Goal: Task Accomplishment & Management: Complete application form

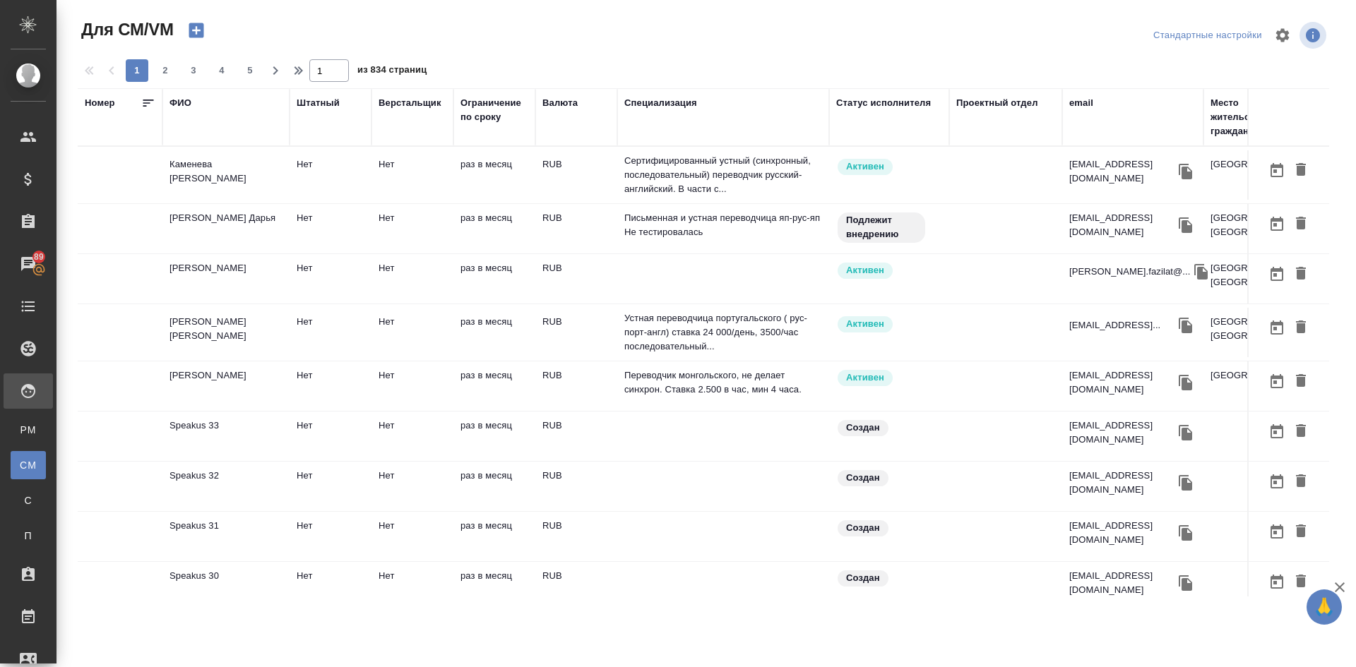
click at [194, 27] on icon "button" at bounding box center [196, 30] width 15 height 15
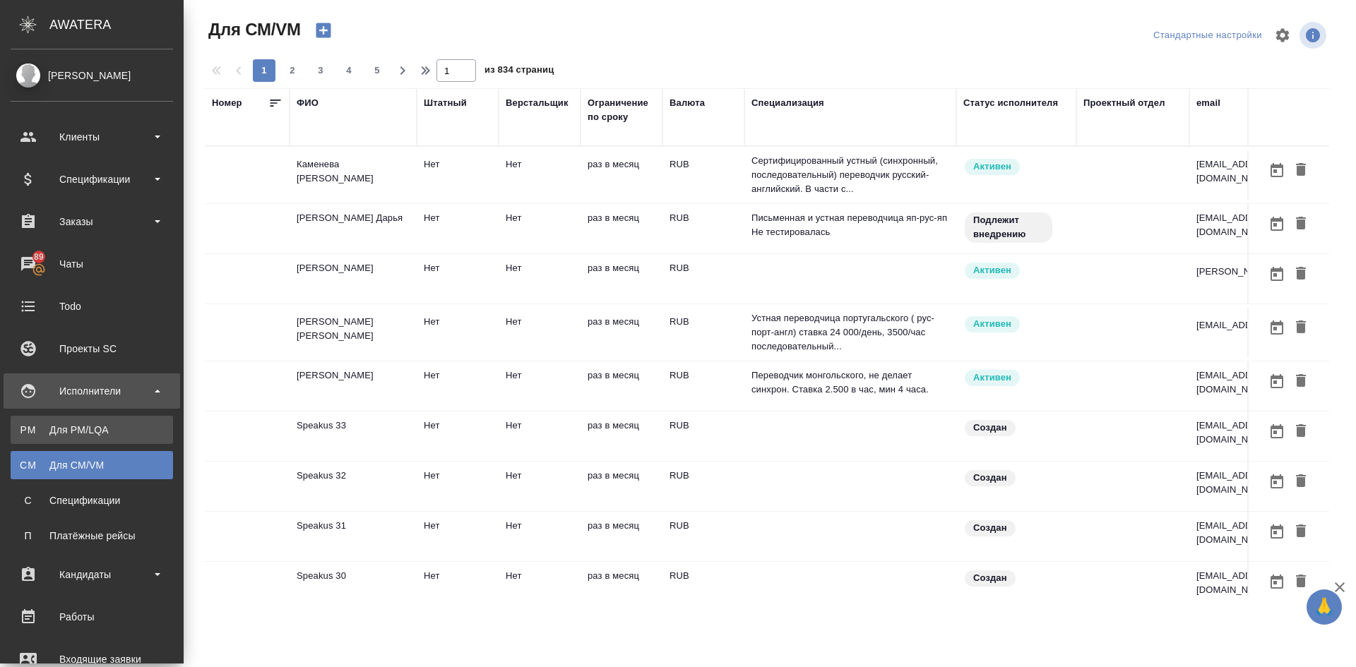
click at [52, 425] on div "Для PM/LQA" at bounding box center [92, 430] width 148 height 14
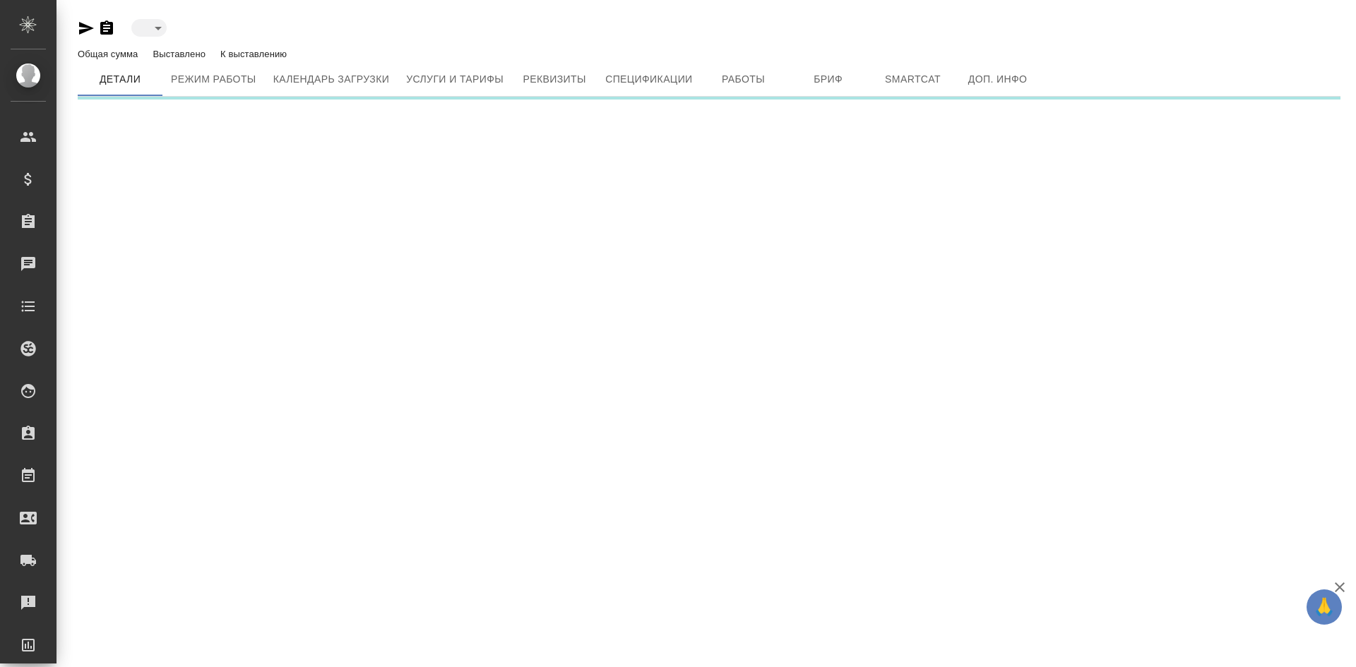
type input "created"
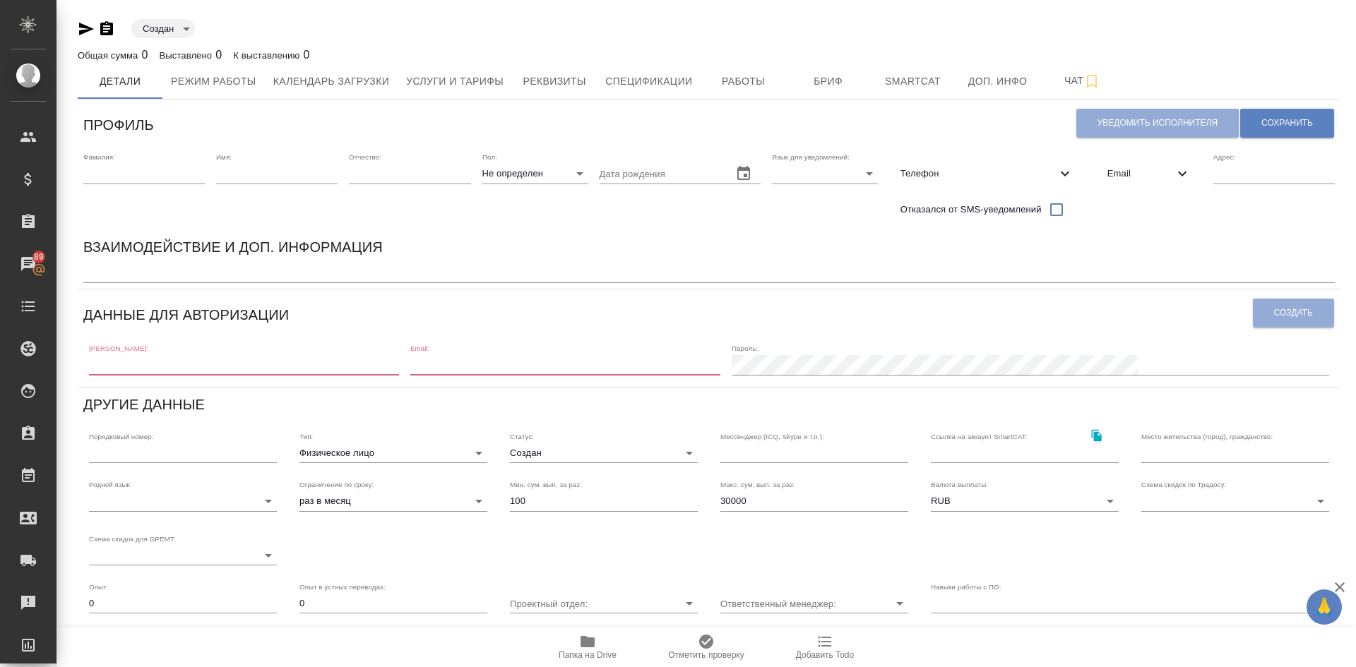
click at [112, 365] on input "text" at bounding box center [244, 365] width 310 height 20
paste input "italia.doc@mail.ru"
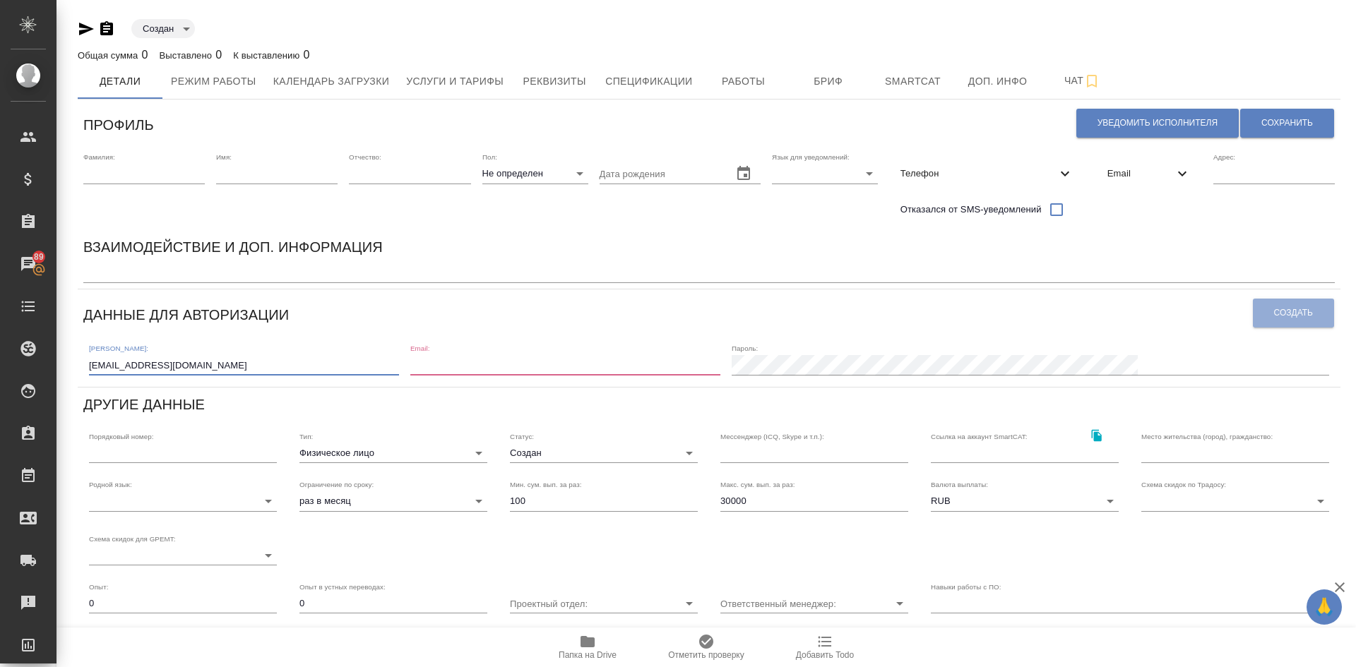
type input "italia.doc@mail.ru"
click at [602, 355] on input "email" at bounding box center [565, 365] width 310 height 20
paste input "italia.doc@mail.ru"
type input "italia.doc@mail.ru"
click at [966, 353] on div "Пароль:" at bounding box center [1029, 359] width 597 height 31
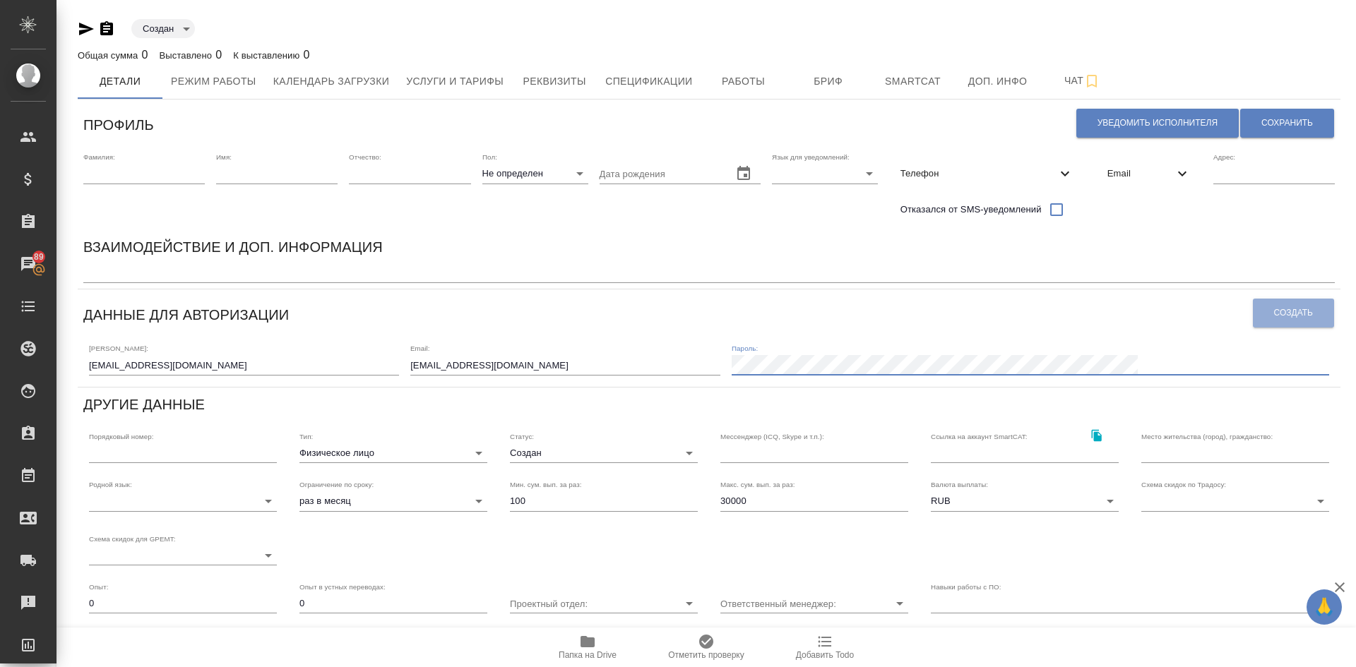
click at [795, 338] on div "Логин: italia.doc@mail.ru Email: italia.doc@mail.ru Пароль:" at bounding box center [708, 359] width 1251 height 44
click at [852, 345] on div "Логин: italia.doc@mail.ru Email: italia.doc@mail.ru Пароль:" at bounding box center [708, 359] width 1251 height 44
click at [1284, 310] on span "Создать" at bounding box center [1293, 313] width 39 height 12
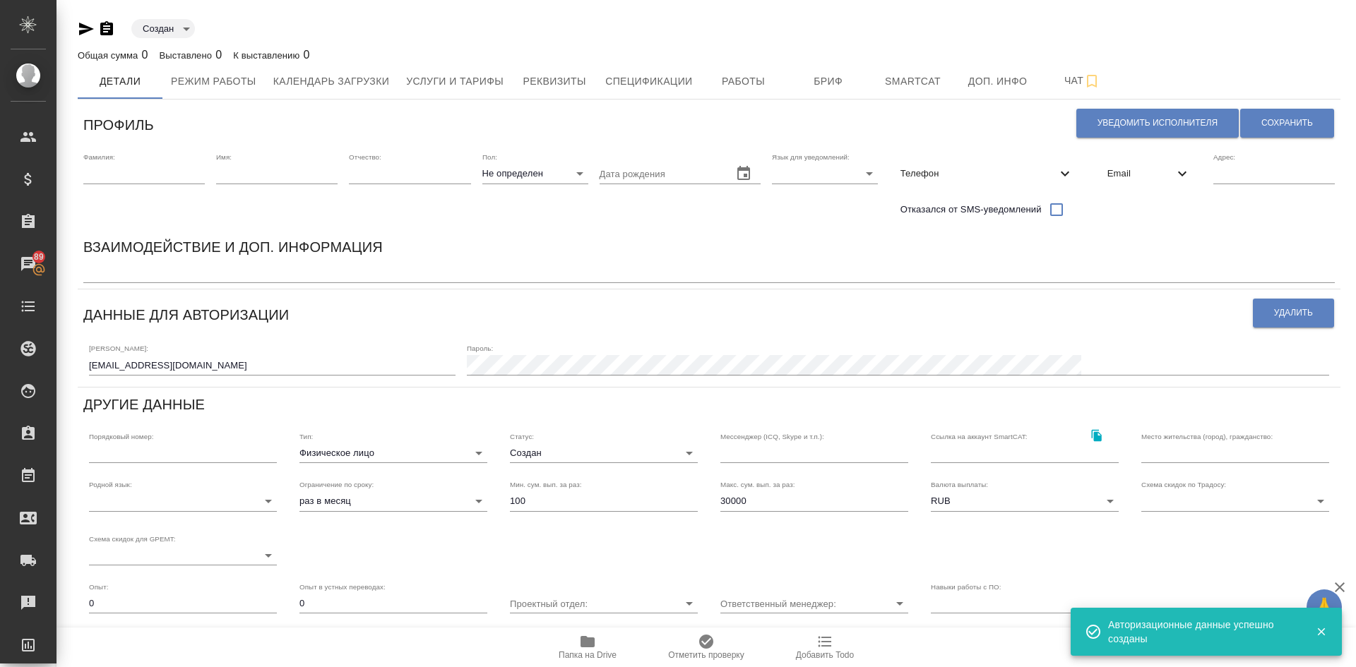
click at [111, 165] on input "text" at bounding box center [143, 174] width 121 height 20
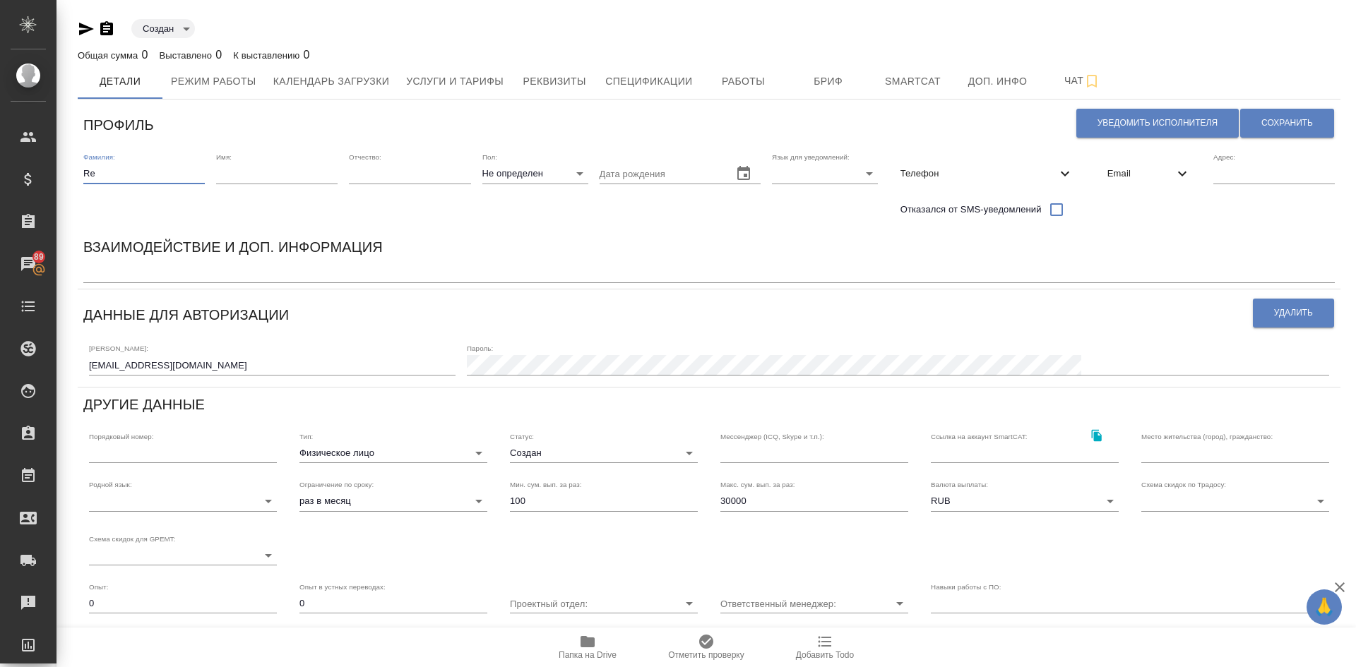
type input "R"
type input "Кузина"
click at [258, 177] on input "text" at bounding box center [276, 174] width 121 height 20
type input "Мария"
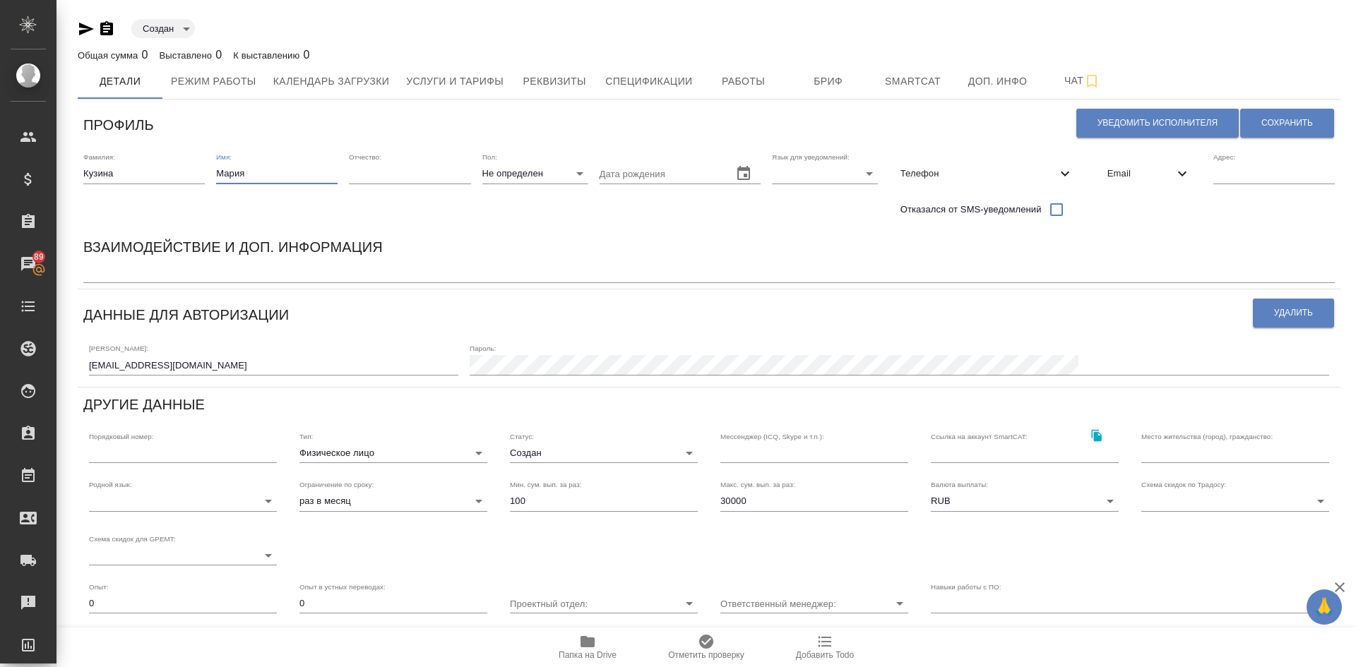
click at [104, 273] on textarea at bounding box center [708, 273] width 1251 height 11
paste textarea "аккредитованный переводчик посольства Италии"
type textarea "аккредитованный переводчик посольства Италии"
click at [1288, 119] on span "Сохранить" at bounding box center [1287, 123] width 52 height 12
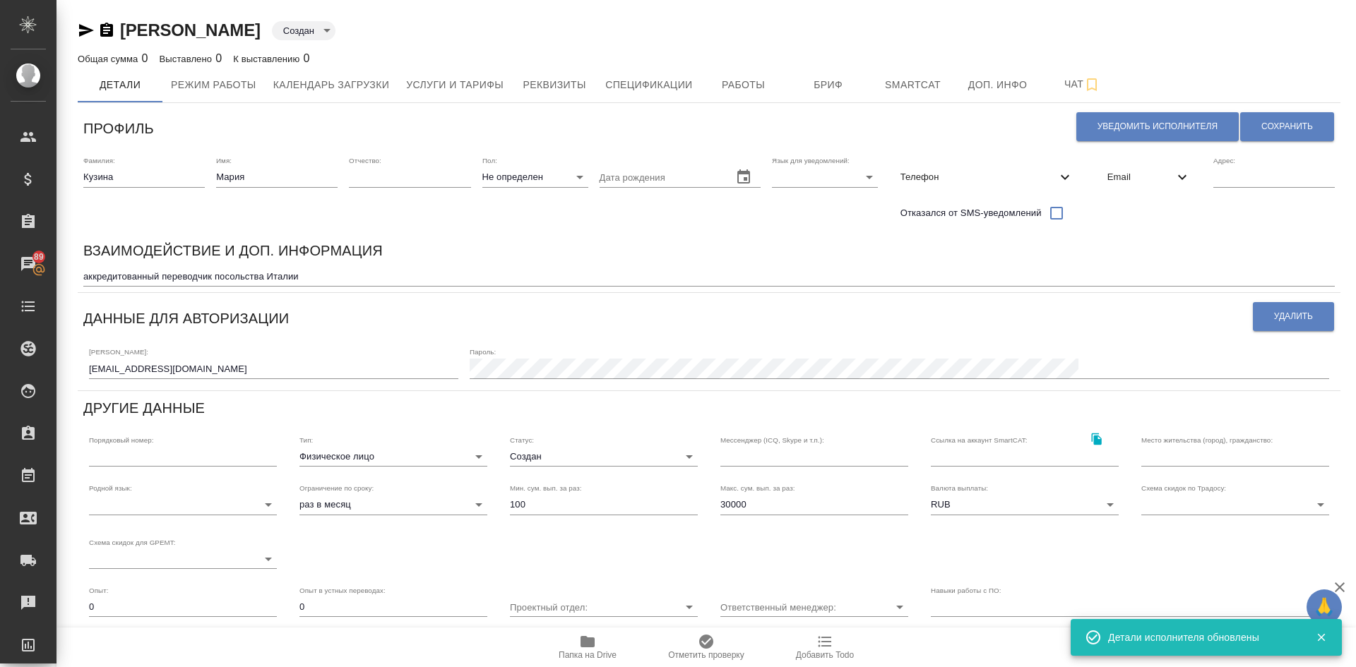
click at [503, 177] on body "🙏 .cls-1 fill:#fff; AWATERA Demidova Tatyana Клиенты Спецификации Заказы 89 Чат…" at bounding box center [678, 333] width 1356 height 667
click at [498, 218] on li "Ж" at bounding box center [530, 222] width 106 height 23
type input "[DEMOGRAPHIC_DATA]"
click at [1261, 125] on span "Сохранить" at bounding box center [1287, 127] width 52 height 12
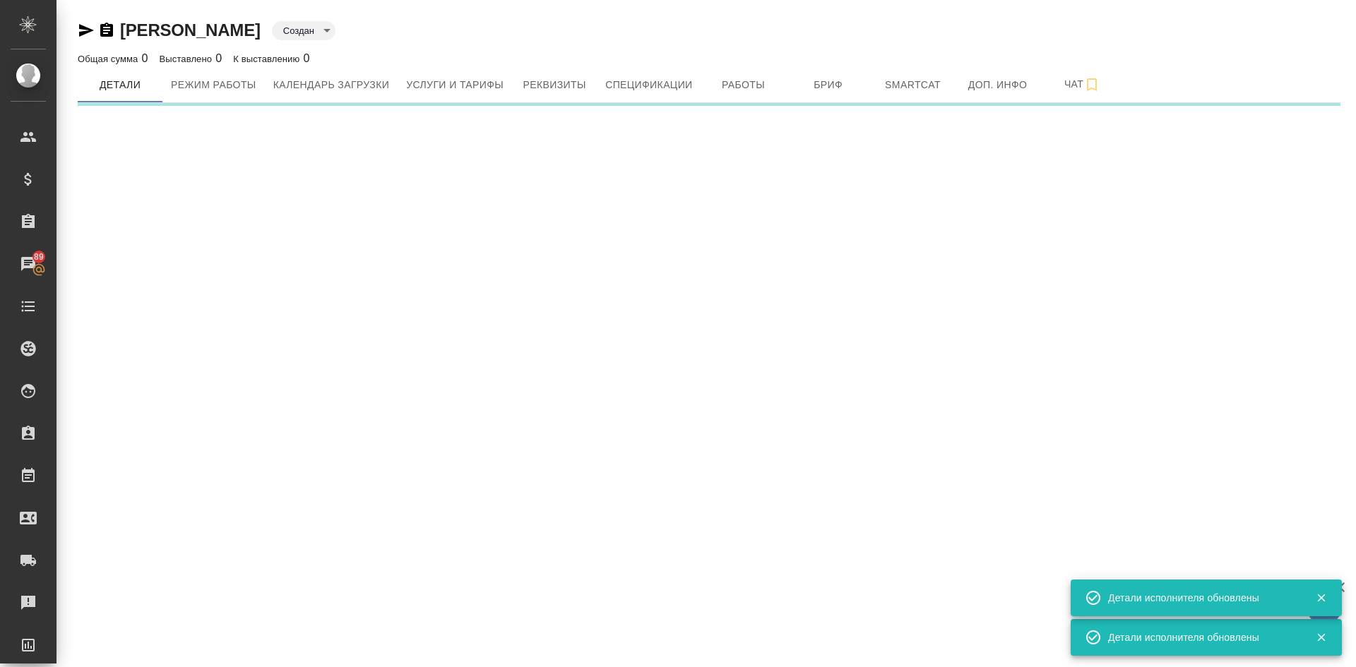
click at [1122, 176] on div ".cls-1 fill:#fff; AWATERA Demidova Tatyana Клиенты Спецификации Заказы 89 Чаты …" at bounding box center [678, 333] width 1356 height 667
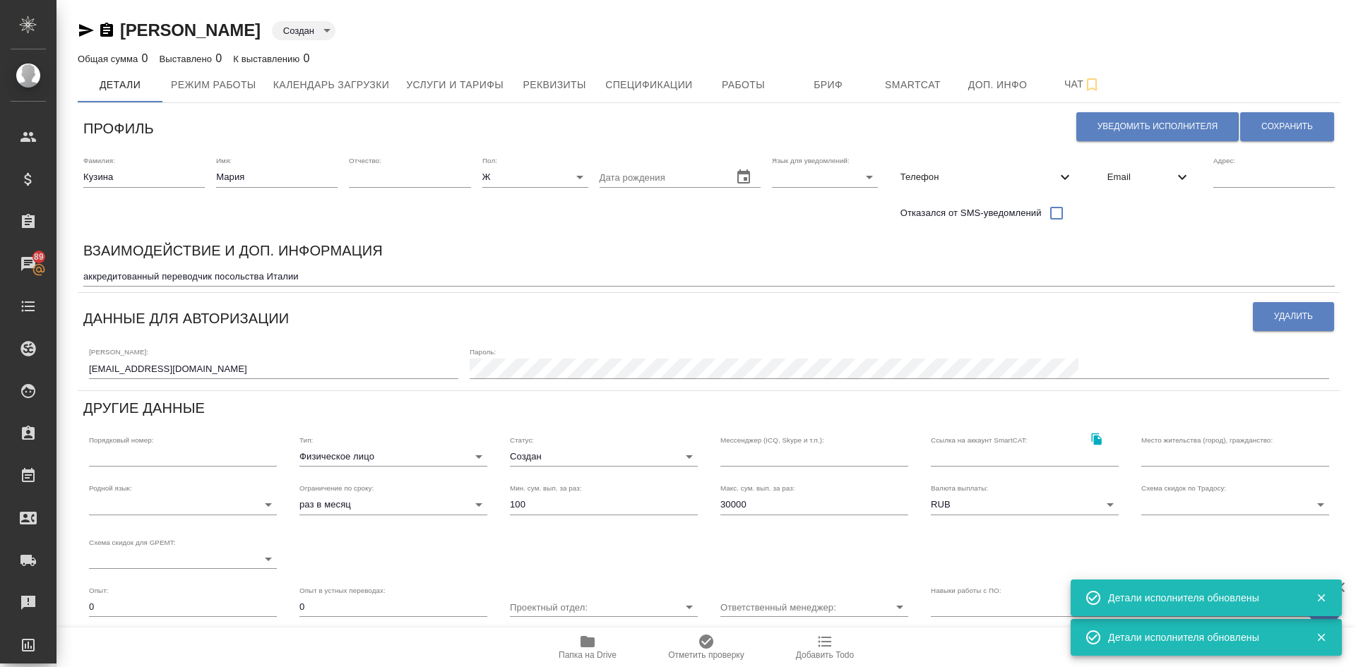
click at [1112, 179] on span "Email" at bounding box center [1140, 177] width 66 height 14
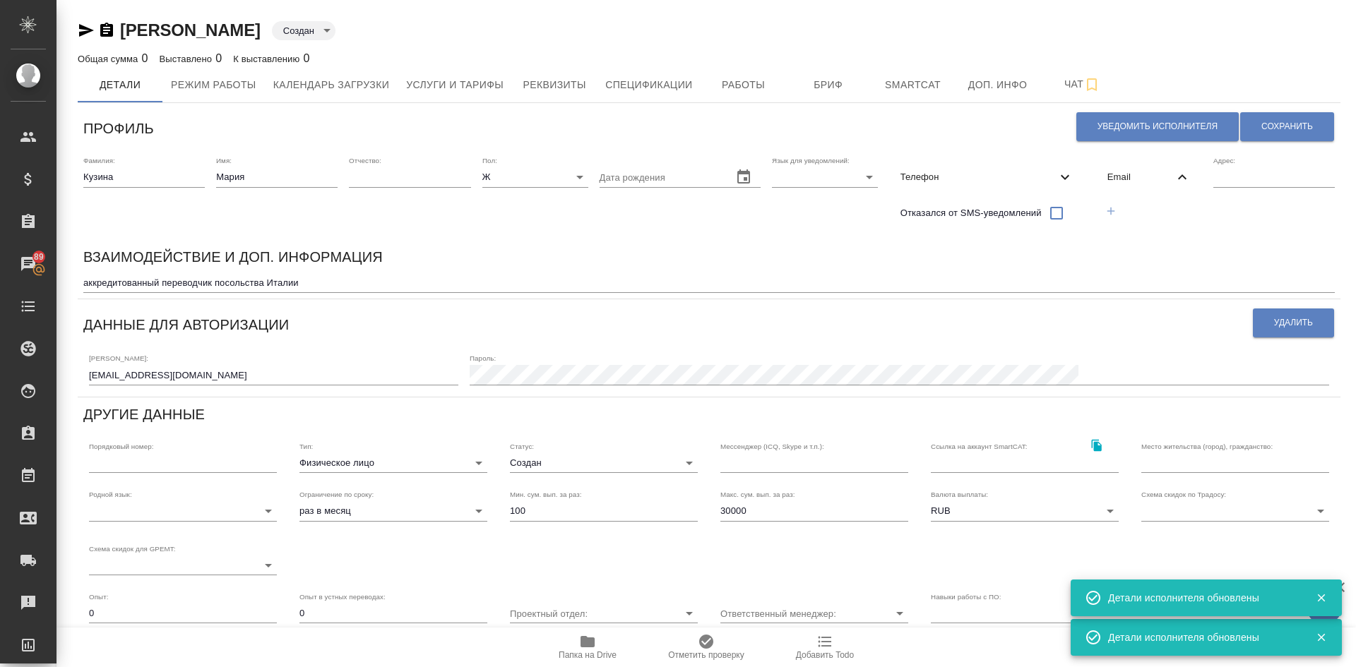
click at [1104, 212] on icon "button" at bounding box center [1110, 211] width 13 height 13
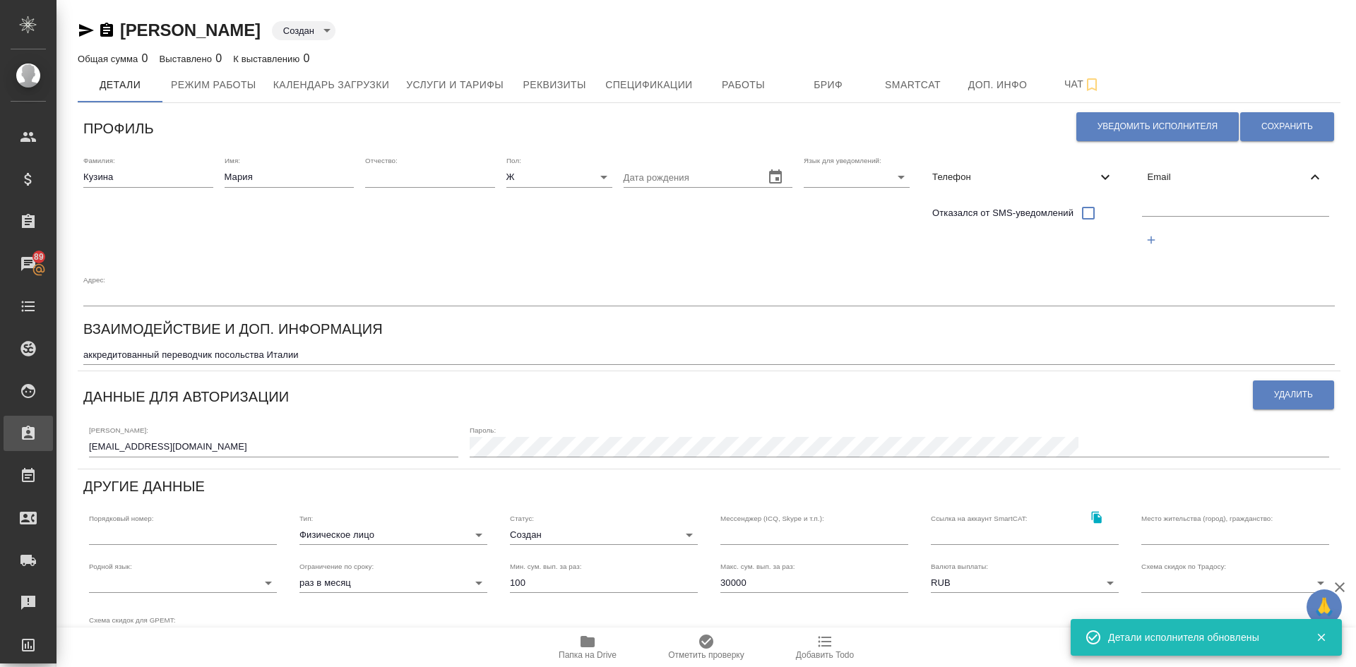
drag, startPoint x: 205, startPoint y: 445, endPoint x: 1, endPoint y: 438, distance: 204.1
click at [1, 438] on div ".cls-1 fill:#fff; AWATERA Demidova Tatyana Клиенты Спецификации Заказы 89 Чаты …" at bounding box center [678, 333] width 1356 height 667
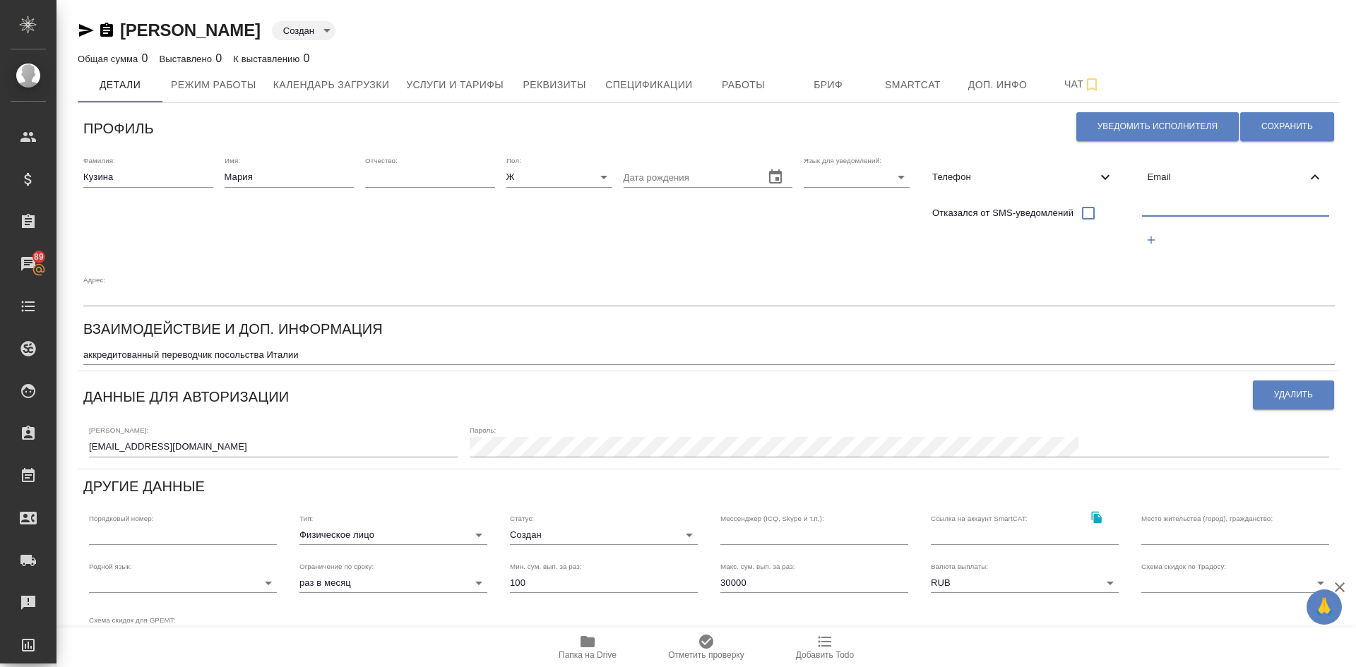
click at [1148, 203] on input "text" at bounding box center [1236, 207] width 188 height 18
paste input "[EMAIL_ADDRESS][DOMAIN_NAME]"
type input "[EMAIL_ADDRESS][DOMAIN_NAME]"
click at [1271, 126] on span "Сохранить" at bounding box center [1287, 127] width 52 height 12
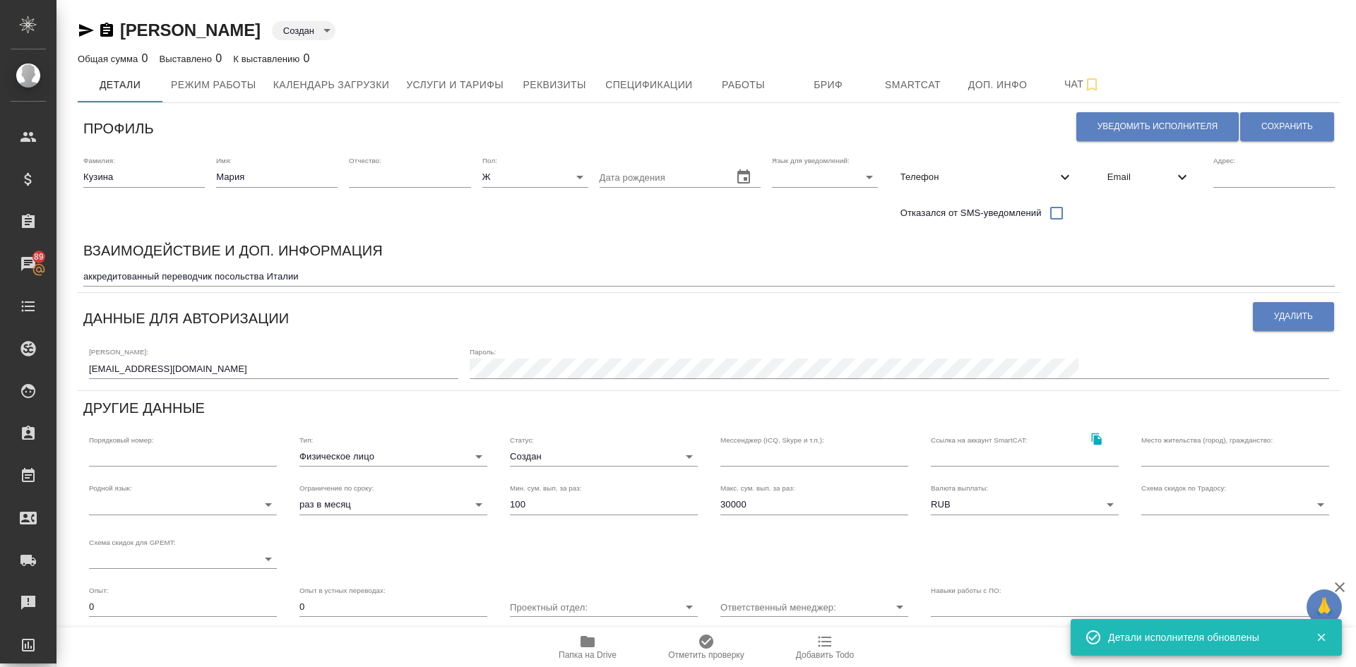
click at [528, 455] on body "🙏 .cls-1 fill:#fff; AWATERA Demidova Tatyana Клиенты Спецификации Заказы 89 Чат…" at bounding box center [678, 333] width 1356 height 667
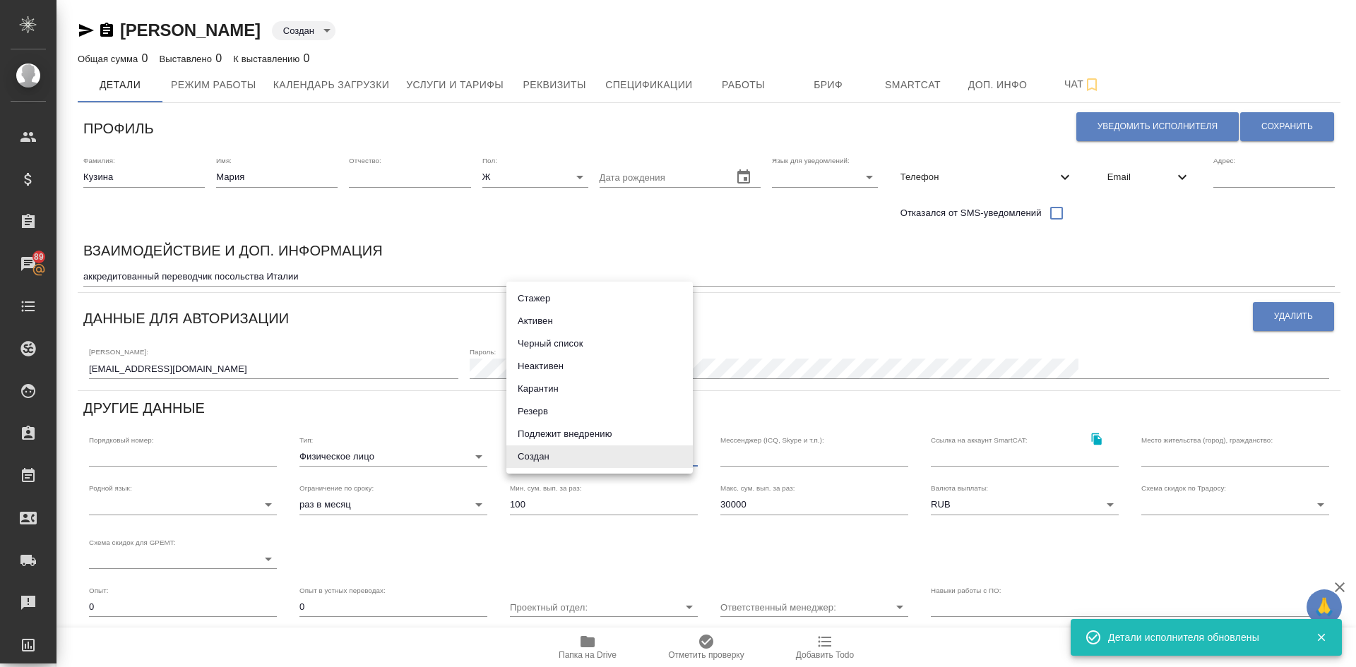
click at [551, 324] on li "Активен" at bounding box center [599, 321] width 186 height 23
type input "active"
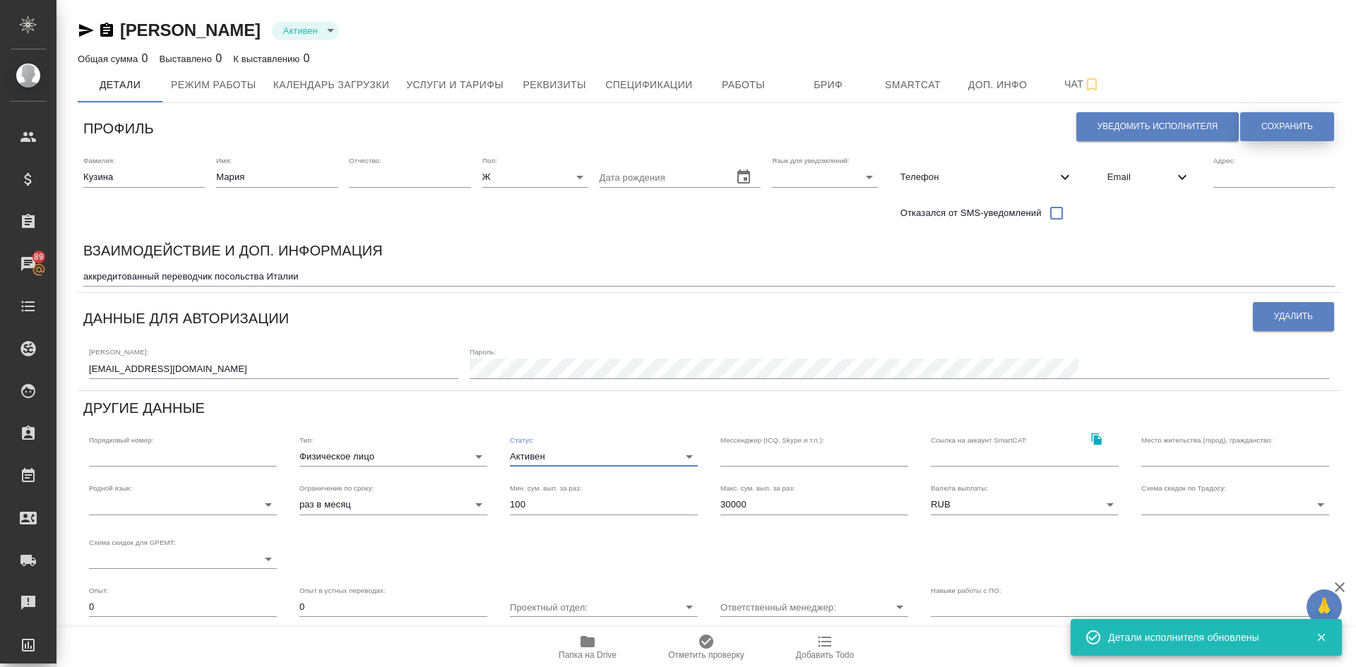
click at [1261, 125] on span "Сохранить" at bounding box center [1287, 127] width 52 height 12
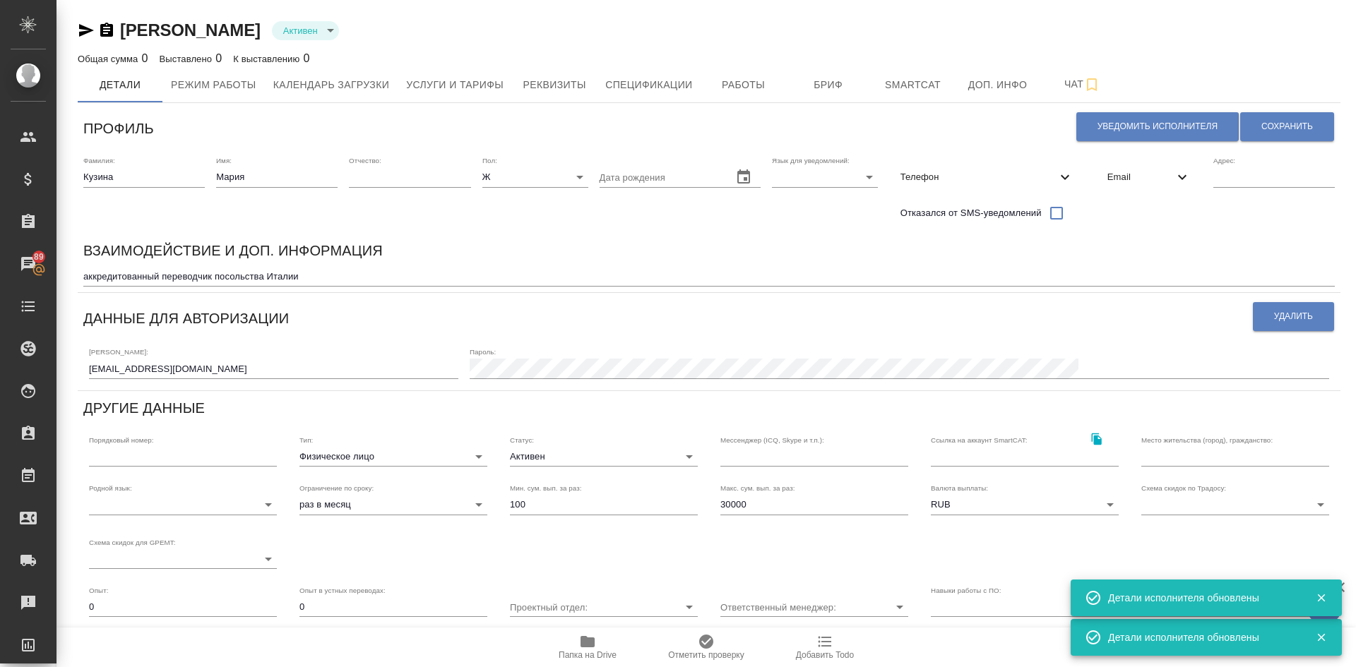
click at [922, 174] on span "Телефон" at bounding box center [978, 177] width 156 height 14
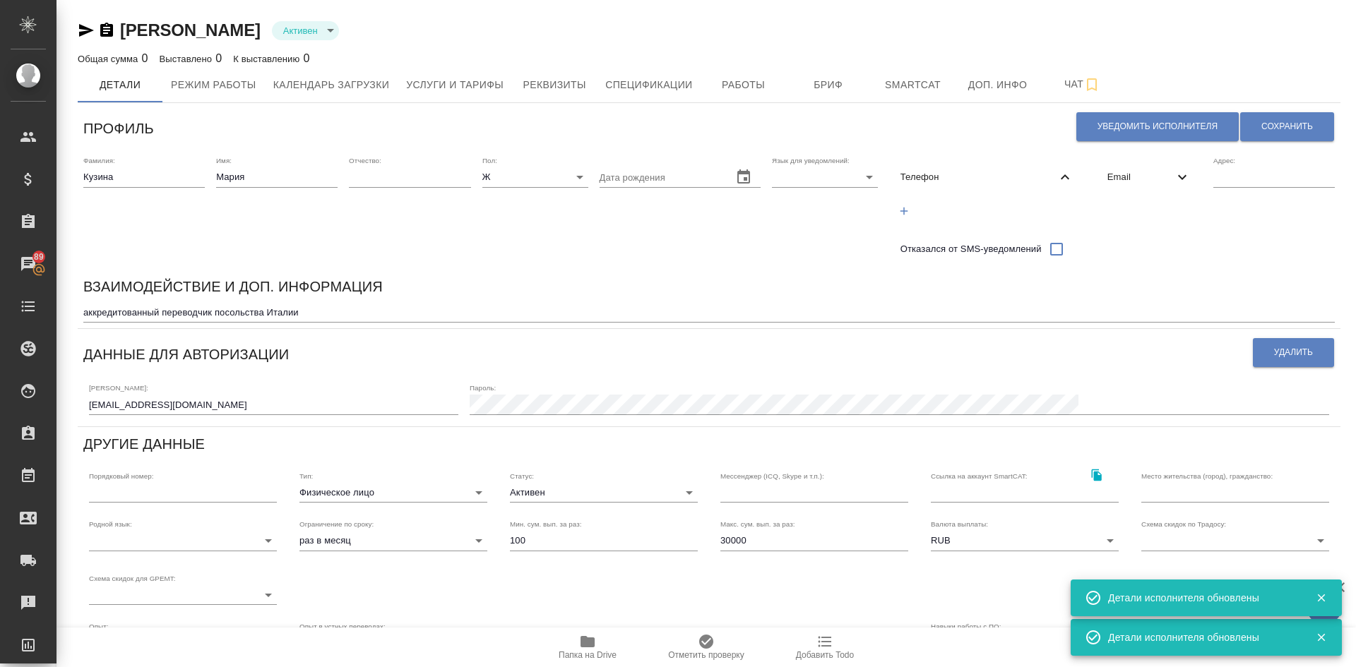
click at [897, 210] on icon "button" at bounding box center [903, 211] width 13 height 13
select select "RU"
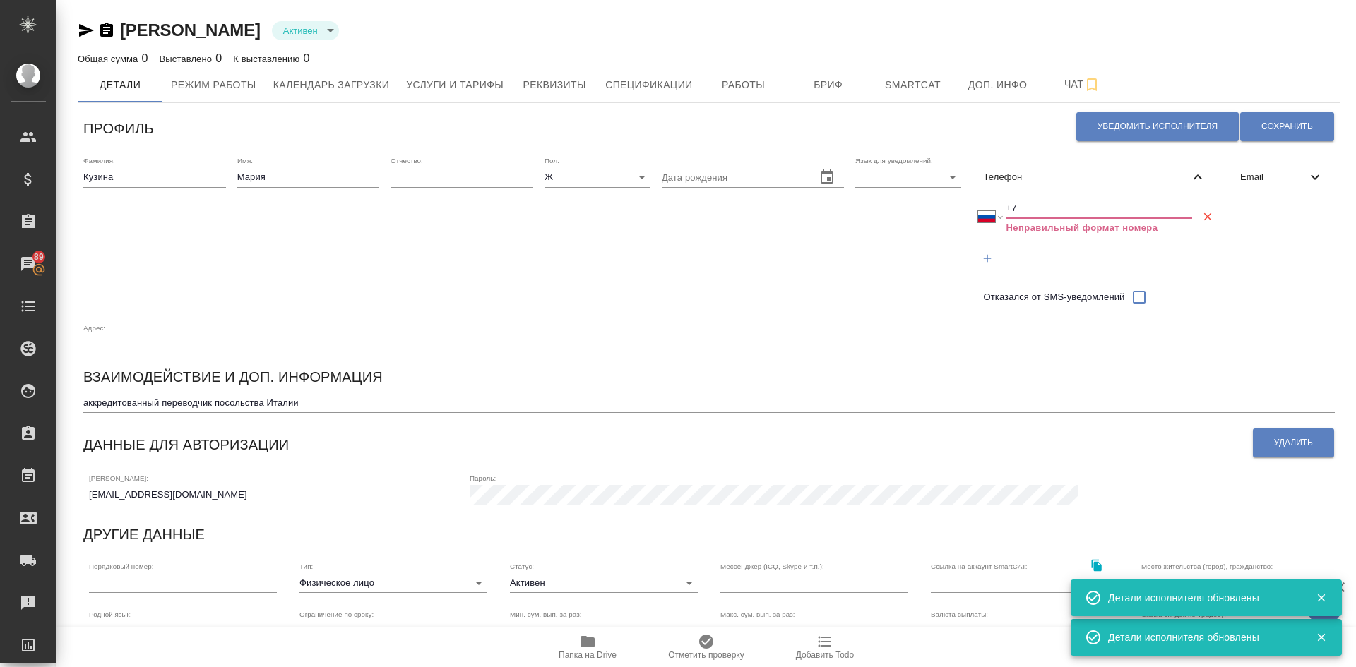
click at [1029, 208] on input "+7" at bounding box center [1098, 208] width 186 height 20
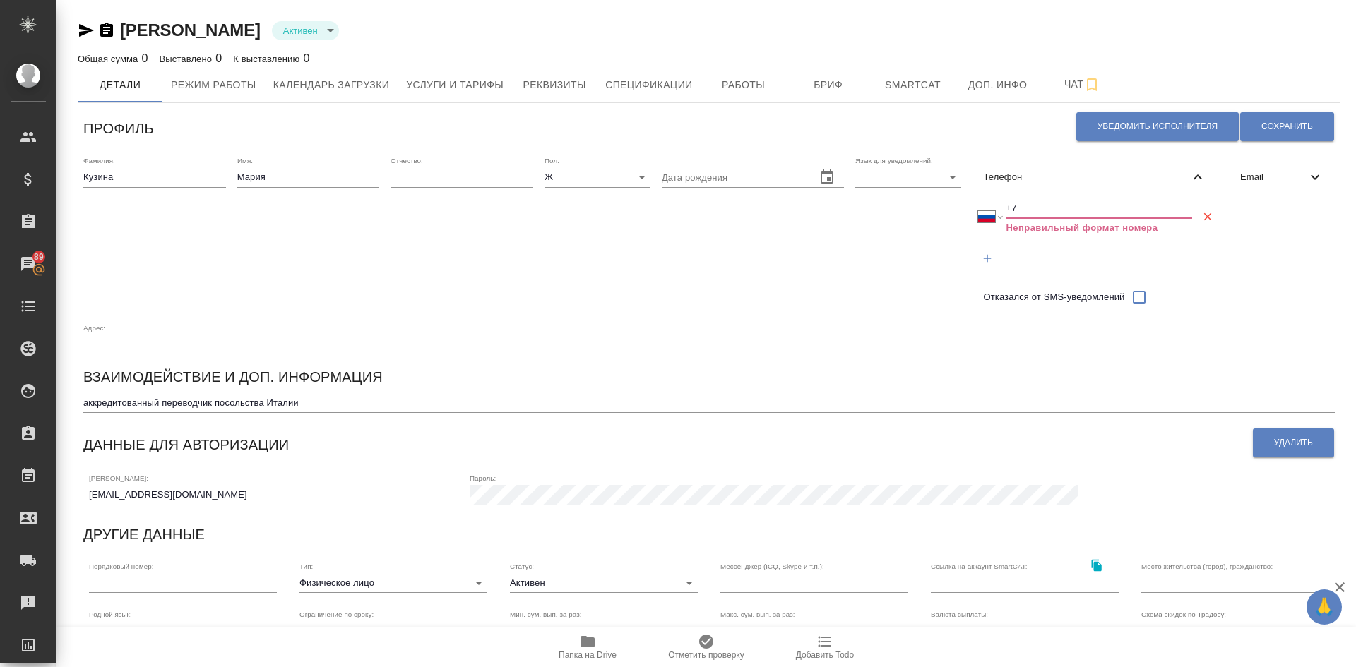
paste input "8925 0537 002"
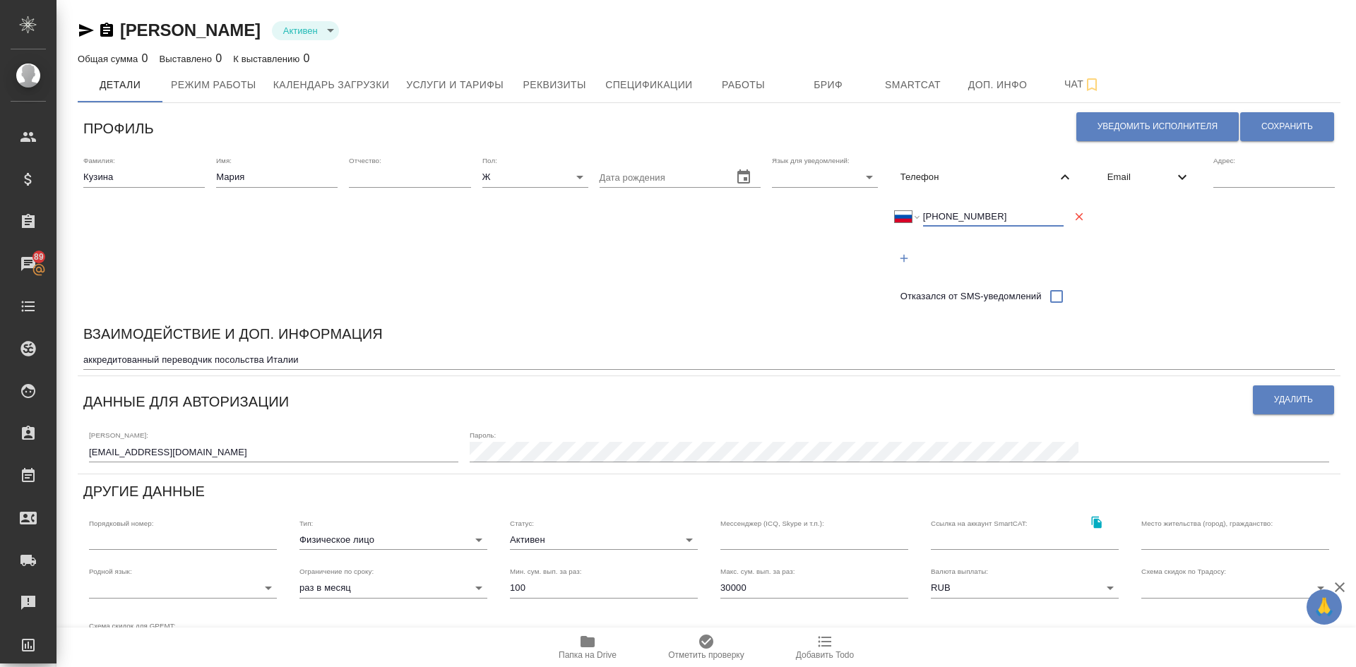
click at [933, 216] on input "+7 8925 0537 002" at bounding box center [993, 216] width 140 height 20
type input "+7 925 053 70 02"
click at [1286, 123] on span "Сохранить" at bounding box center [1287, 127] width 52 height 12
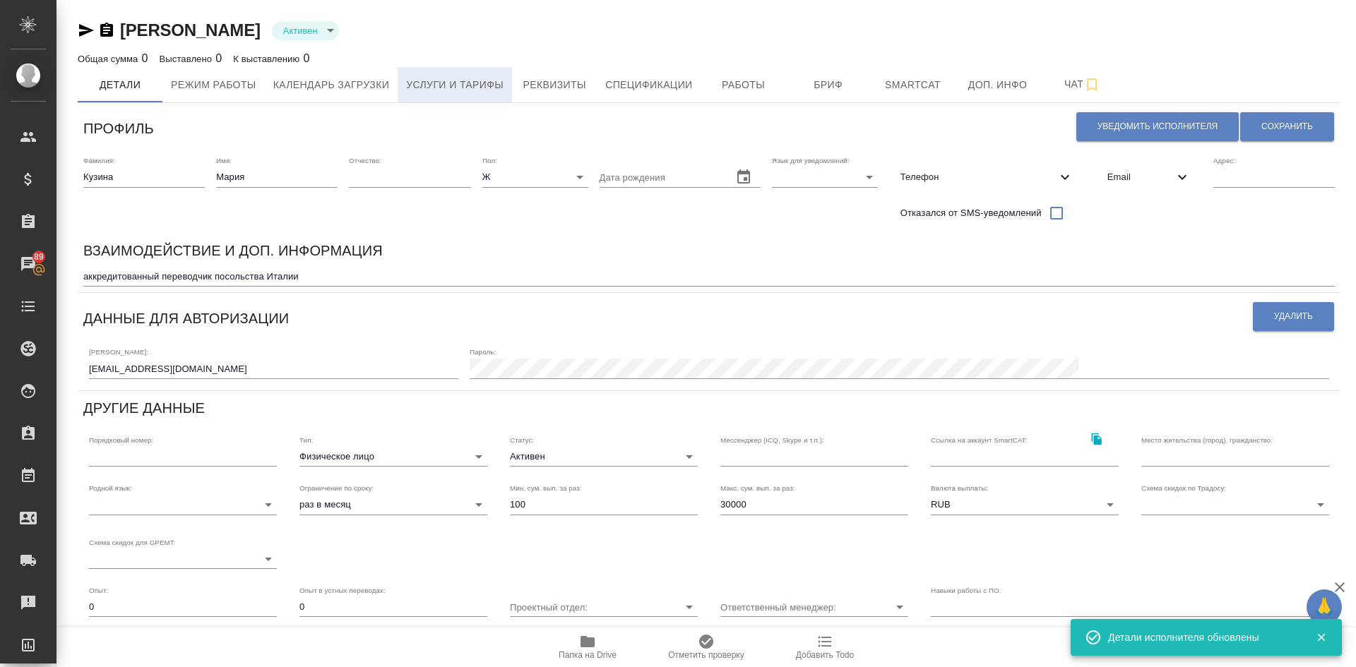
click at [453, 89] on span "Услуги и тарифы" at bounding box center [454, 85] width 97 height 18
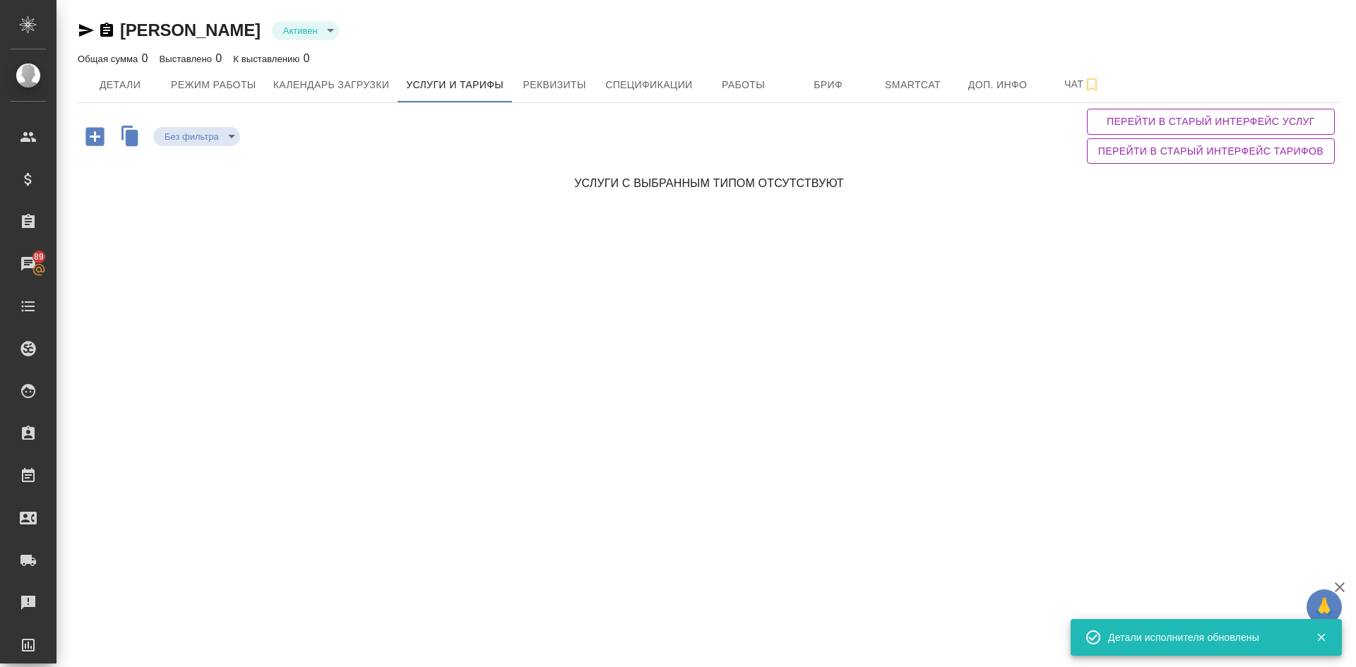
click at [100, 136] on icon "button" at bounding box center [95, 136] width 25 height 25
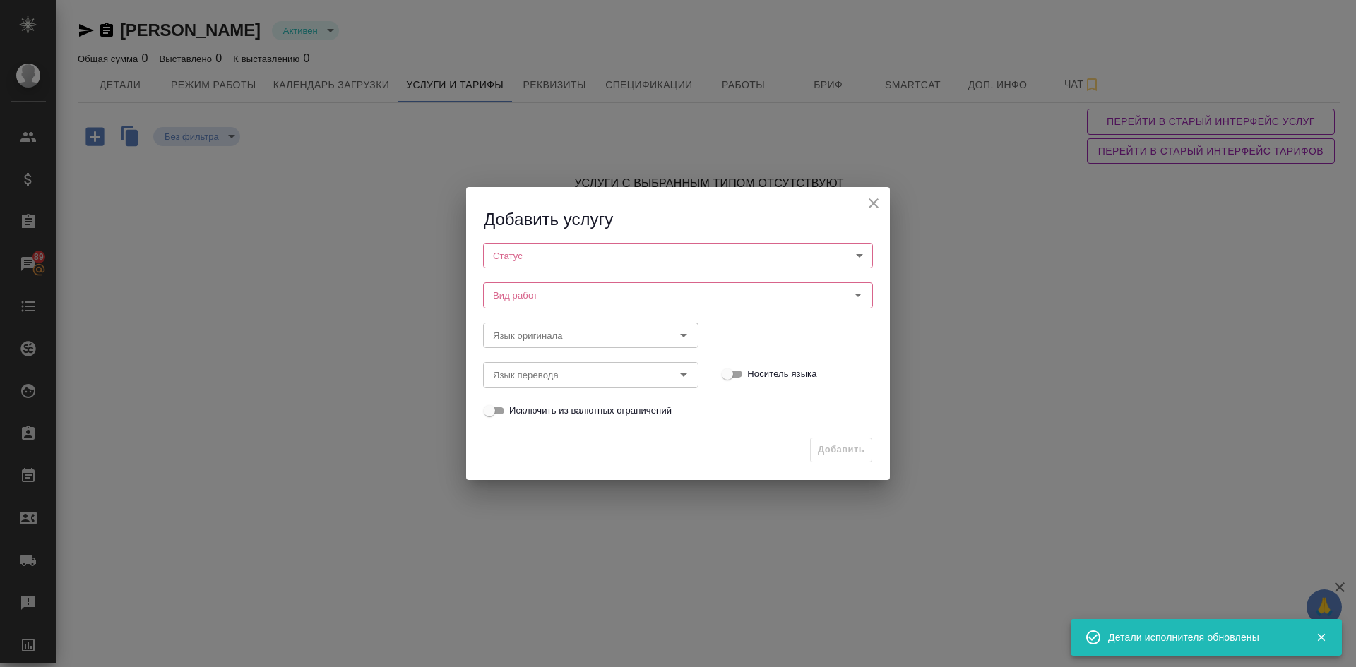
click at [534, 252] on body "🙏 .cls-1 fill:#fff; AWATERA Demidova Tatyana Клиенты Спецификации Заказы 89 Чат…" at bounding box center [678, 333] width 1356 height 667
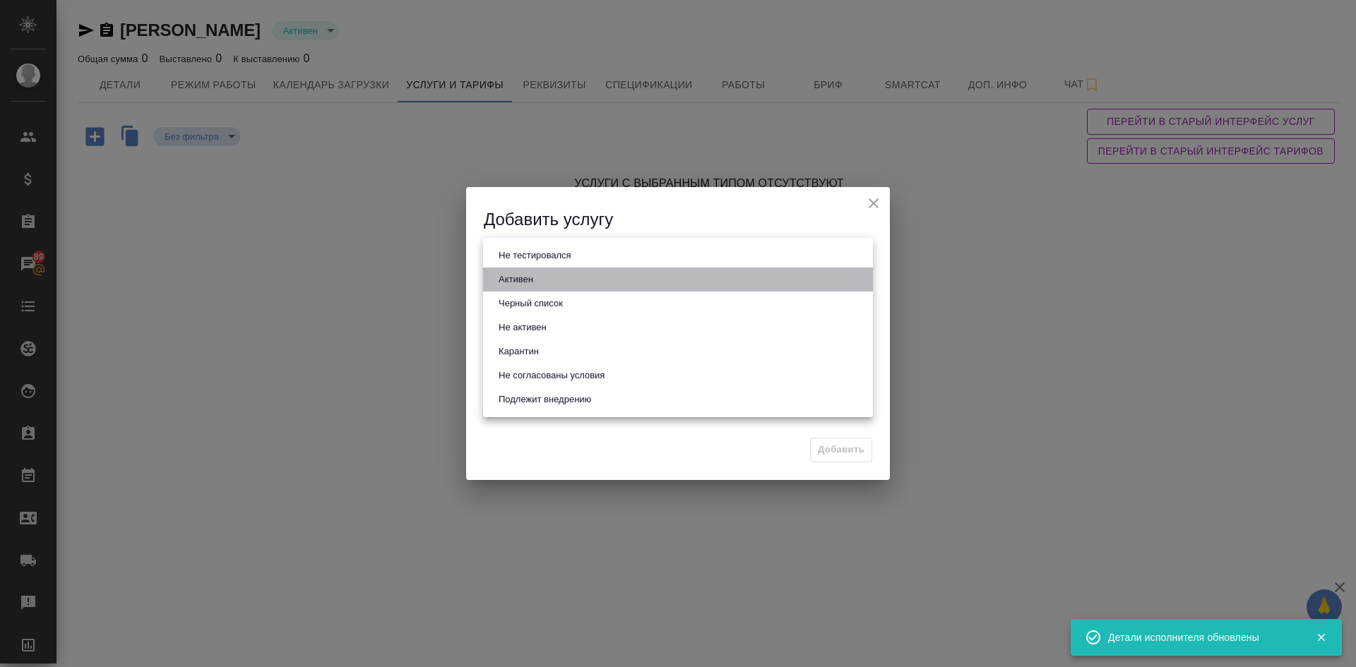
click at [511, 280] on button "Активен" at bounding box center [515, 280] width 43 height 16
type input "active"
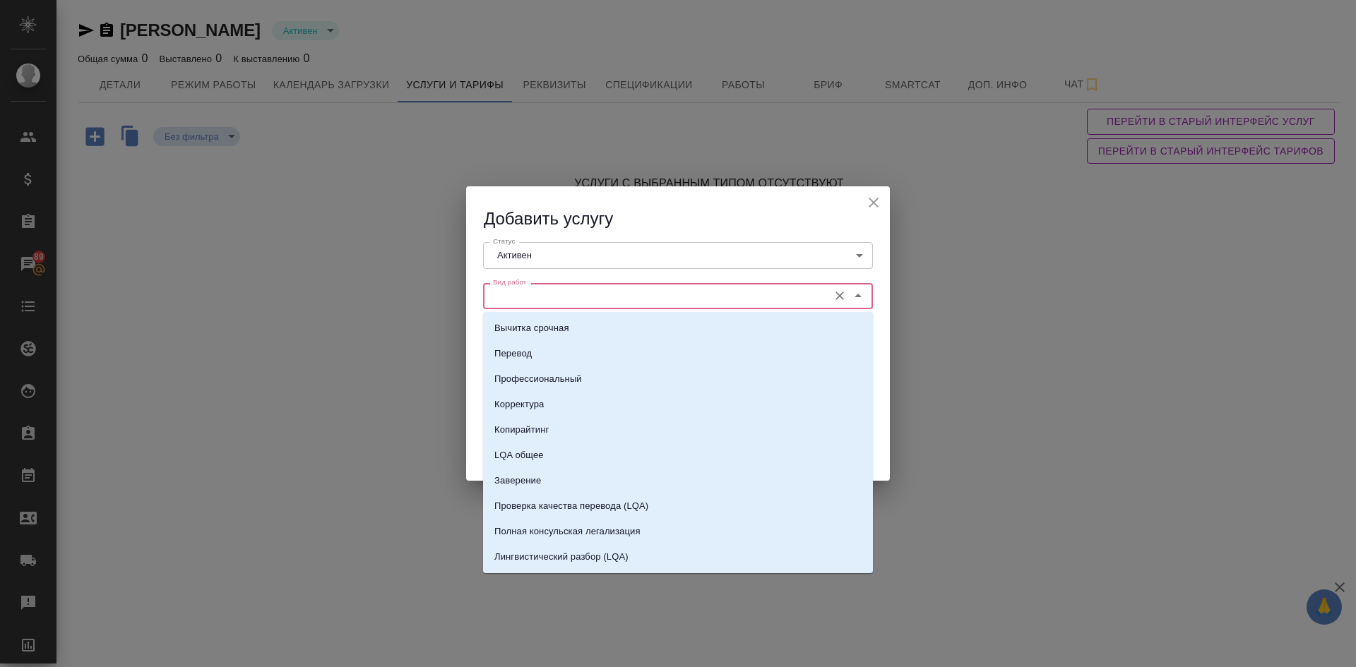
click at [523, 296] on input "Вид работ" at bounding box center [654, 295] width 334 height 17
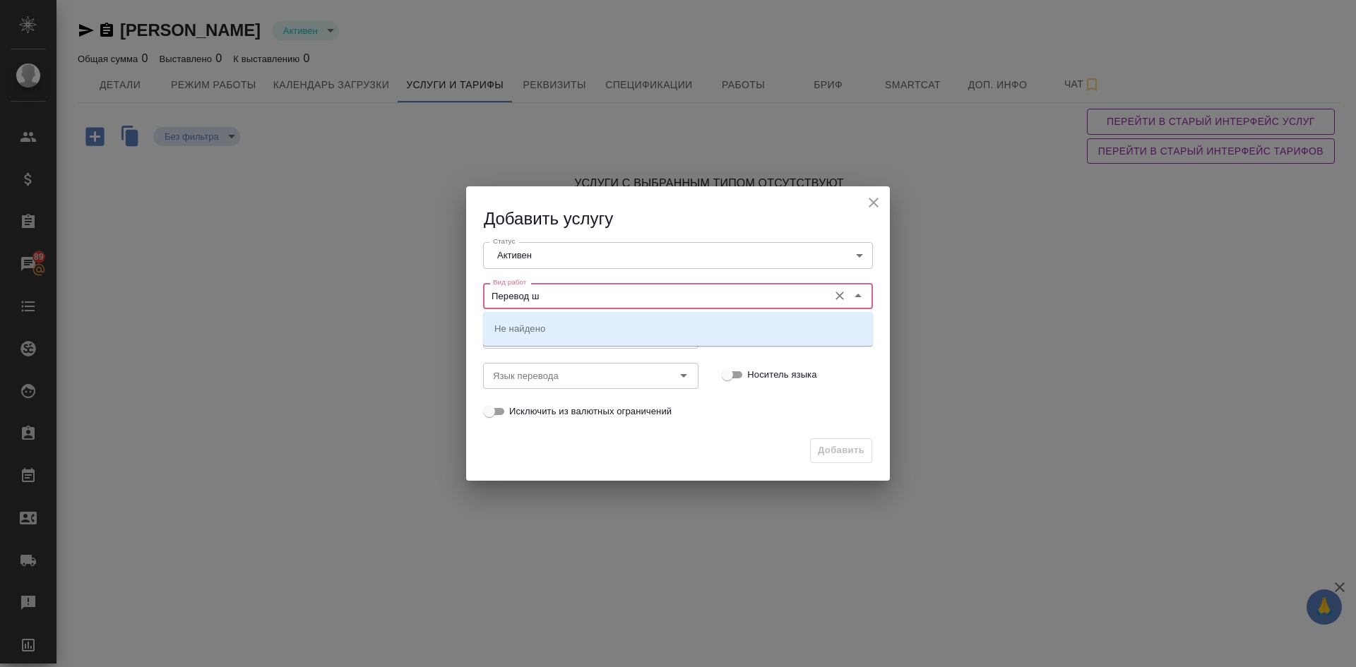
type input "Перевод"
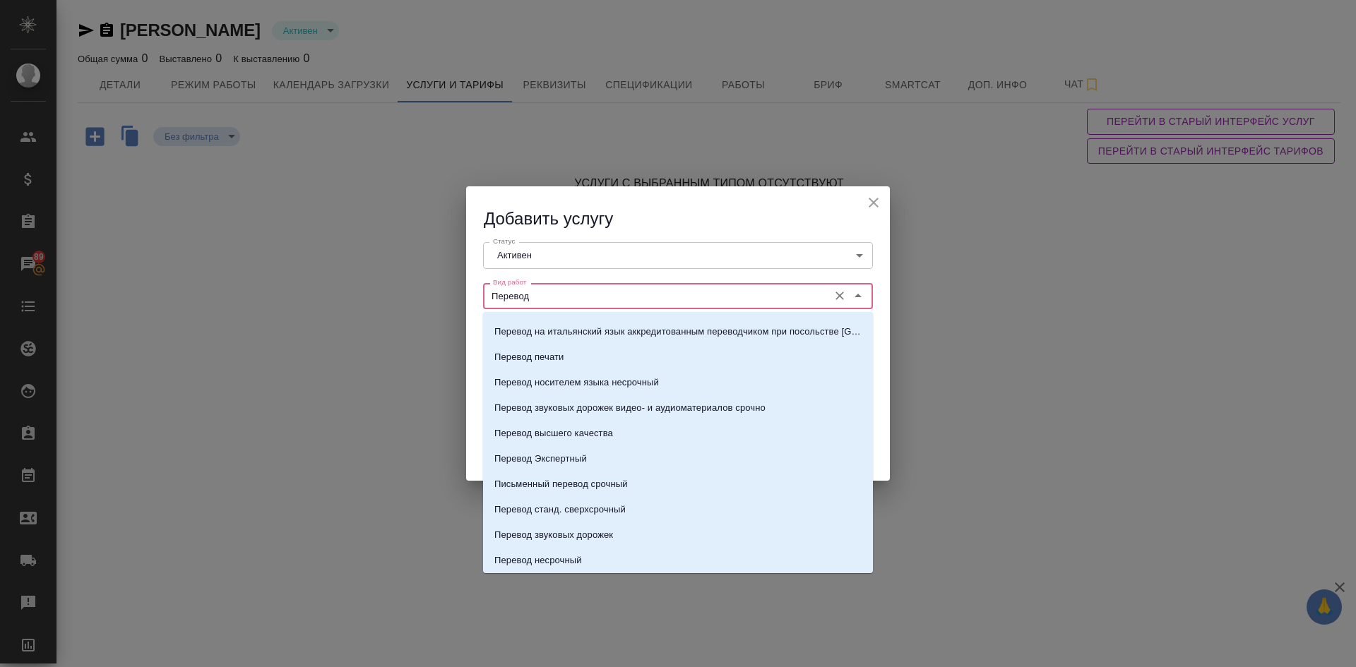
scroll to position [282, 0]
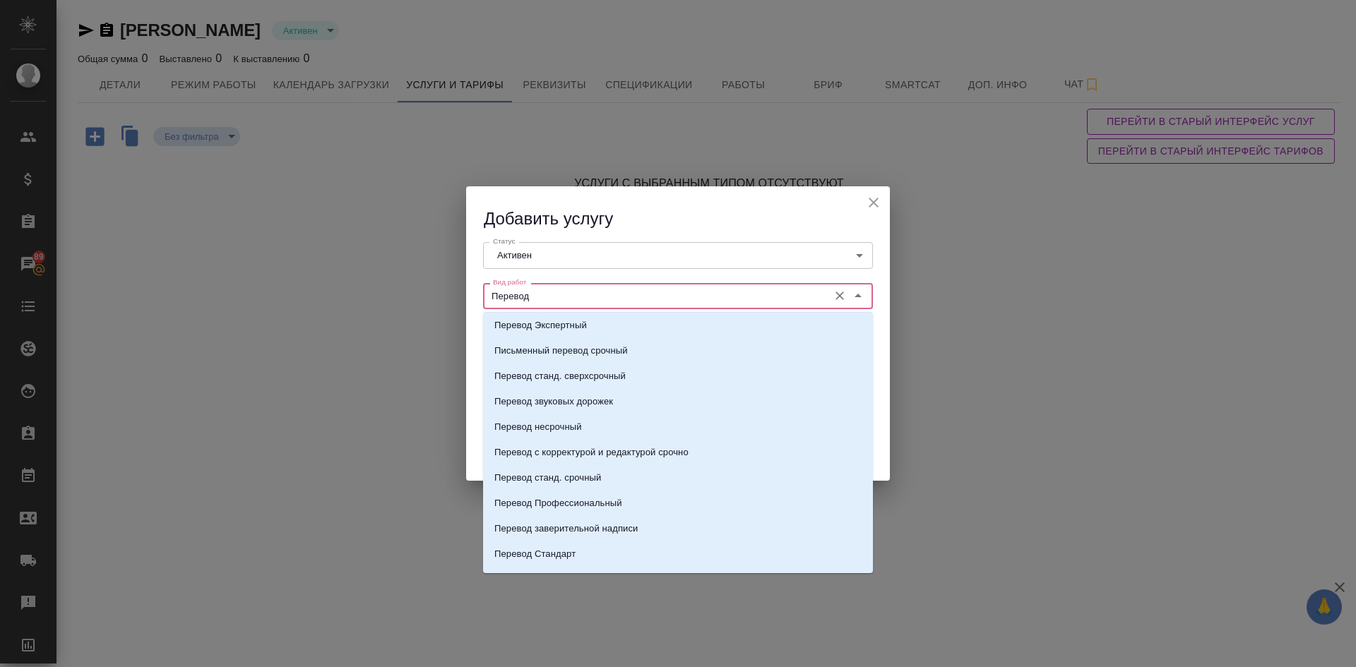
drag, startPoint x: 577, startPoint y: 294, endPoint x: 479, endPoint y: 288, distance: 98.3
click at [479, 288] on div "Вид работ Перевод Вид работ" at bounding box center [678, 294] width 418 height 62
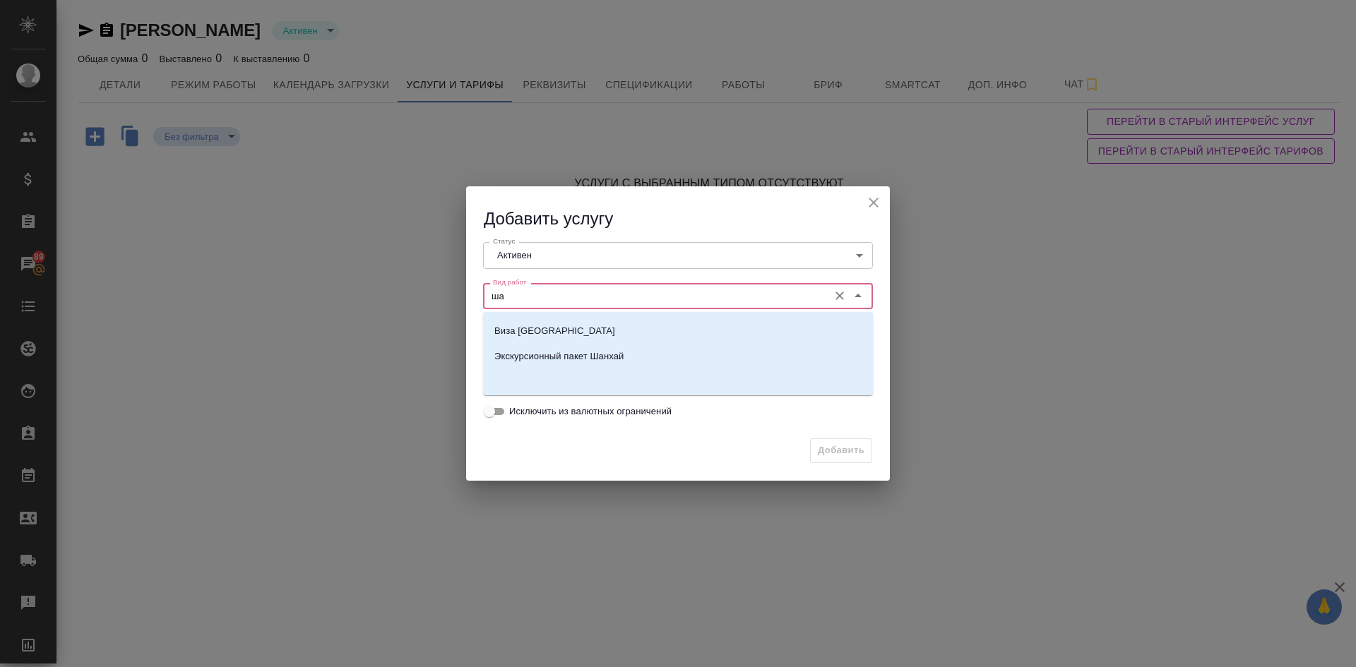
scroll to position [0, 0]
type input "ша"
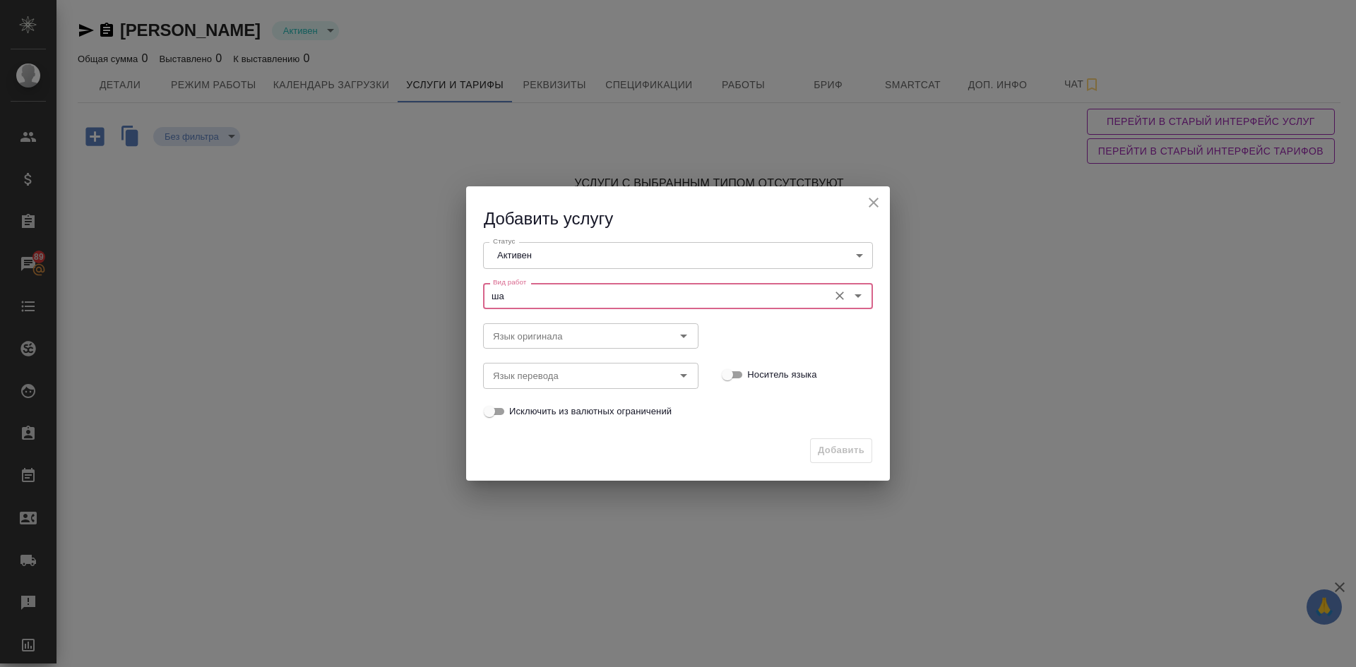
click at [523, 304] on input "ша" at bounding box center [654, 295] width 334 height 17
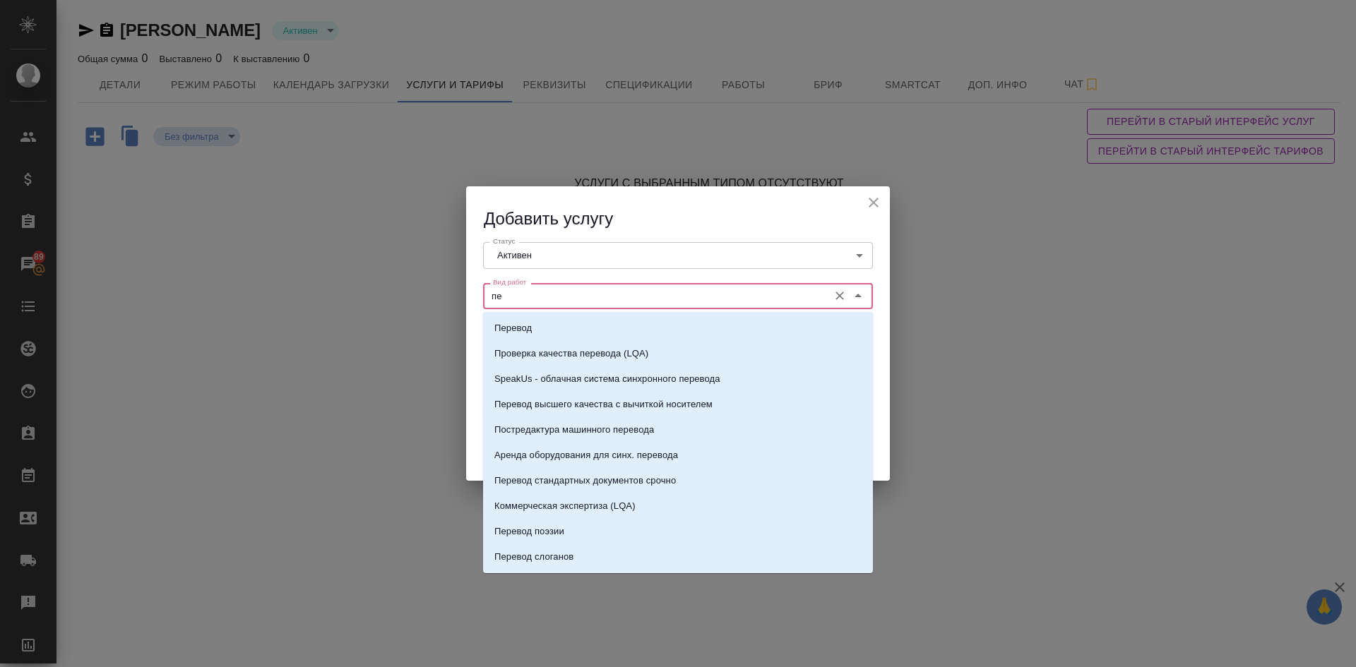
type input "п"
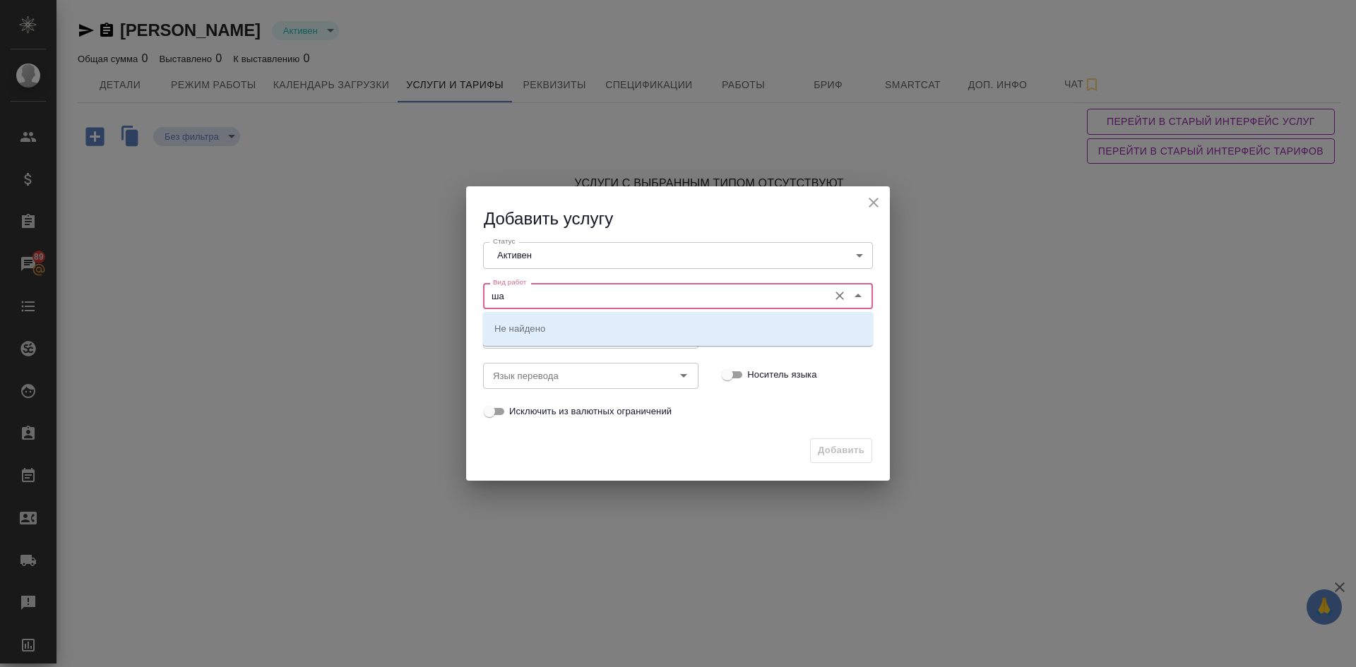
type input "ш"
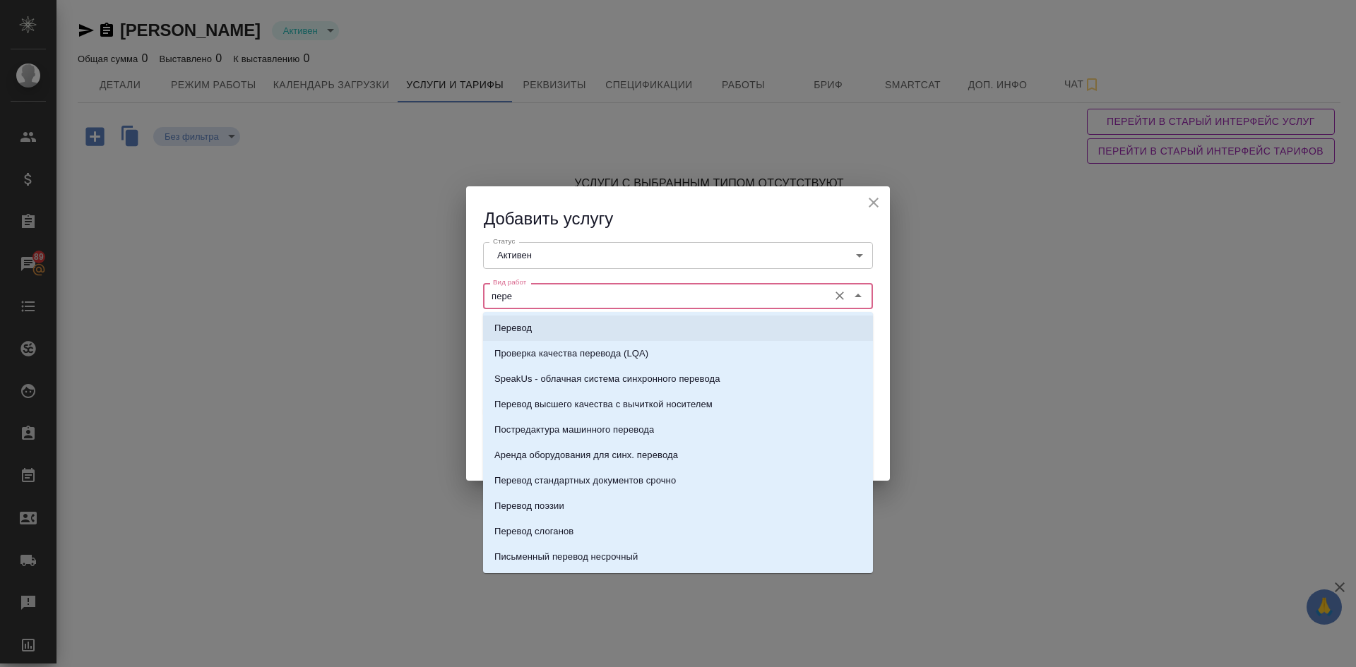
click at [525, 330] on p "Перевод" at bounding box center [512, 328] width 37 height 14
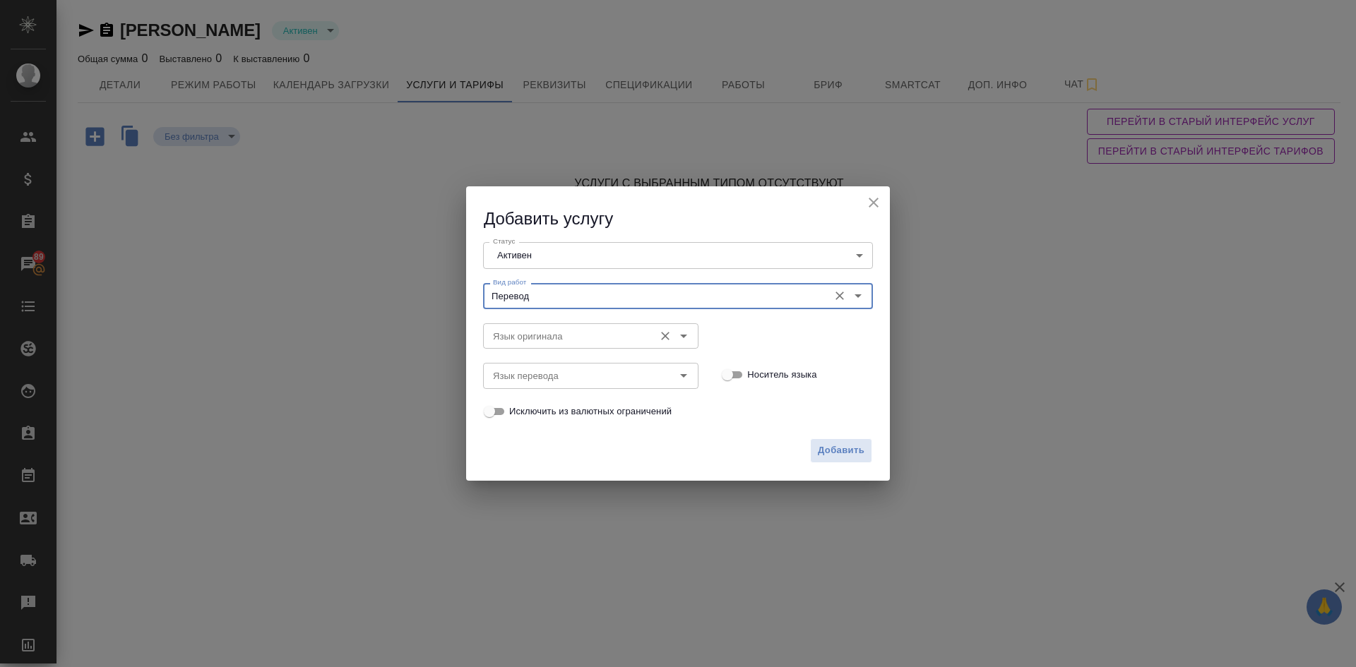
type input "Перевод"
click at [506, 343] on input "Язык оригинала" at bounding box center [567, 336] width 160 height 17
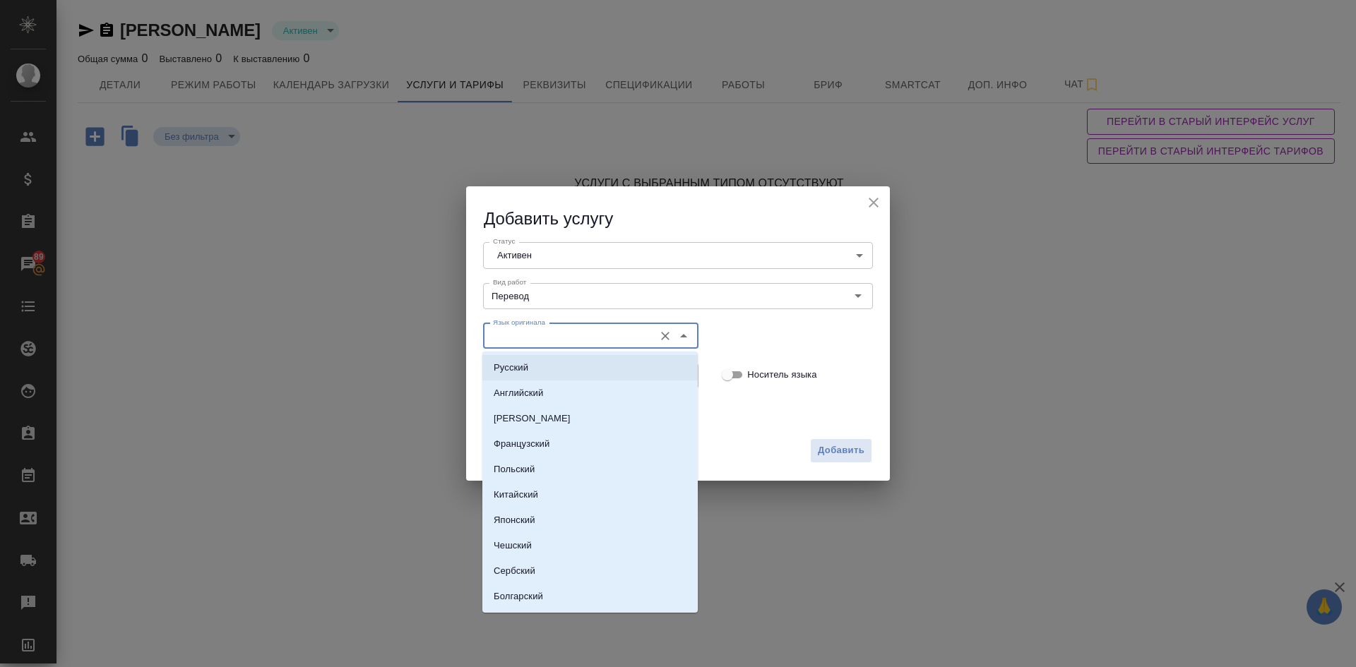
click at [517, 366] on p "Русский" at bounding box center [511, 368] width 35 height 14
type input "Русский"
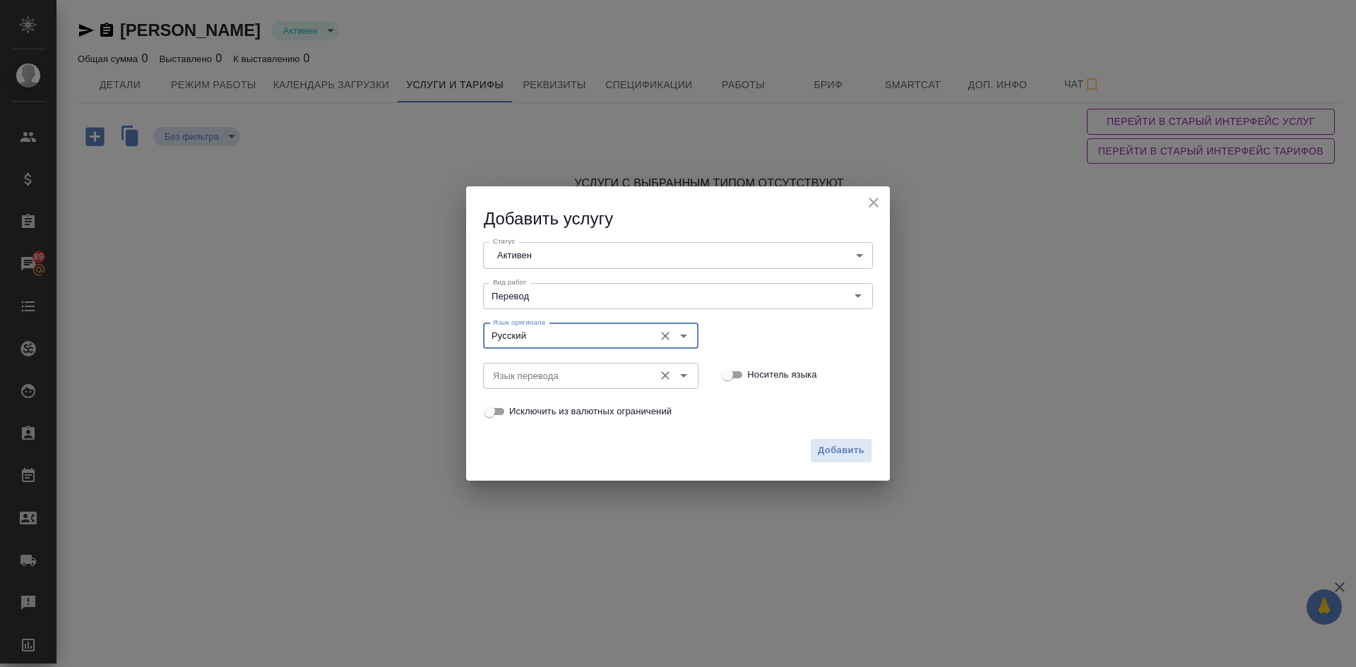
click at [516, 380] on input "Язык перевода" at bounding box center [567, 375] width 160 height 17
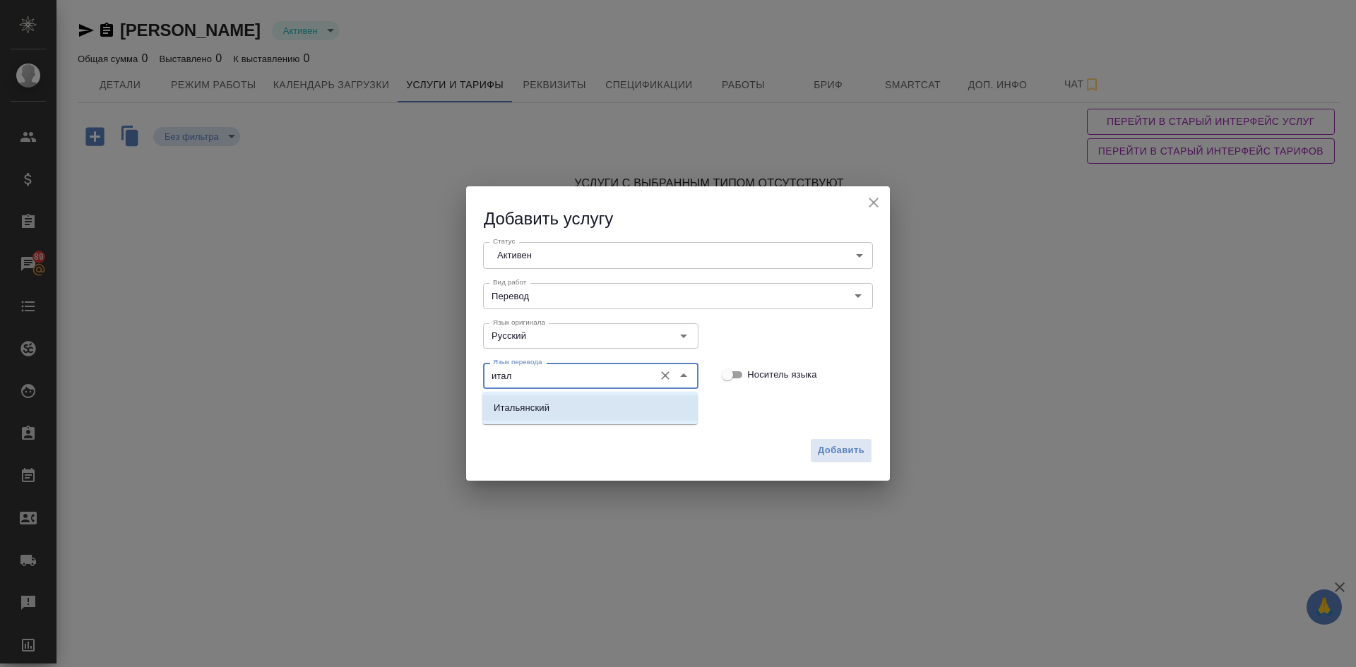
click at [526, 411] on p "Итальянский" at bounding box center [522, 408] width 56 height 14
type input "Итальянский"
click at [851, 444] on span "Добавить" at bounding box center [841, 451] width 47 height 16
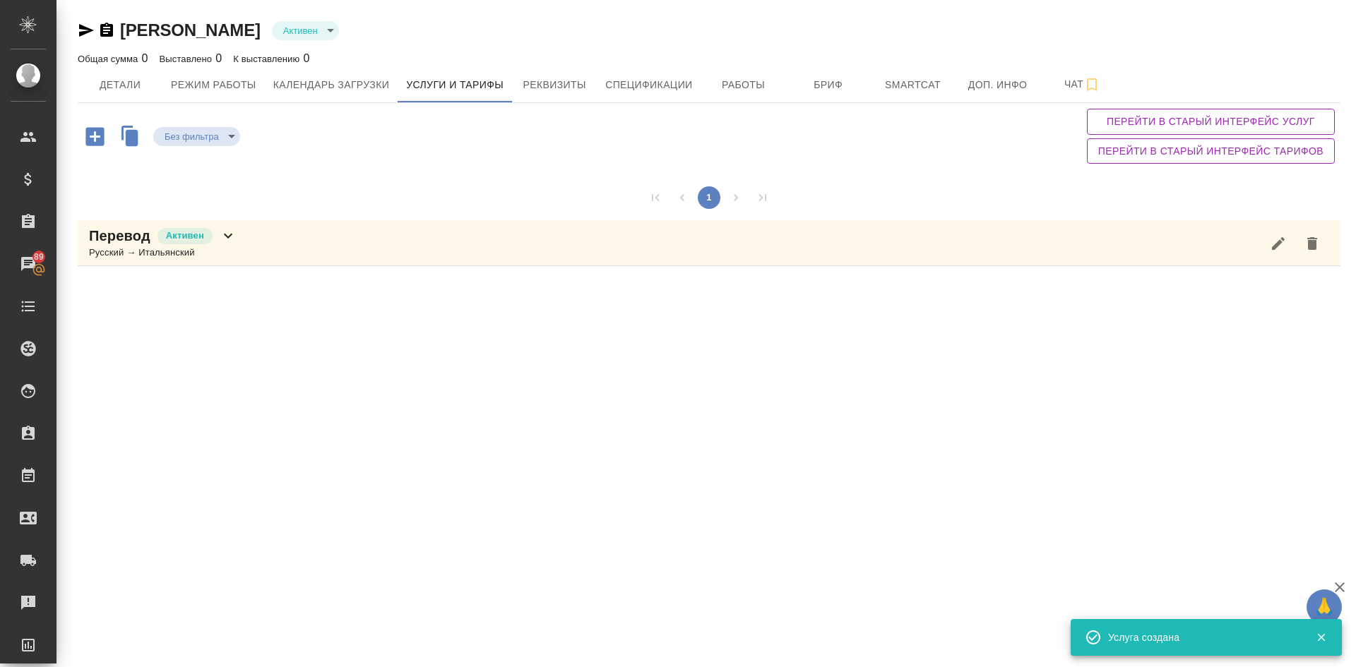
click at [132, 252] on div "Русский → Итальянский" at bounding box center [163, 253] width 148 height 14
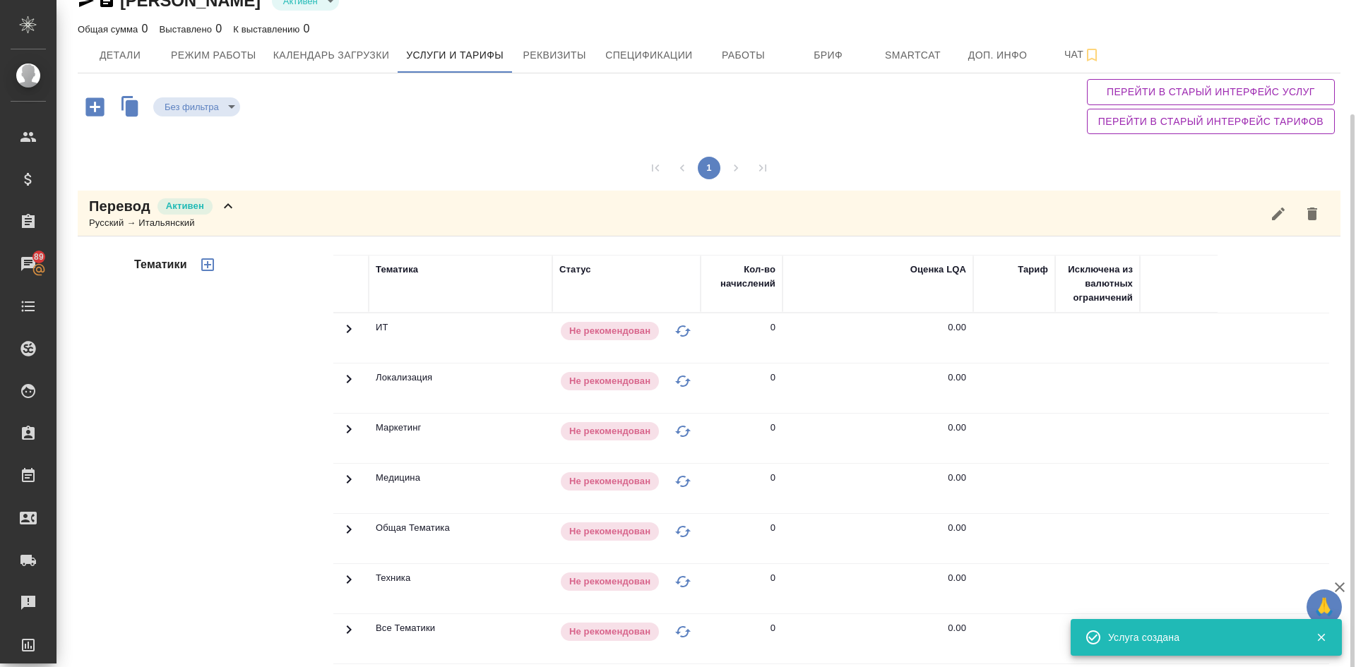
scroll to position [130, 0]
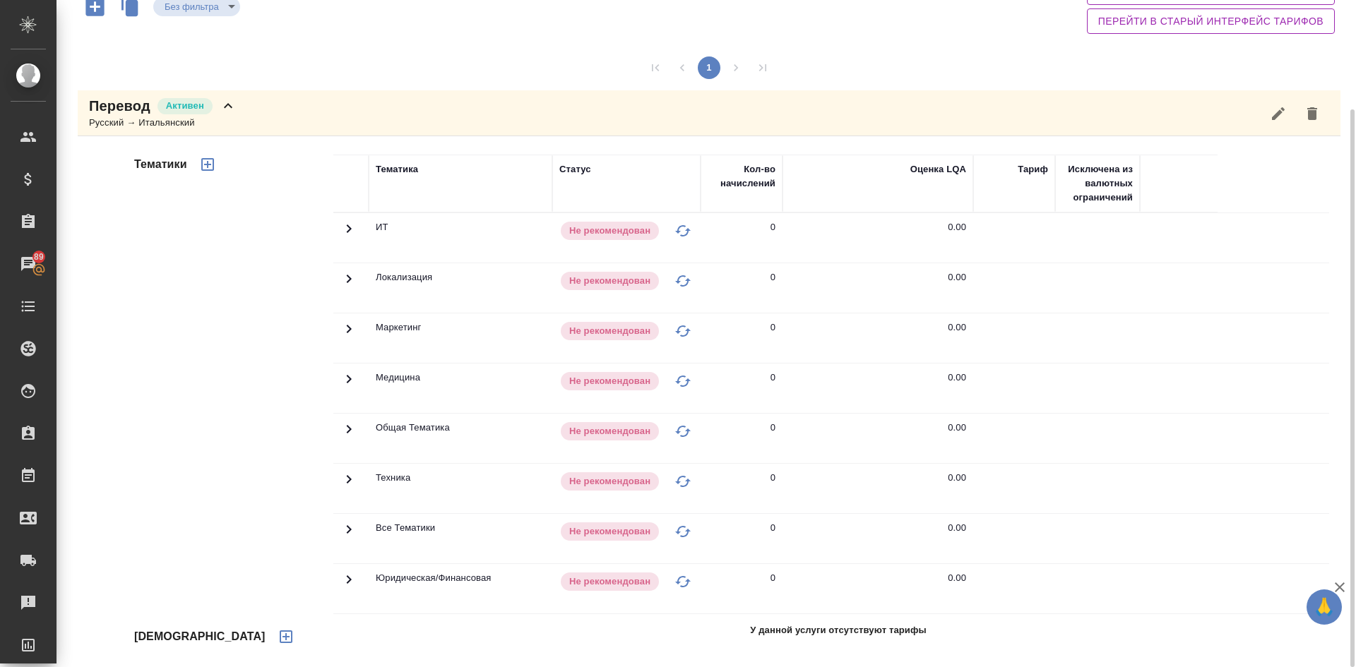
click at [280, 635] on icon "button" at bounding box center [286, 636] width 13 height 13
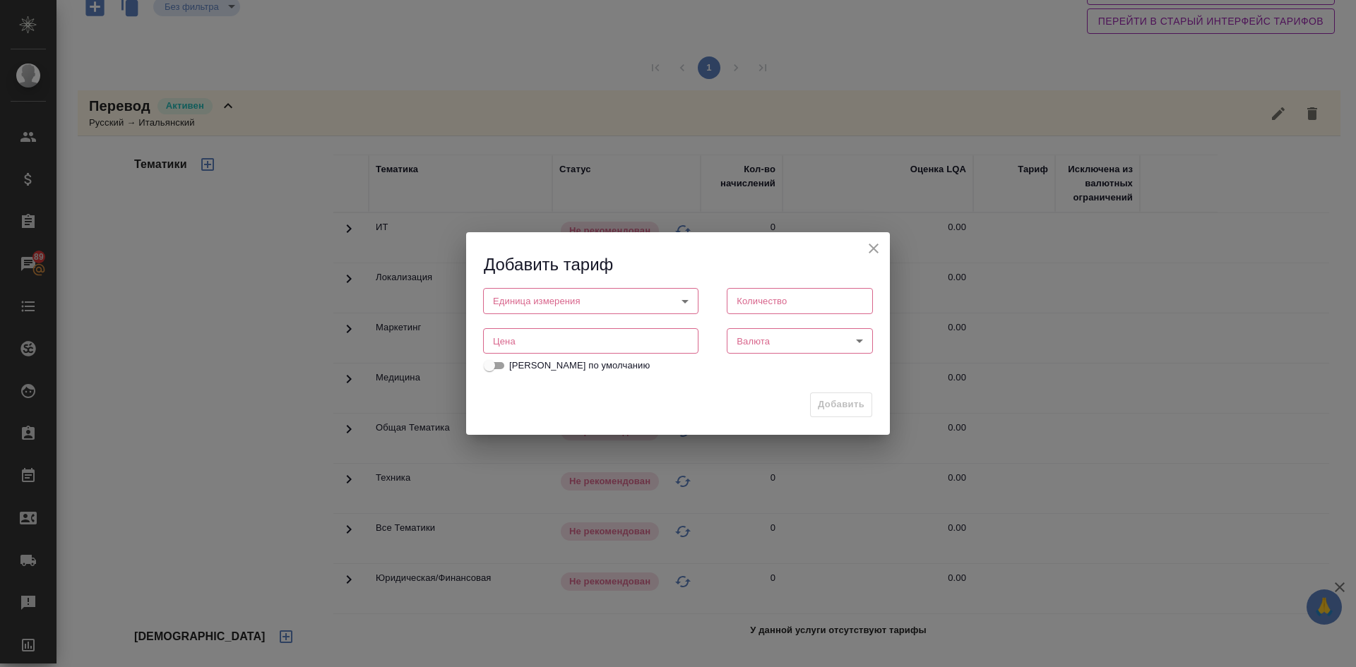
click at [550, 301] on body "🙏 .cls-1 fill:#fff; AWATERA Demidova Tatyana Клиенты Спецификации Заказы 89 Чат…" at bounding box center [678, 333] width 1356 height 667
click at [876, 244] on div at bounding box center [678, 333] width 1356 height 667
click at [874, 249] on icon "close" at bounding box center [873, 249] width 10 height 10
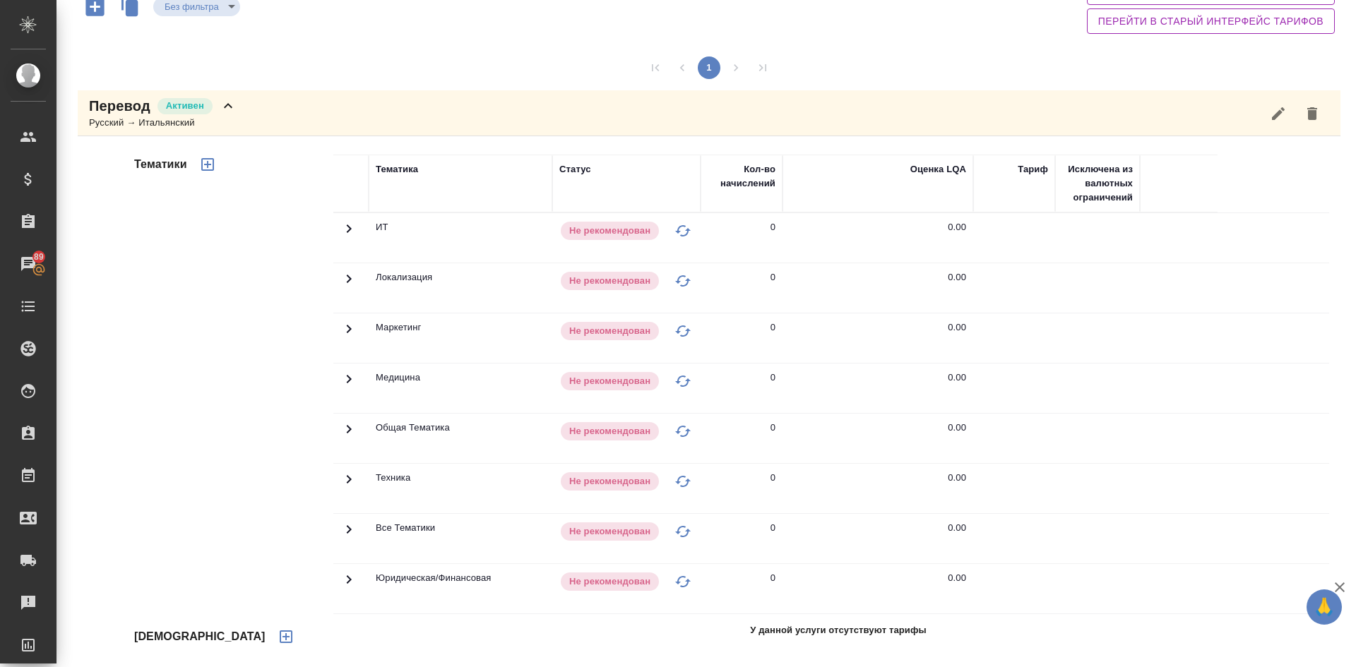
scroll to position [0, 0]
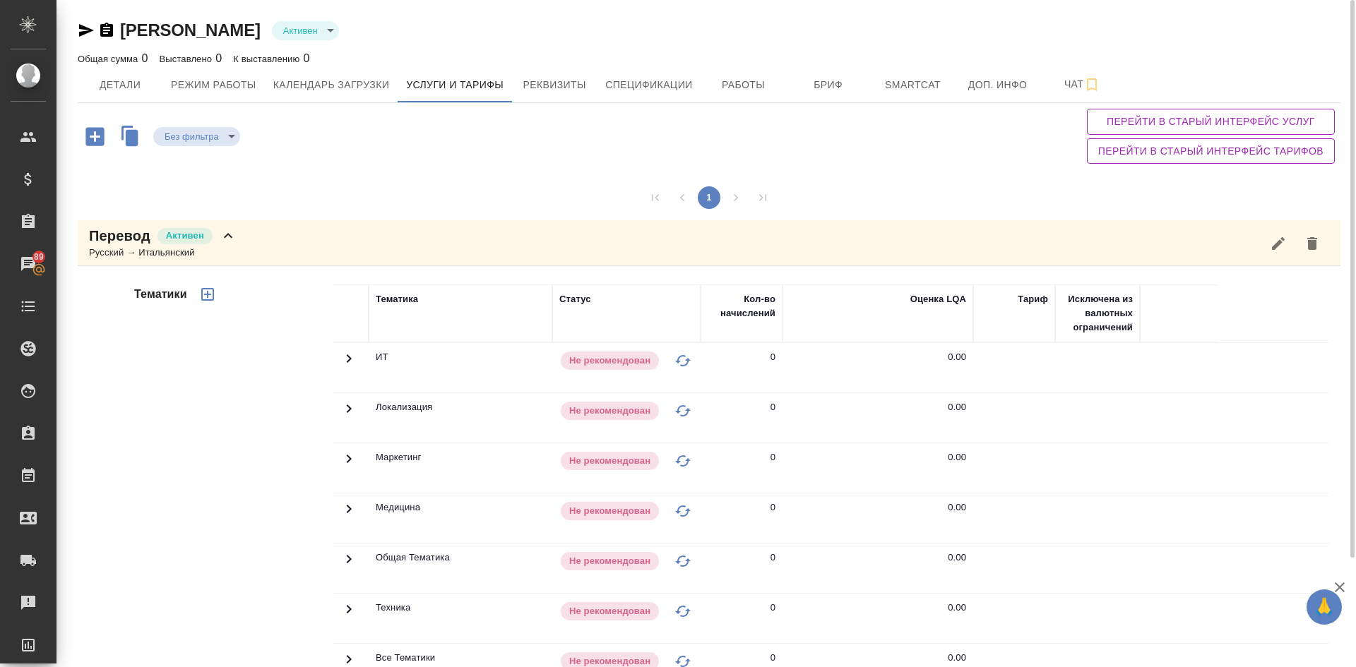
click at [86, 28] on icon "button" at bounding box center [86, 30] width 15 height 13
click at [99, 131] on icon "button" at bounding box center [94, 136] width 18 height 18
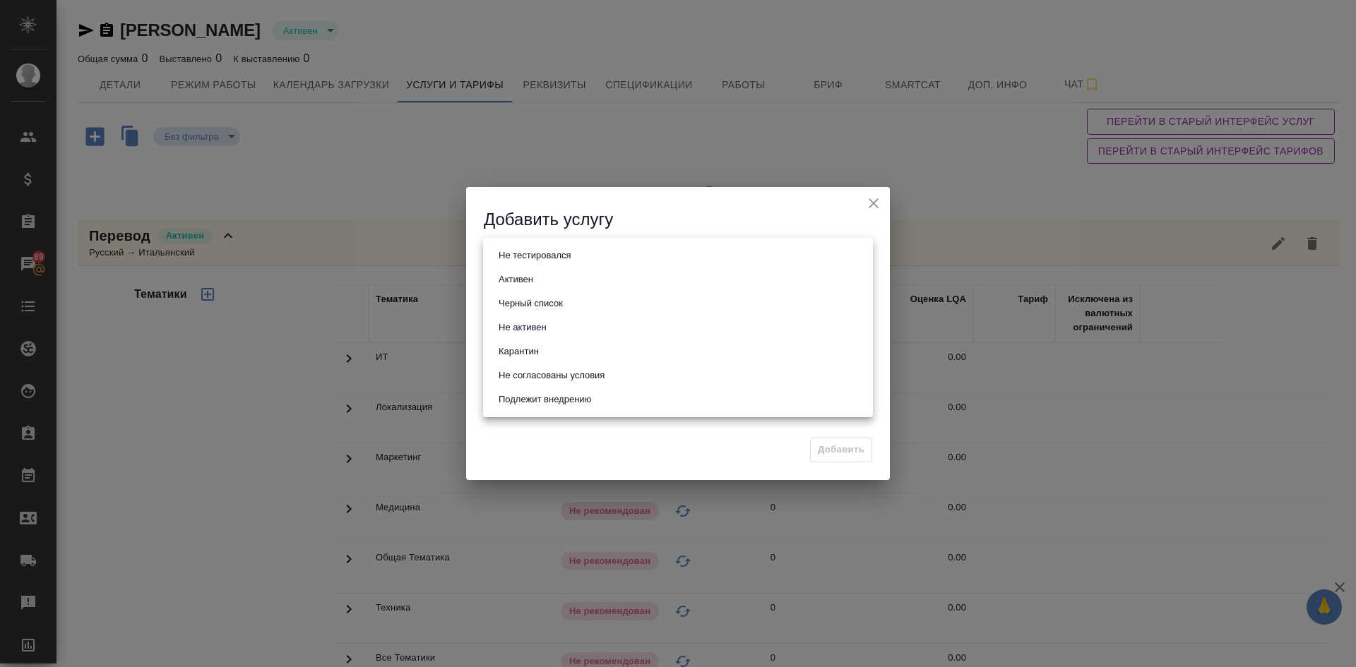
click at [573, 251] on body "🙏 .cls-1 fill:#fff; AWATERA Demidova Tatyana Клиенты Спецификации Заказы 89 Чат…" at bounding box center [678, 333] width 1356 height 667
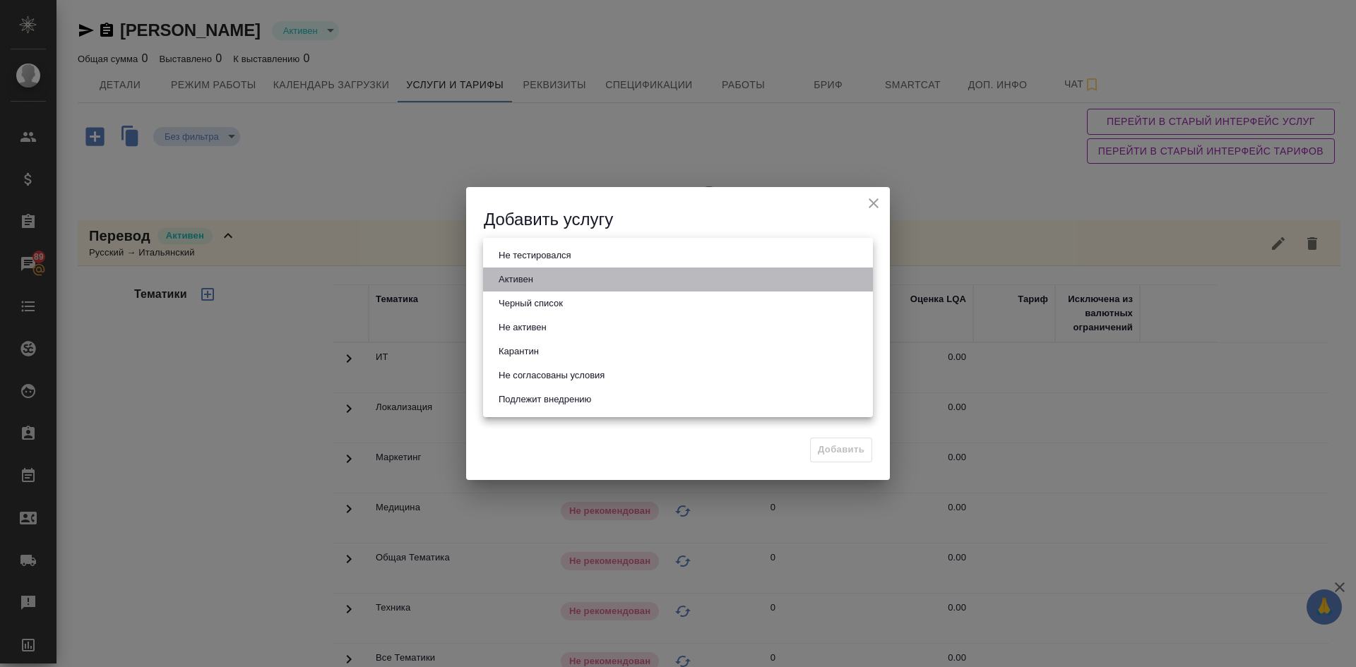
click at [528, 281] on button "Активен" at bounding box center [515, 280] width 43 height 16
type input "active"
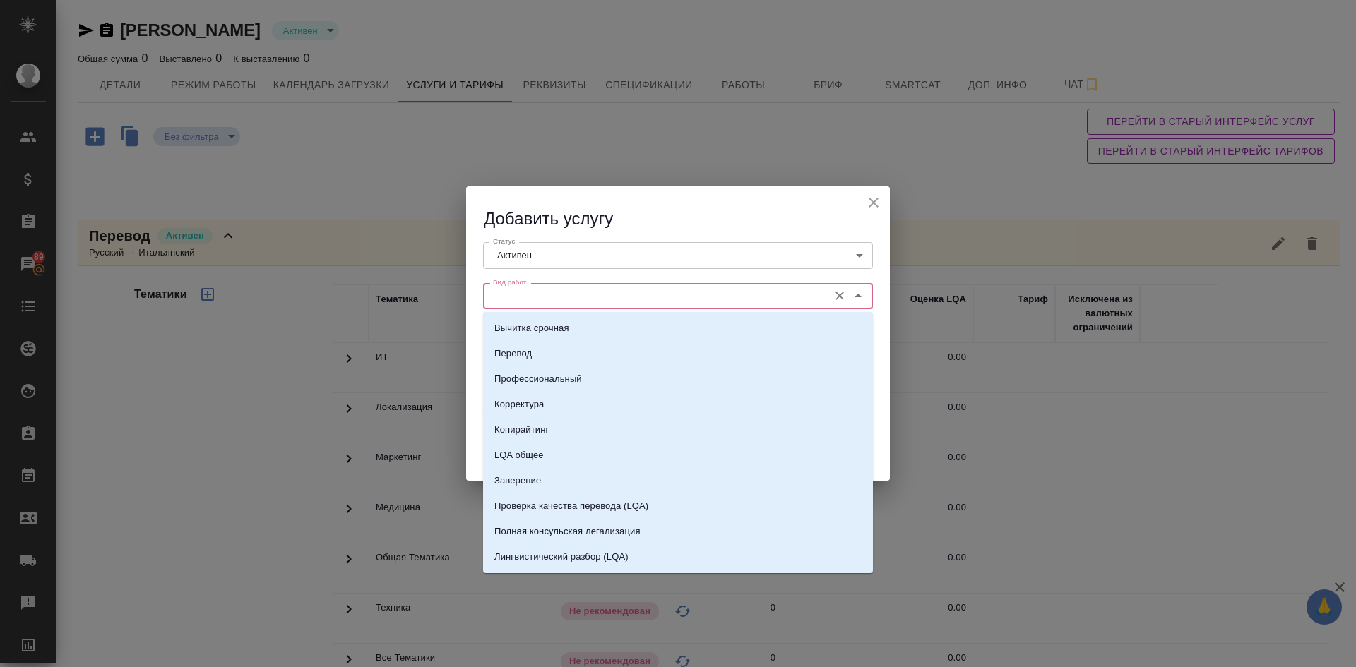
click at [532, 290] on input "Вид работ" at bounding box center [654, 295] width 334 height 17
type input "п"
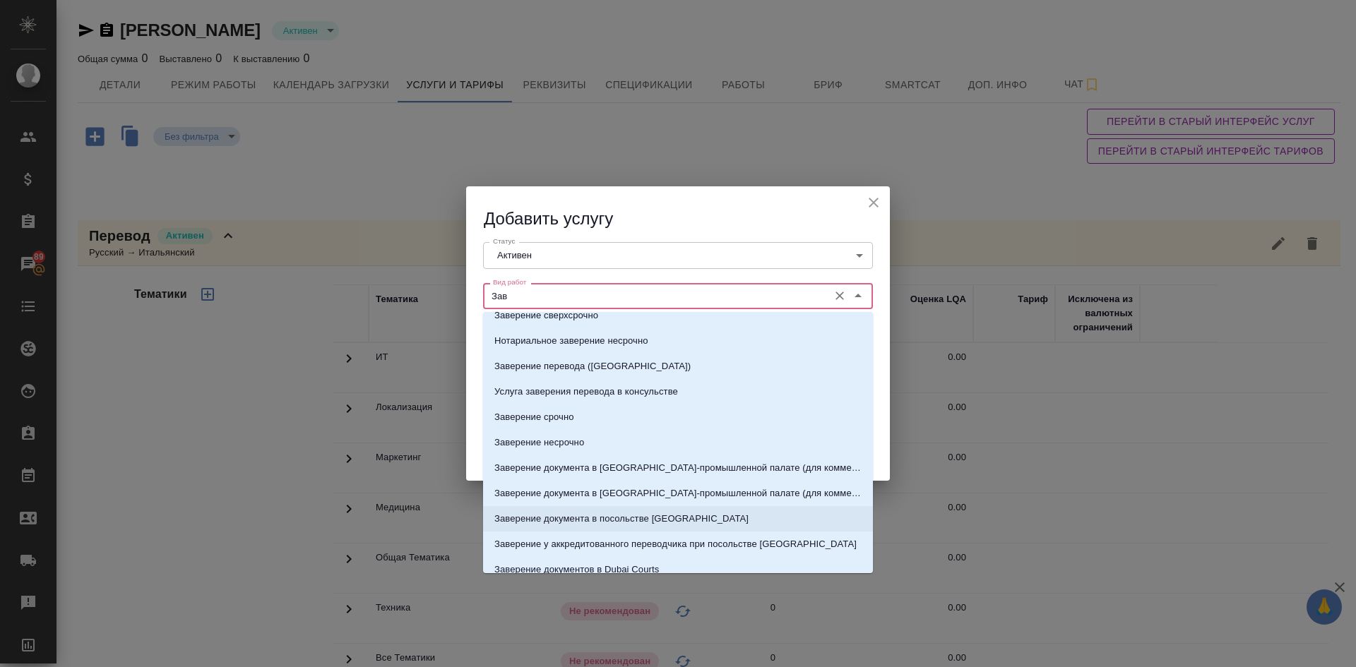
scroll to position [141, 0]
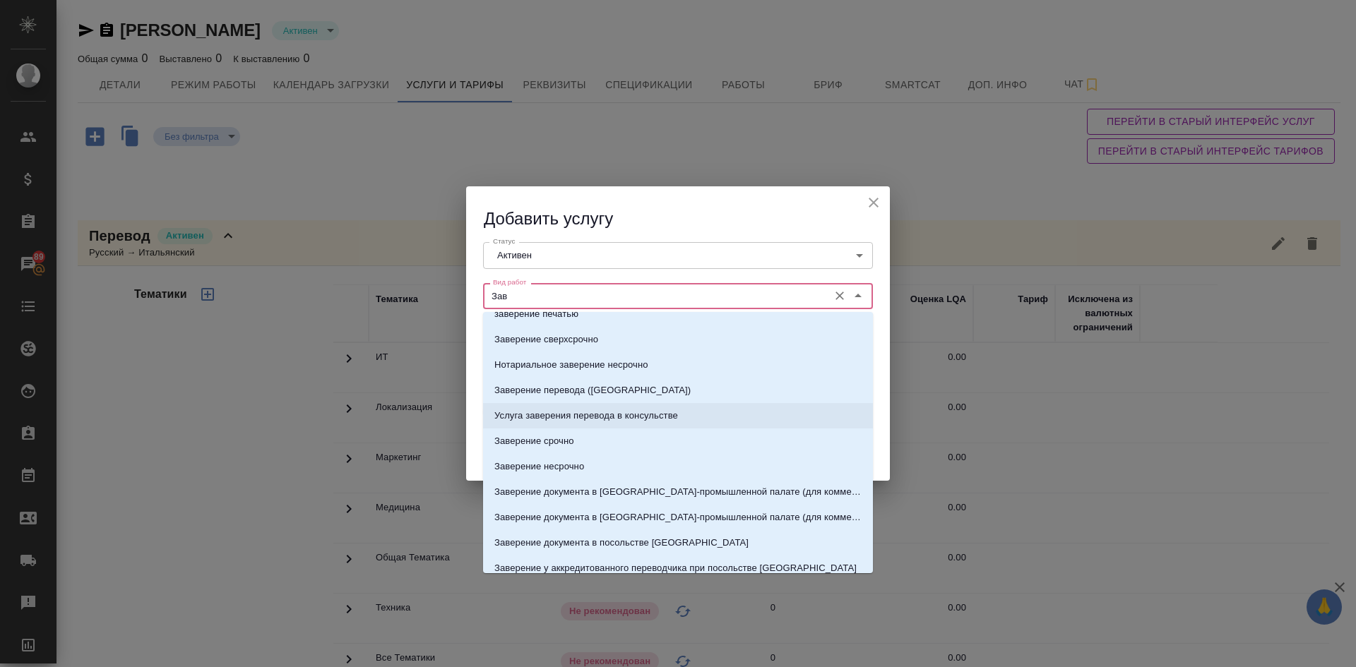
click at [580, 416] on p "Услуга заверения перевода в консульстве" at bounding box center [586, 416] width 184 height 14
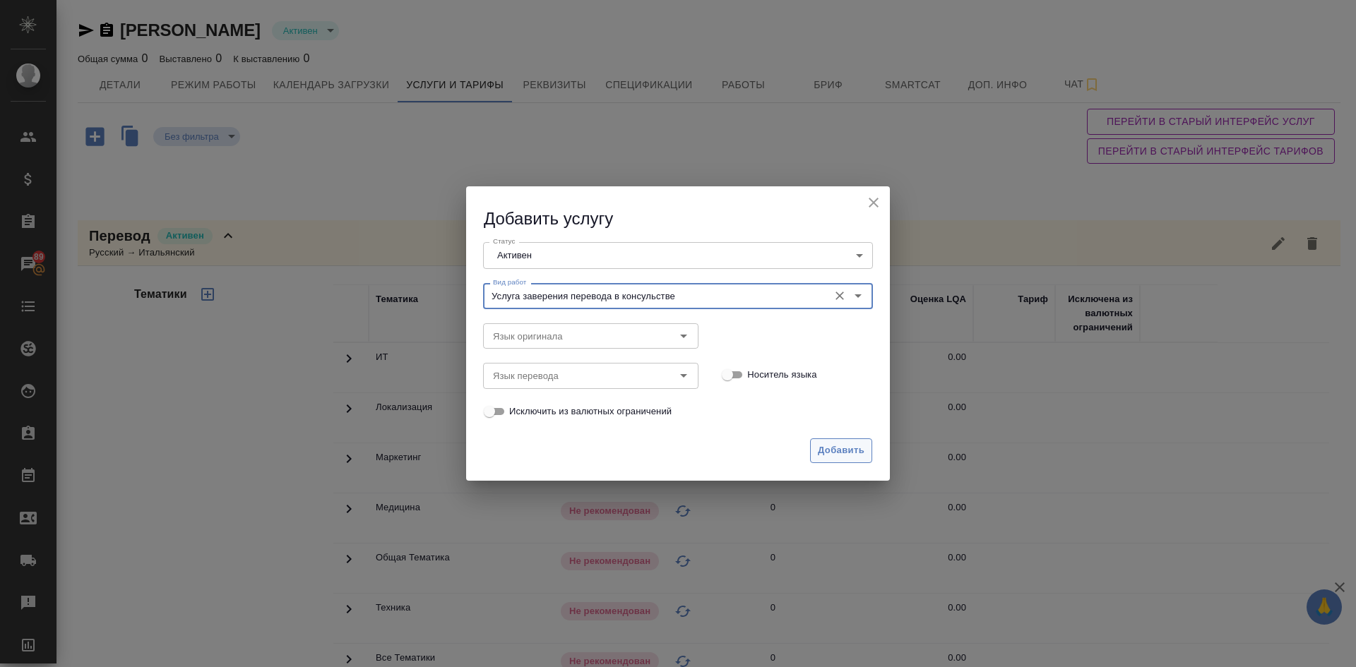
type input "Услуга заверения перевода в консульстве"
click at [828, 446] on span "Добавить" at bounding box center [841, 451] width 47 height 16
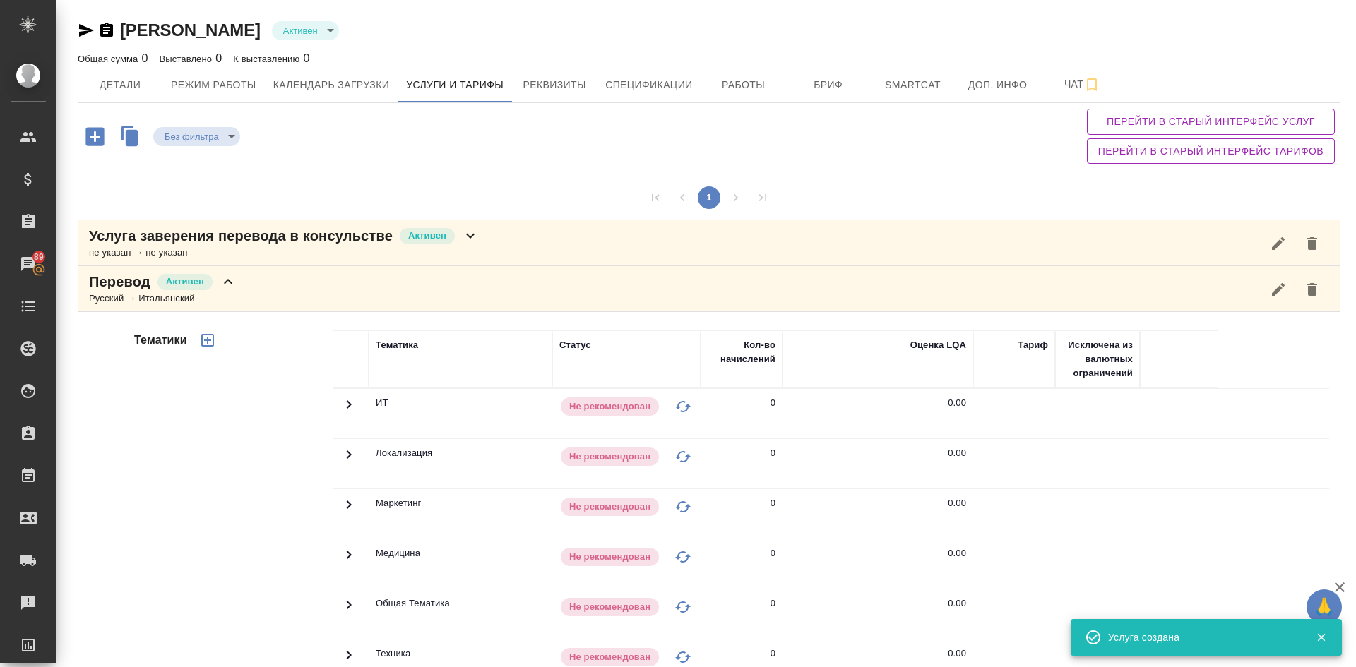
click at [261, 234] on p "Услуга заверения перевода в консульстве" at bounding box center [241, 236] width 304 height 20
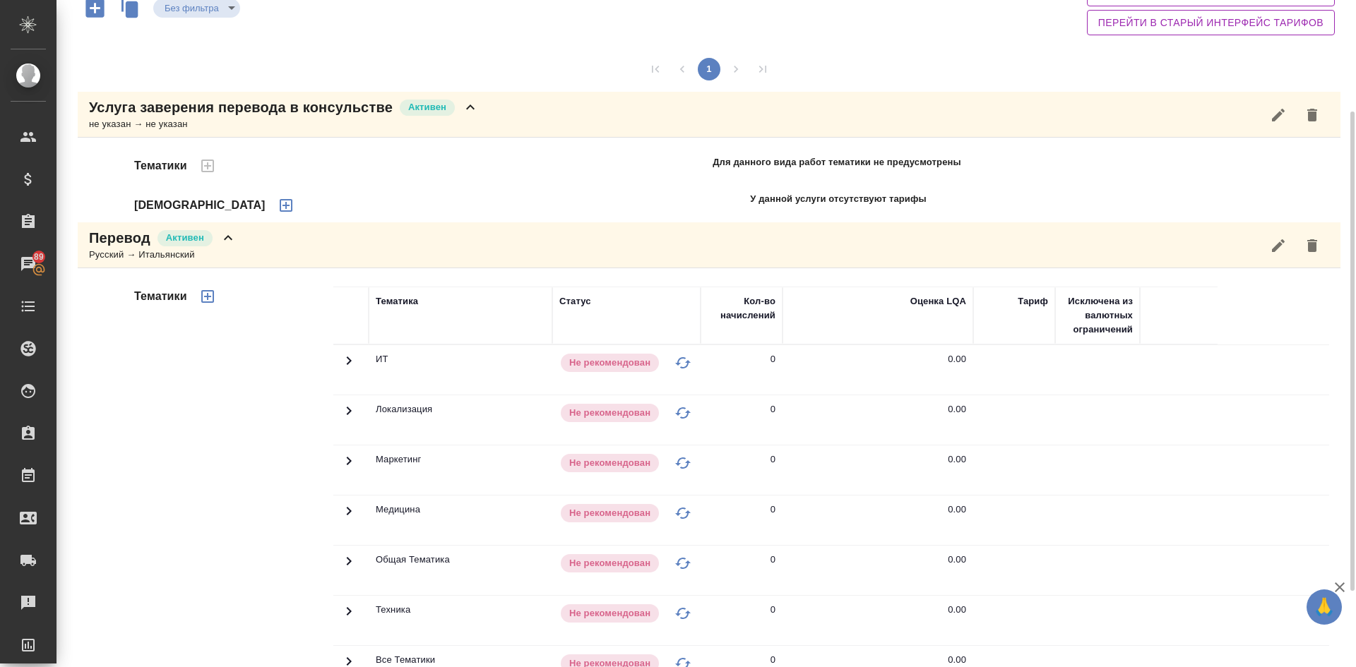
scroll to position [96, 0]
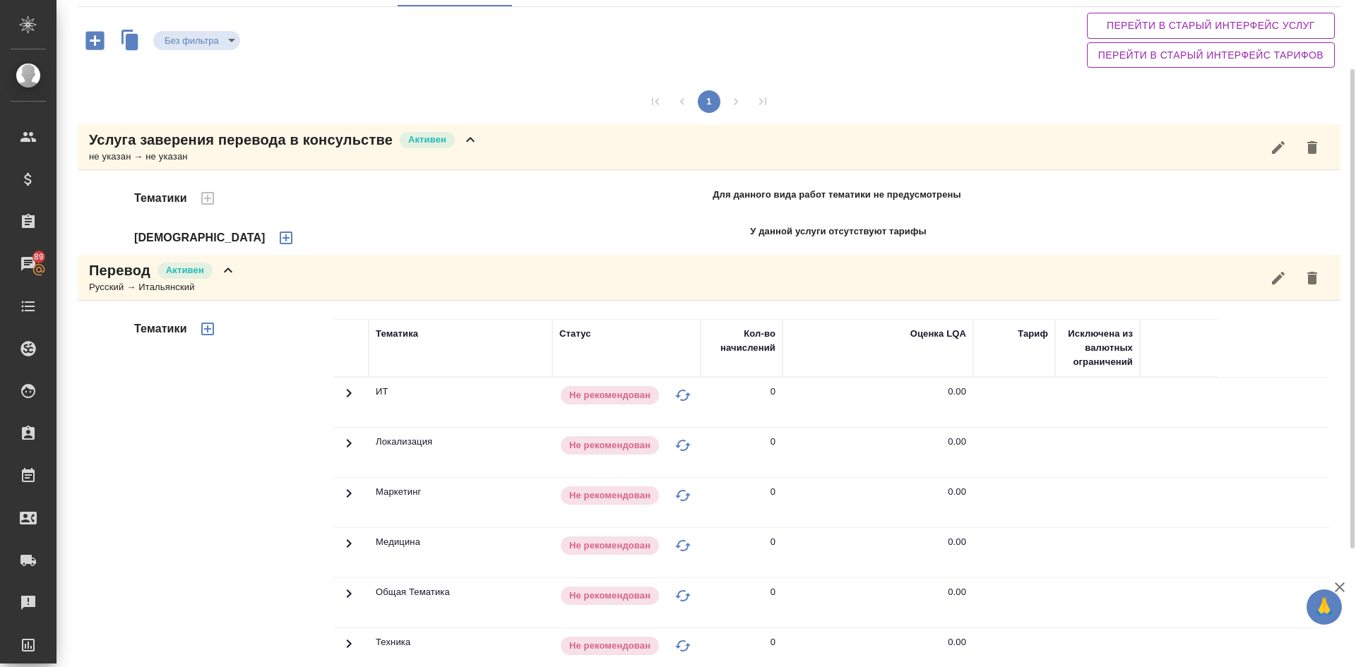
click at [280, 239] on icon "button" at bounding box center [286, 238] width 13 height 13
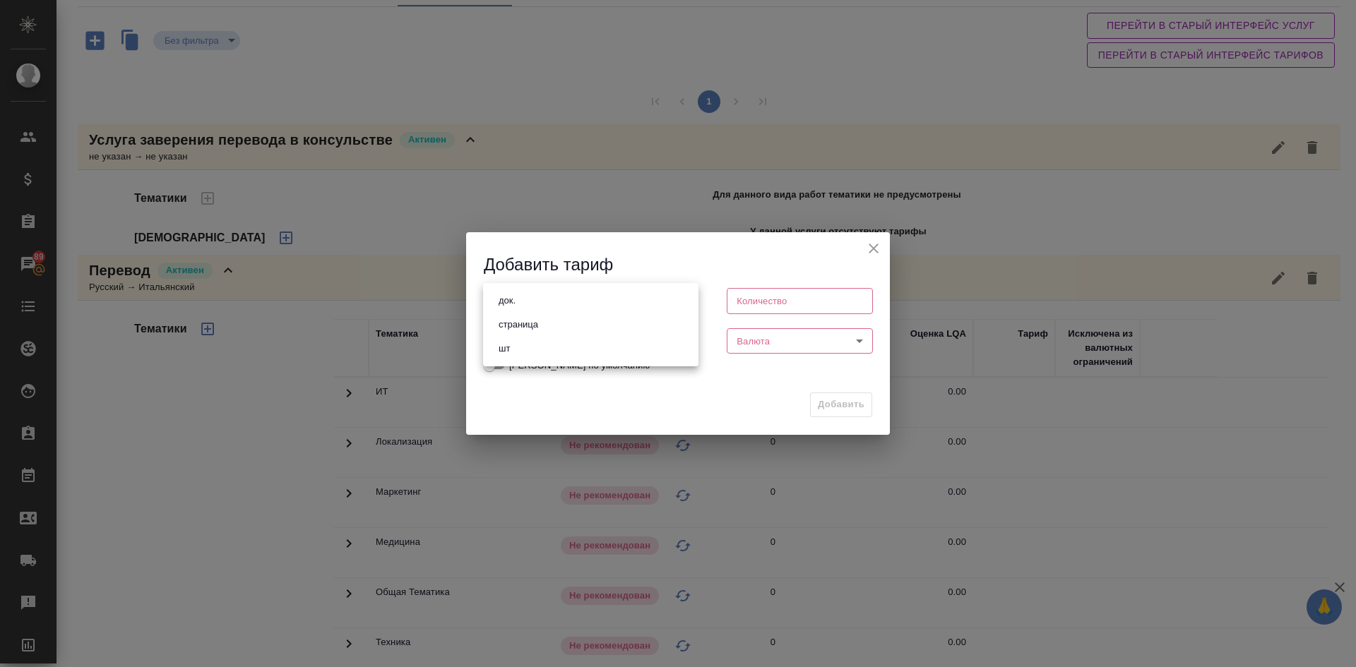
click at [510, 293] on body "🙏 .cls-1 fill:#fff; AWATERA Demidova Tatyana Клиенты Спецификации Заказы 89 Чат…" at bounding box center [678, 333] width 1356 height 667
click at [874, 247] on div at bounding box center [678, 333] width 1356 height 667
click at [884, 243] on div "Добавить тариф" at bounding box center [678, 254] width 424 height 44
click at [871, 252] on icon "close" at bounding box center [873, 249] width 10 height 10
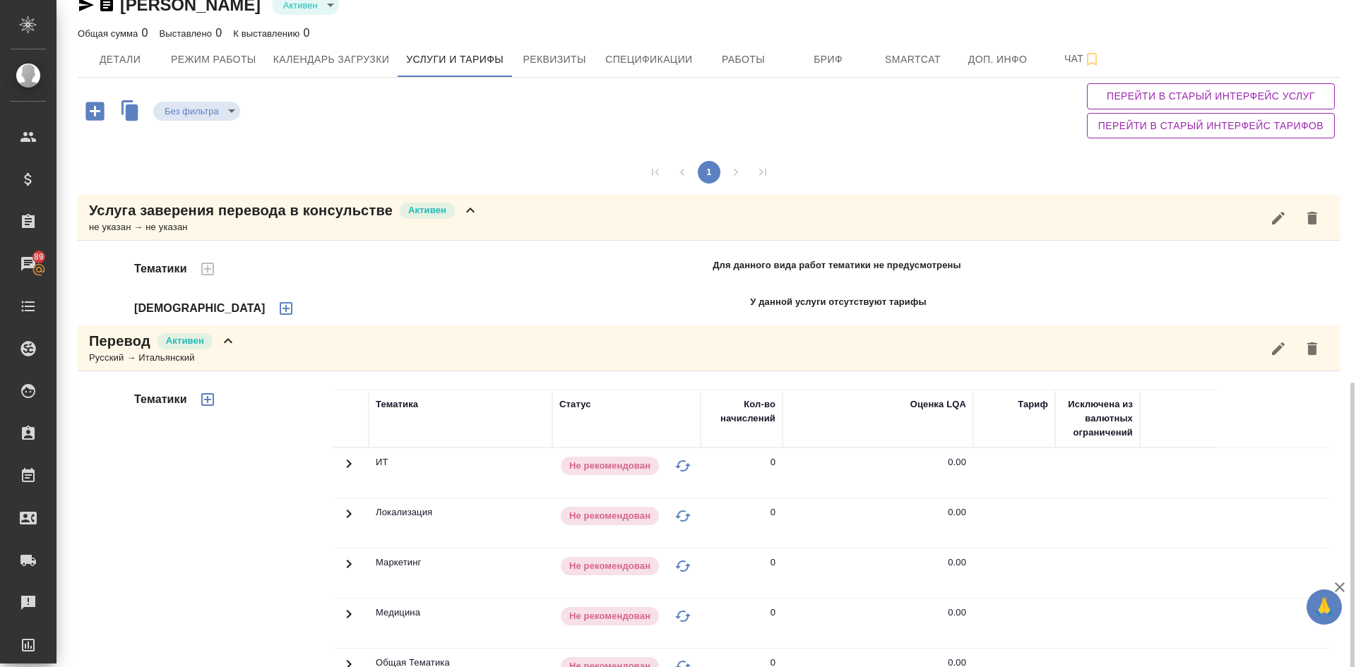
scroll to position [237, 0]
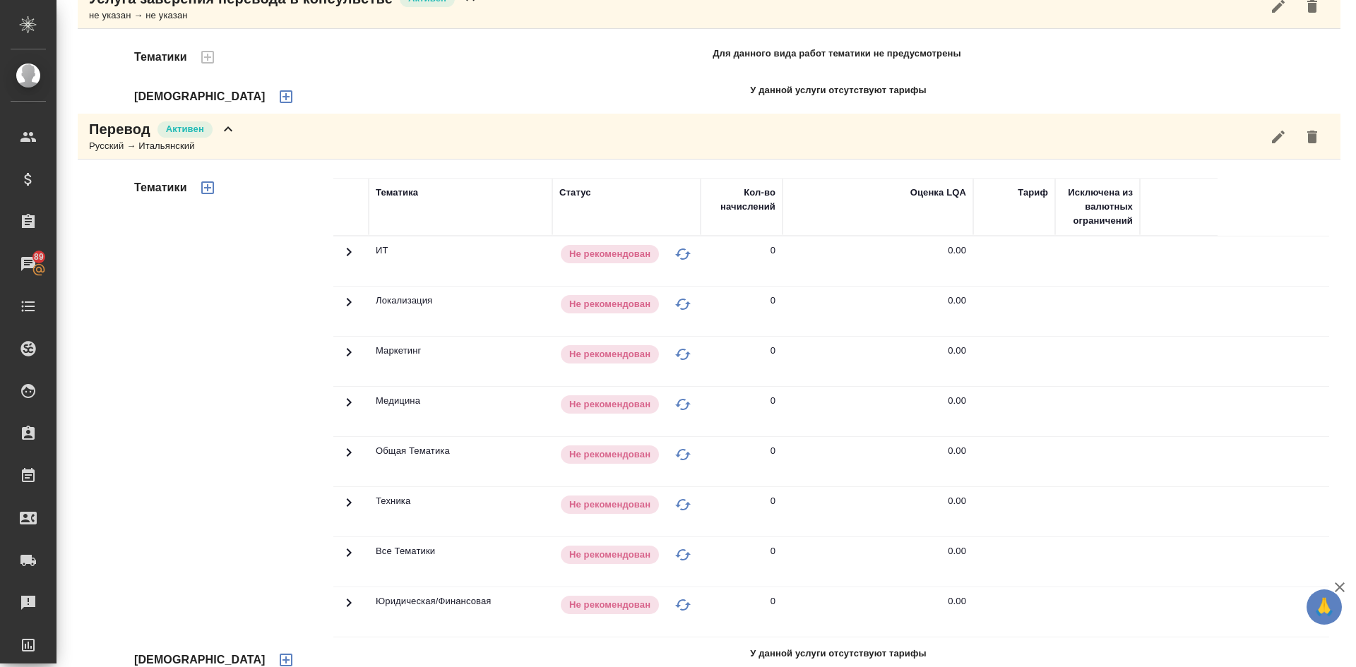
click at [201, 186] on icon "button" at bounding box center [207, 187] width 13 height 13
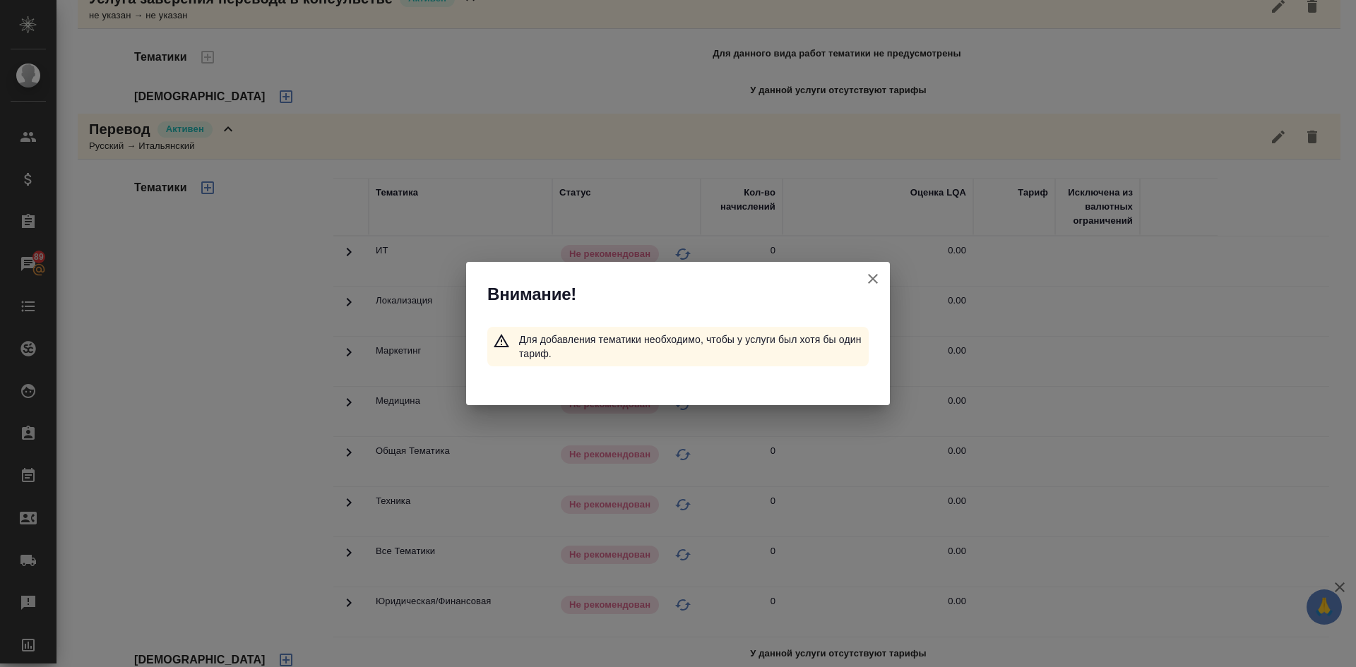
click at [872, 280] on icon "button" at bounding box center [873, 279] width 10 height 10
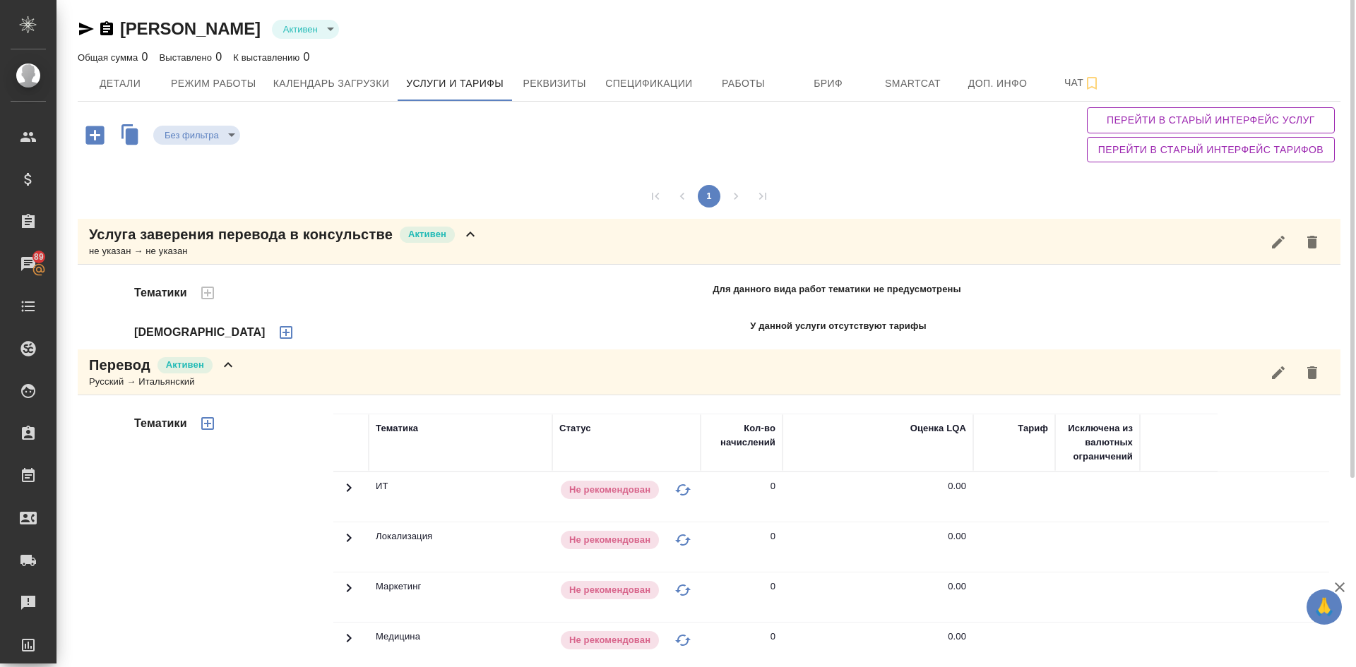
scroll to position [0, 0]
click at [126, 78] on span "Детали" at bounding box center [120, 85] width 68 height 18
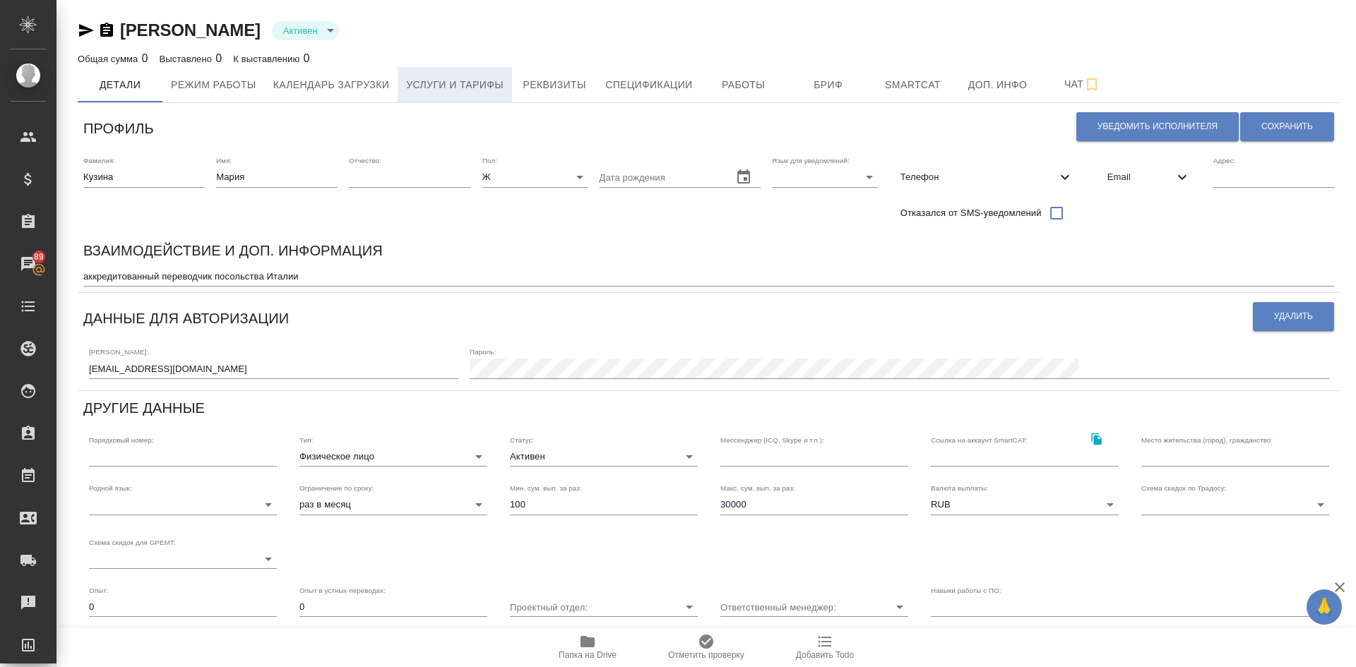
click at [438, 90] on span "Услуги и тарифы" at bounding box center [454, 85] width 97 height 18
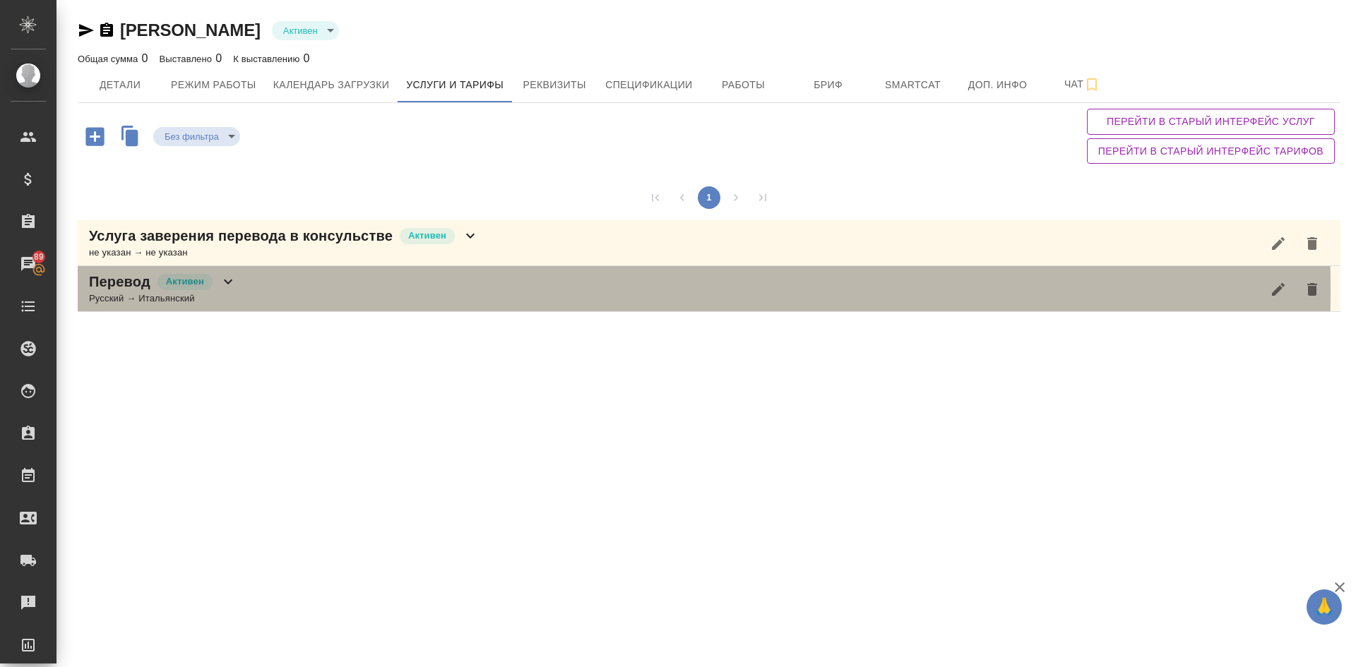
click at [123, 289] on p "Перевод" at bounding box center [119, 282] width 61 height 20
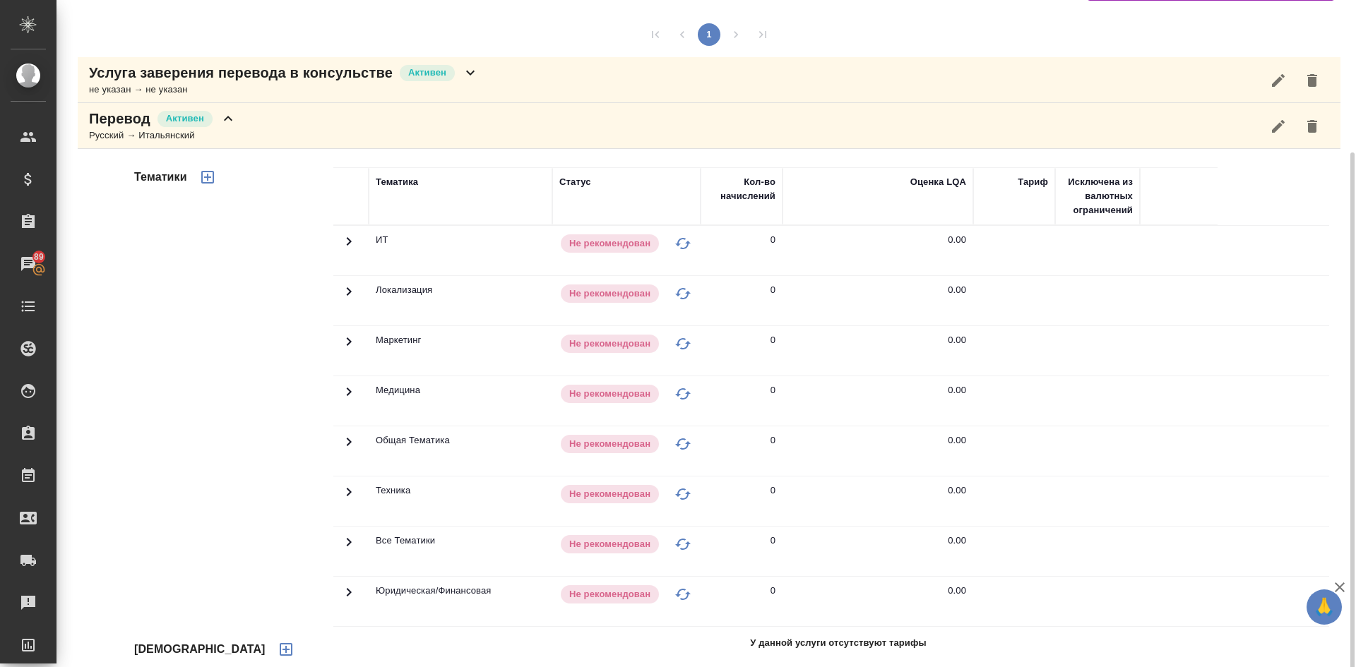
scroll to position [176, 0]
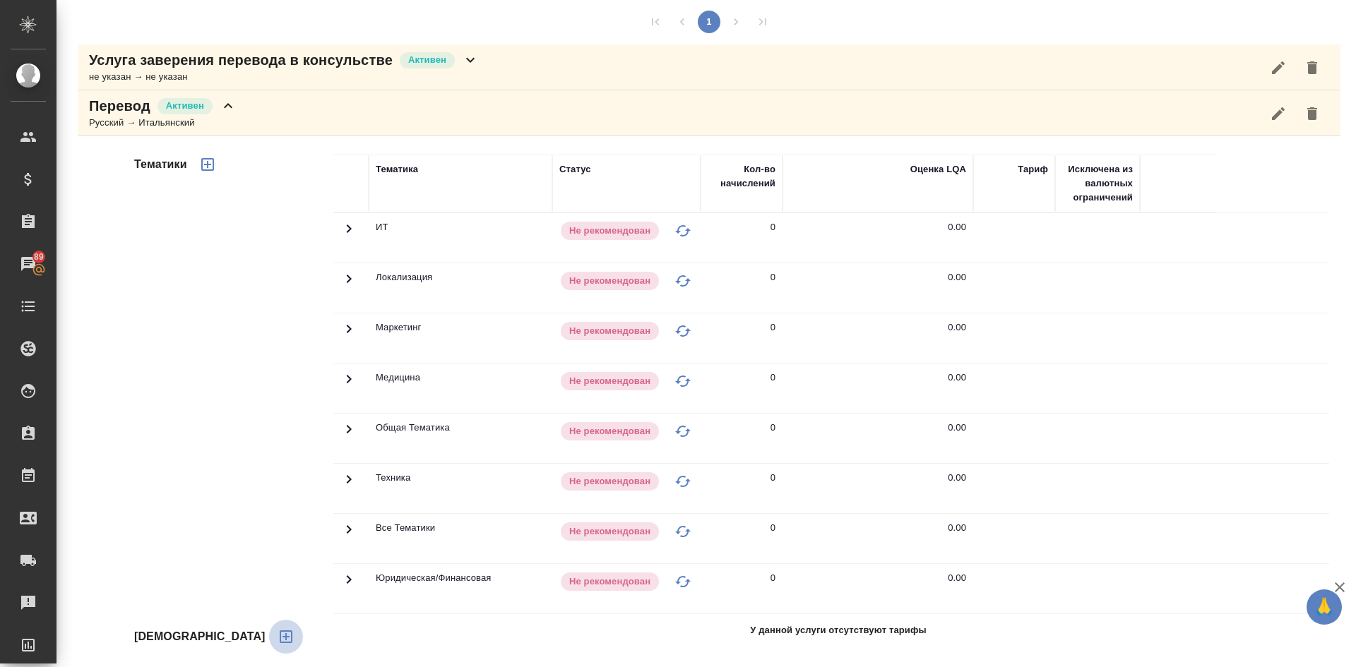
click at [280, 636] on icon "button" at bounding box center [286, 636] width 13 height 13
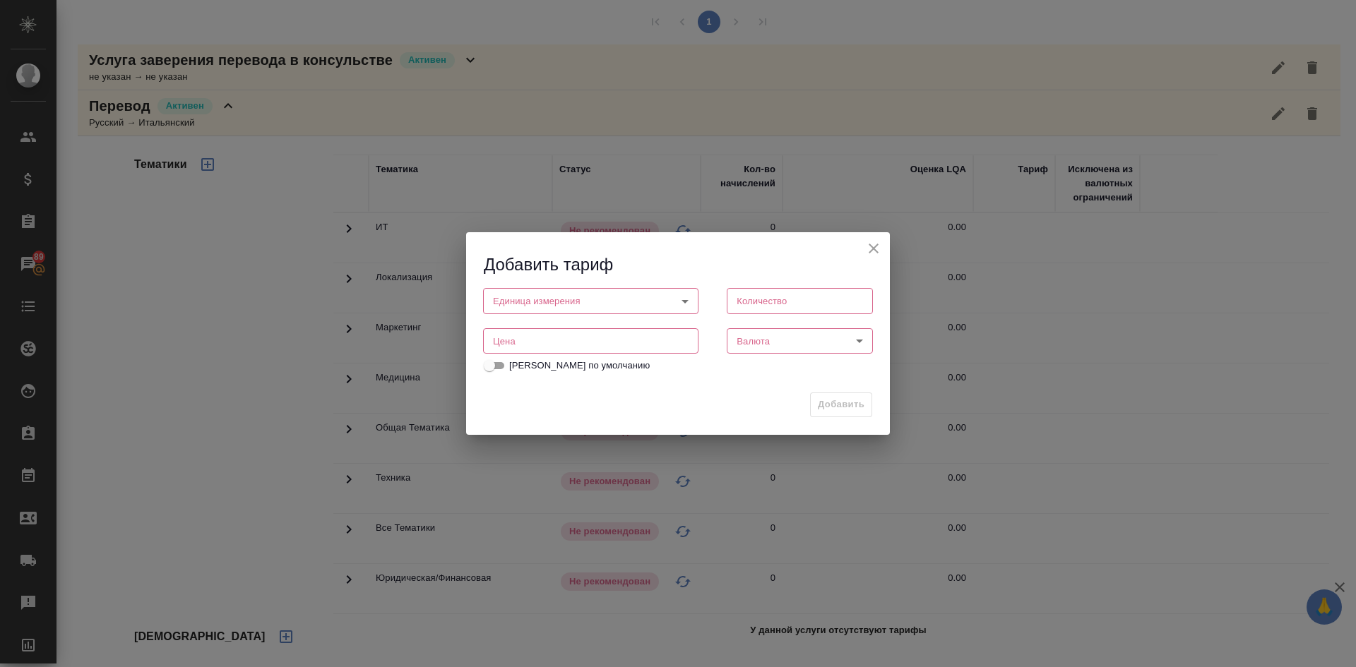
click at [523, 300] on body "🙏 .cls-1 fill:#fff; AWATERA Demidova Tatyana Клиенты Спецификации Заказы 89 Чат…" at bounding box center [678, 333] width 1356 height 667
click at [541, 375] on button "страница" at bounding box center [518, 373] width 48 height 16
type input "5a8b1489cc6b4906c91bfdb2"
click at [562, 341] on input "number" at bounding box center [590, 341] width 215 height 25
type input "1050"
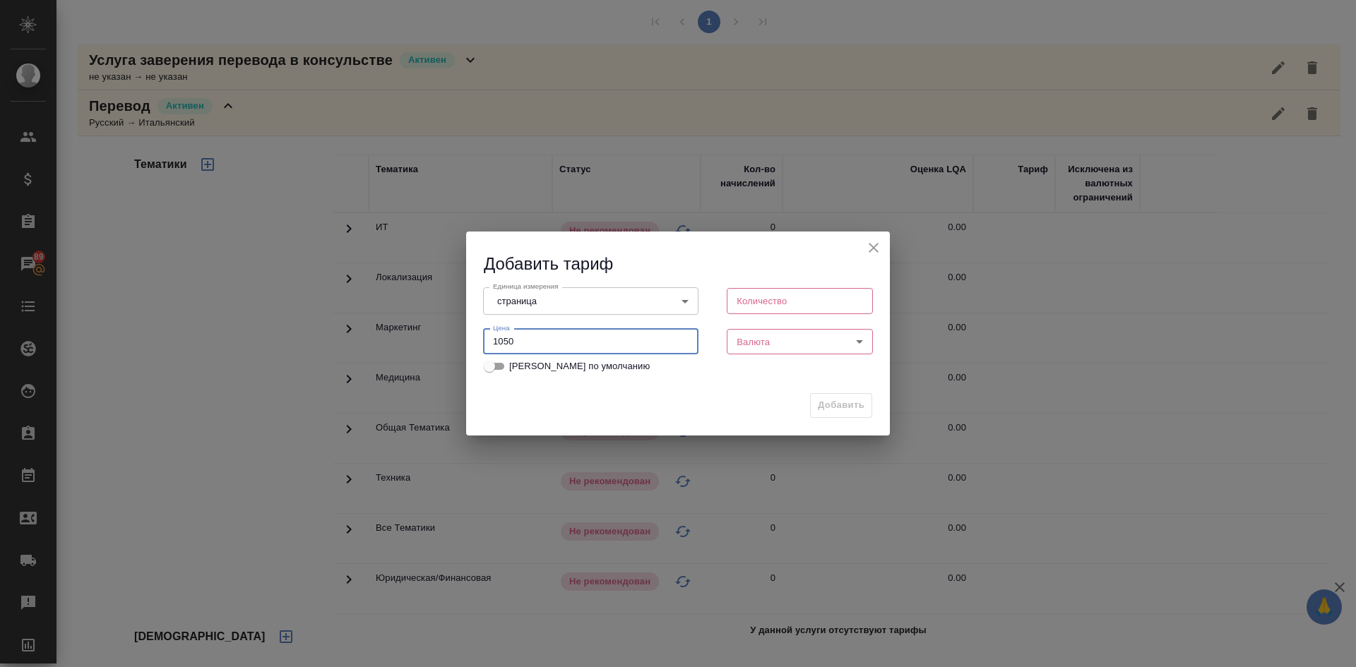
click at [726, 305] on div "Количество Количество" at bounding box center [799, 299] width 174 height 62
click at [744, 299] on input "number" at bounding box center [799, 300] width 146 height 25
type input "1"
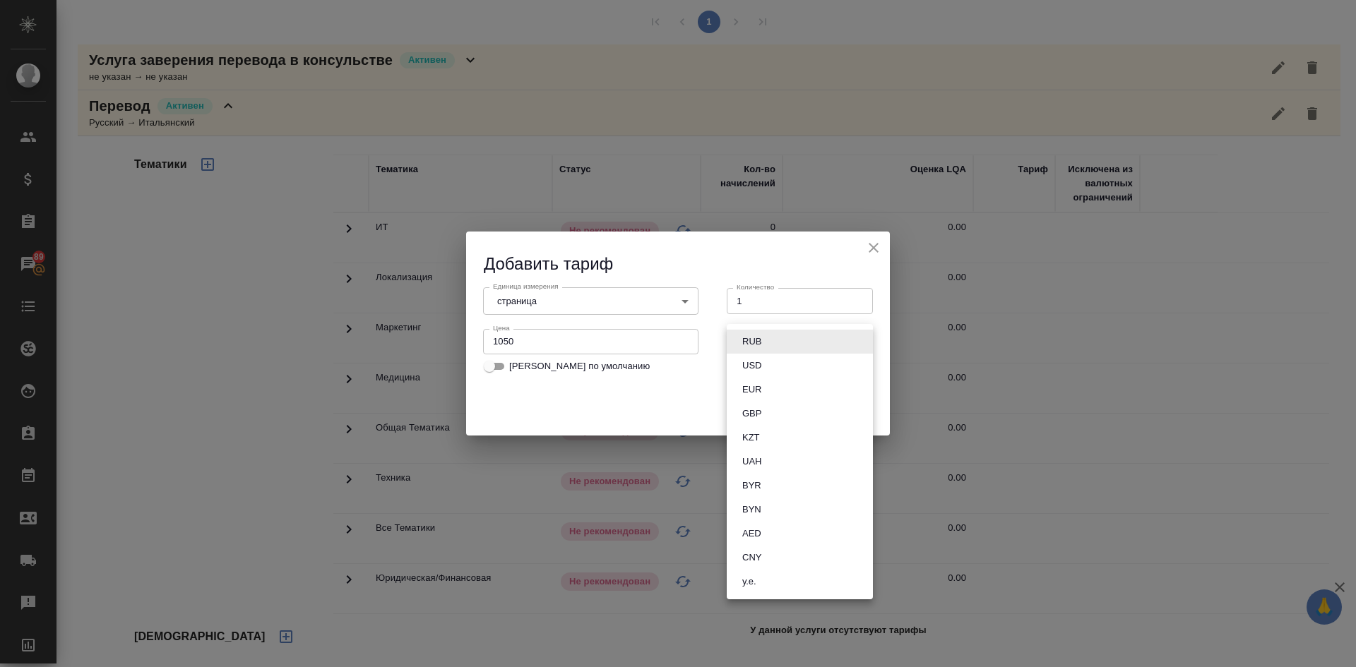
click at [782, 335] on body "🙏 .cls-1 fill:#fff; AWATERA Demidova Tatyana Клиенты Спецификации Заказы 89 Чат…" at bounding box center [678, 333] width 1356 height 667
click at [780, 335] on li "RUB" at bounding box center [799, 342] width 146 height 24
type input "RUB"
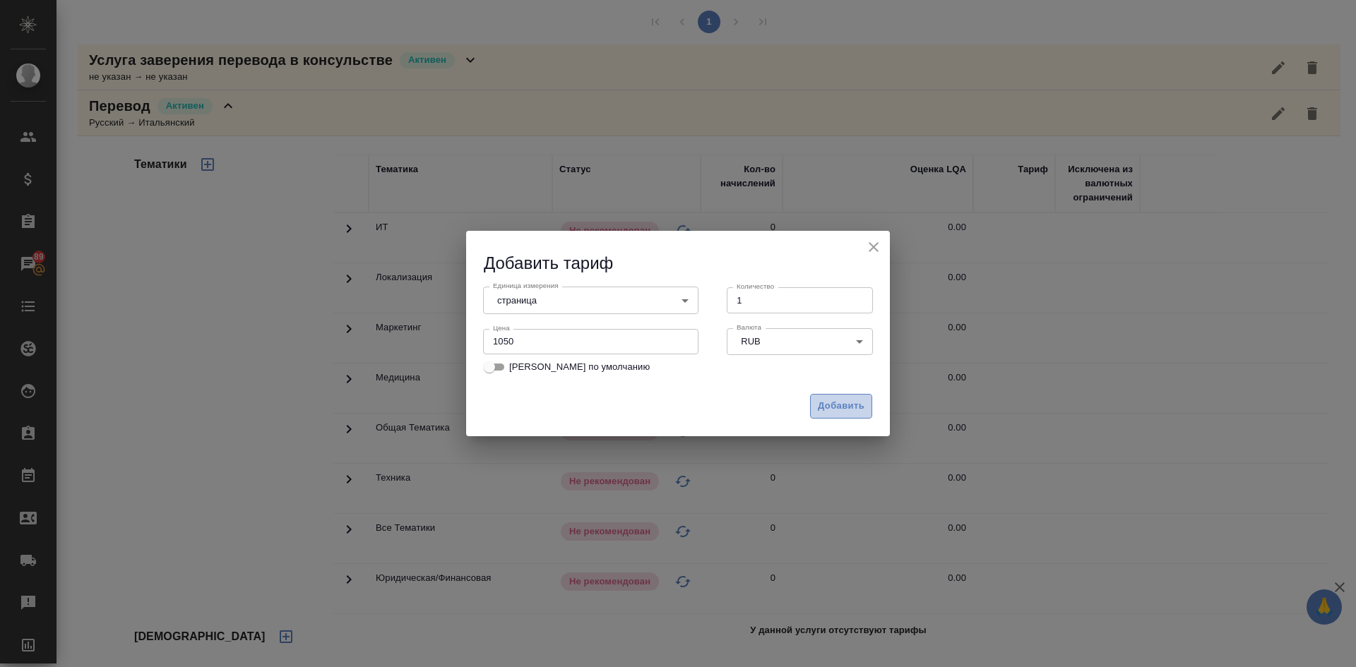
click at [835, 404] on span "Добавить" at bounding box center [841, 406] width 47 height 16
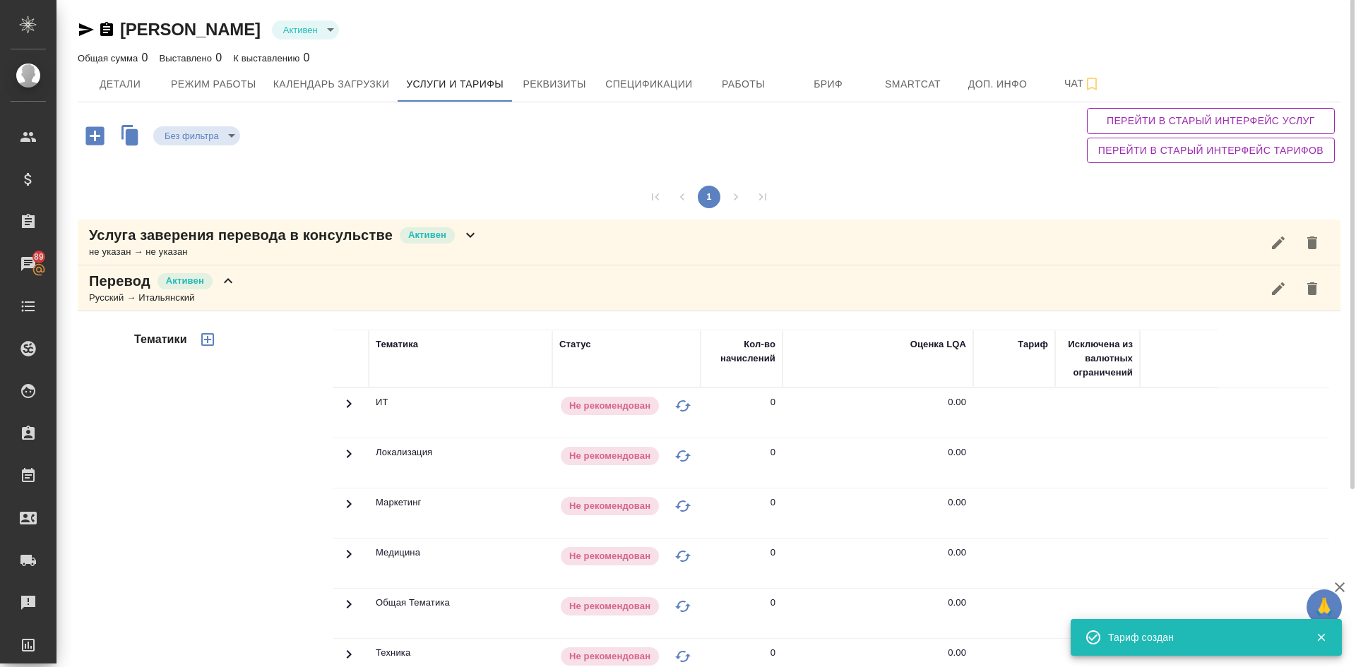
scroll to position [0, 0]
click at [208, 340] on icon "button" at bounding box center [207, 340] width 13 height 13
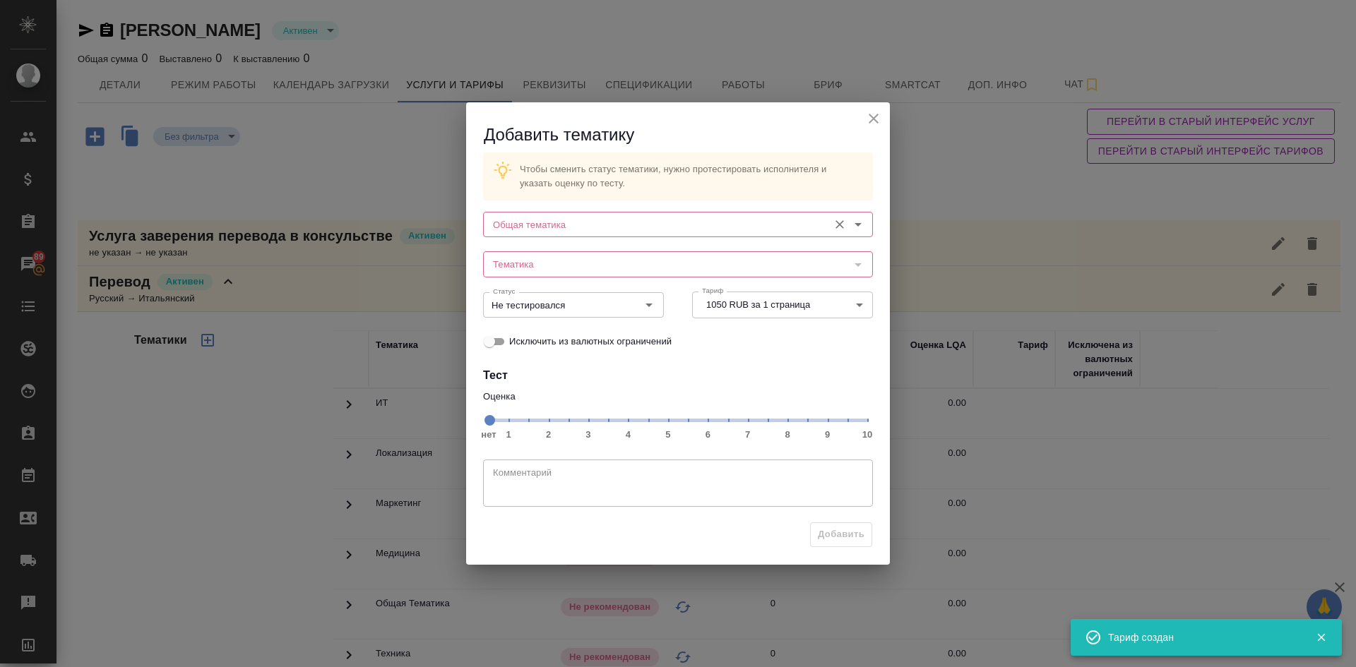
click at [506, 224] on input "Общая тематика" at bounding box center [654, 224] width 334 height 17
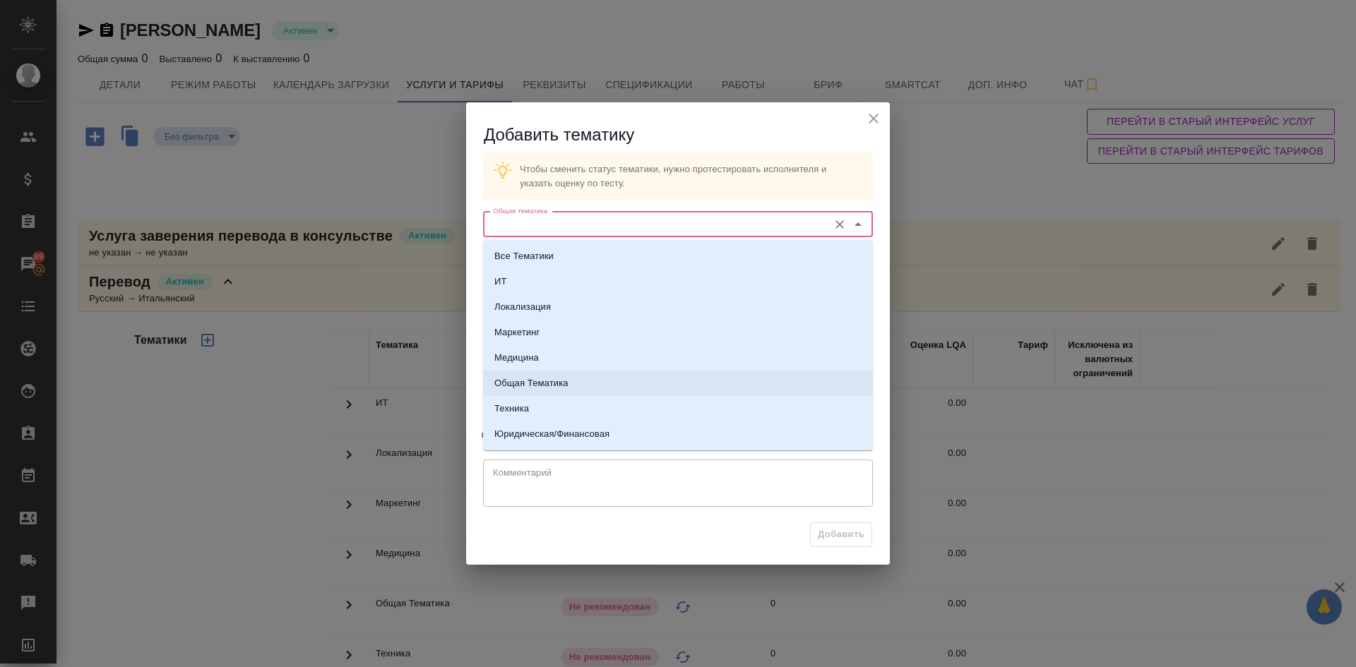
click at [508, 378] on p "Общая Тематика" at bounding box center [531, 383] width 74 height 14
type input "Общая Тематика"
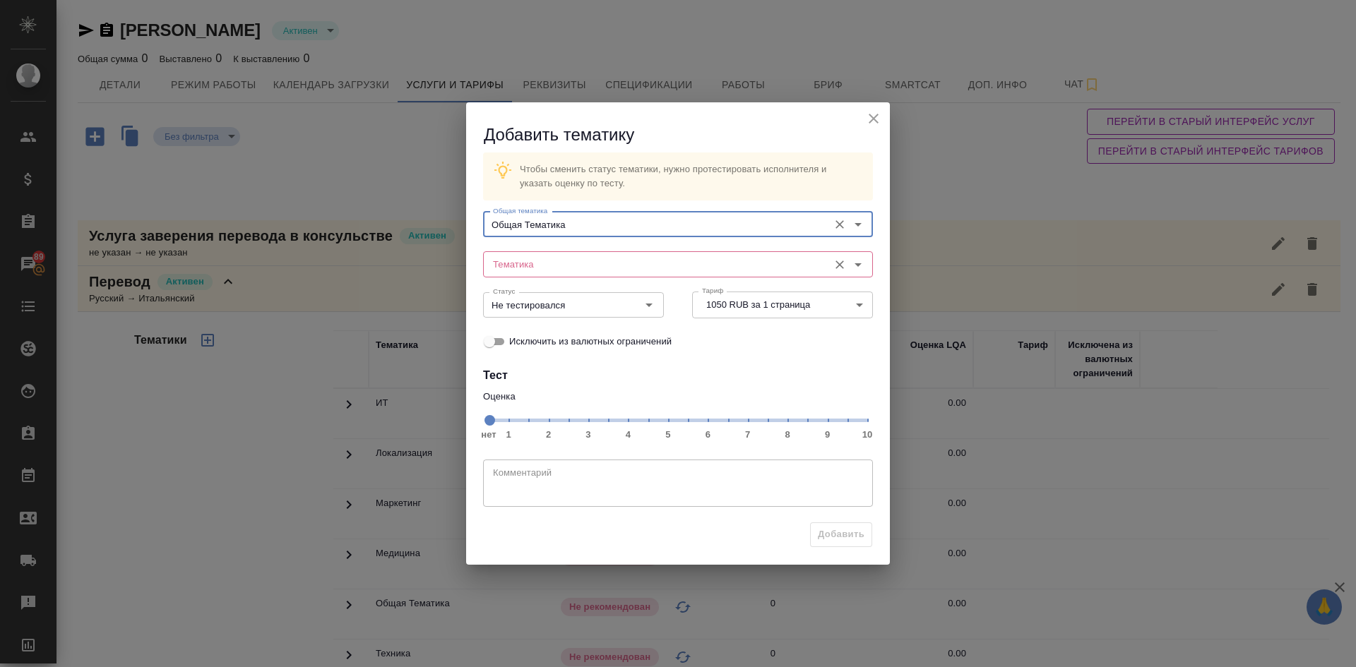
click at [538, 263] on input "Тематика" at bounding box center [654, 264] width 334 height 17
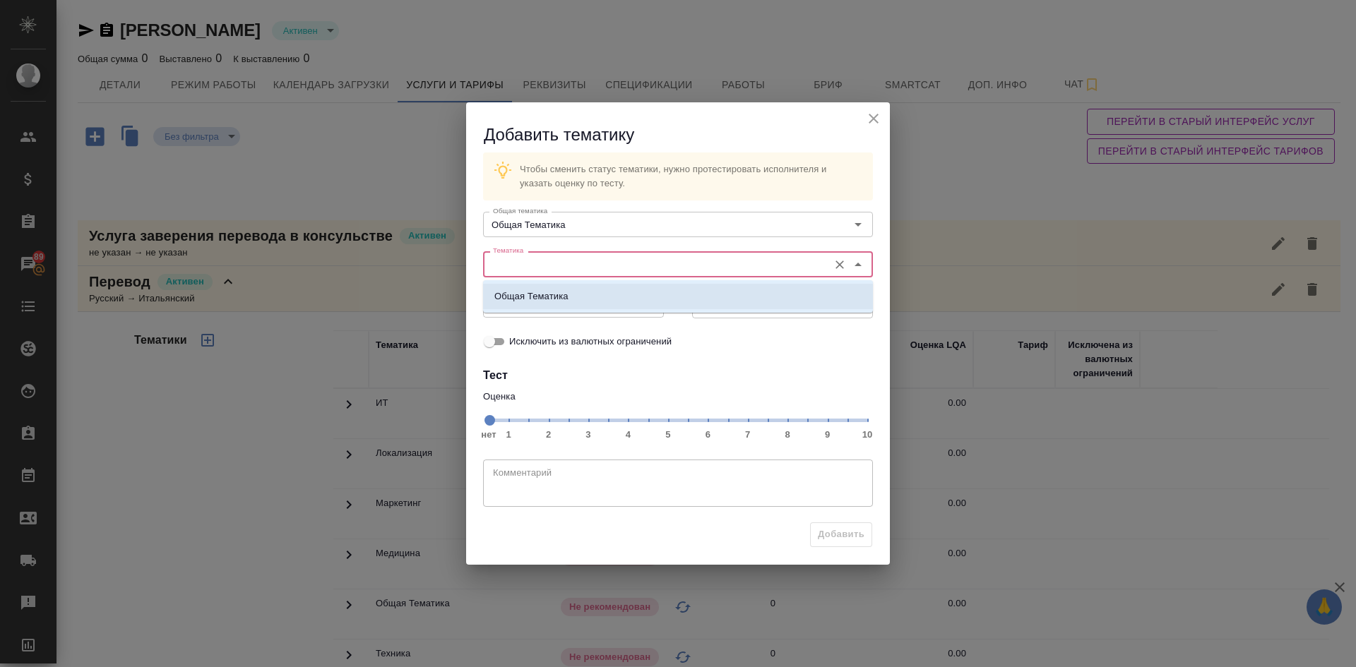
click at [537, 296] on p "Общая Тематика" at bounding box center [531, 296] width 74 height 14
type input "Общая Тематика"
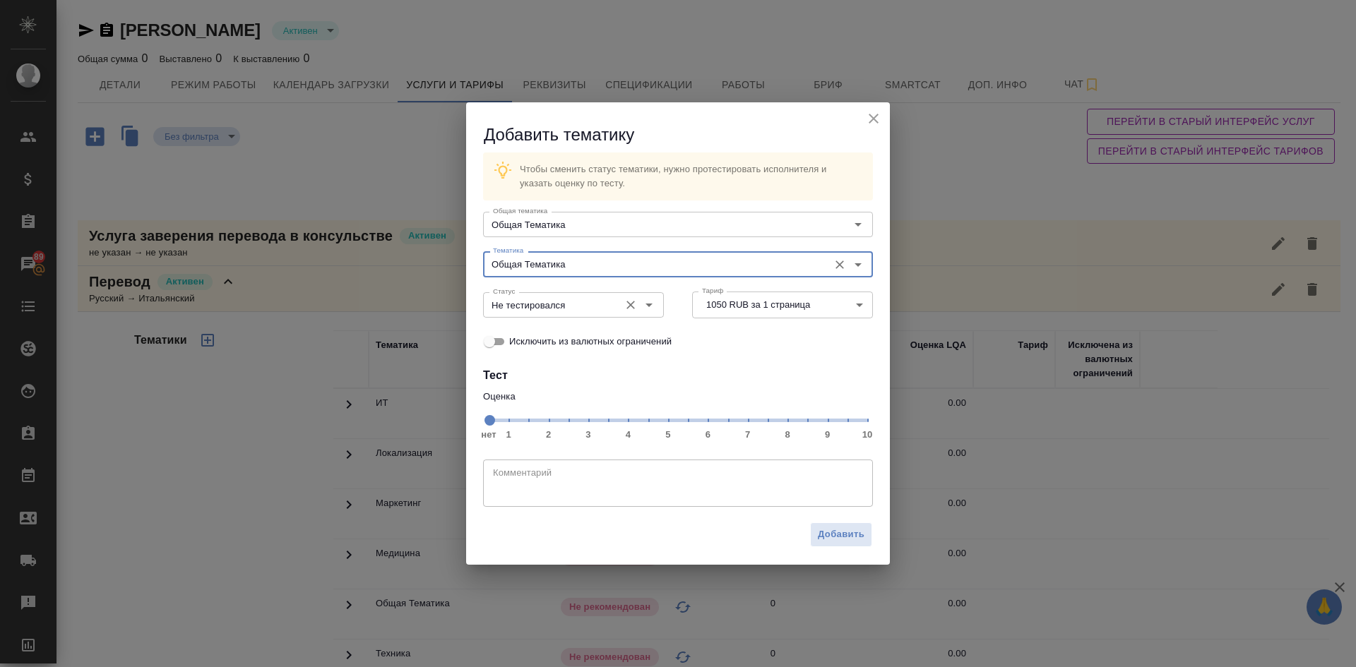
click at [588, 309] on input "Не тестировался" at bounding box center [549, 305] width 125 height 17
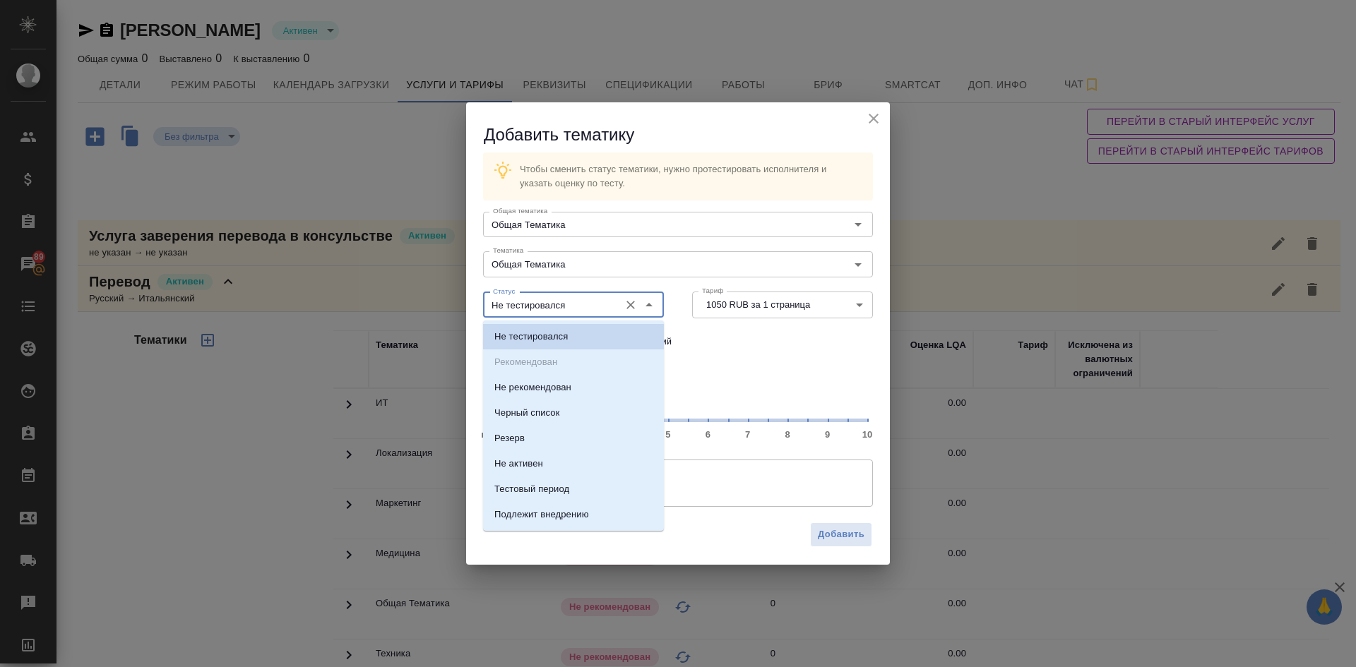
click at [788, 420] on span "нет 1 2 3 4 5 6 7 8 9 10" at bounding box center [678, 419] width 378 height 20
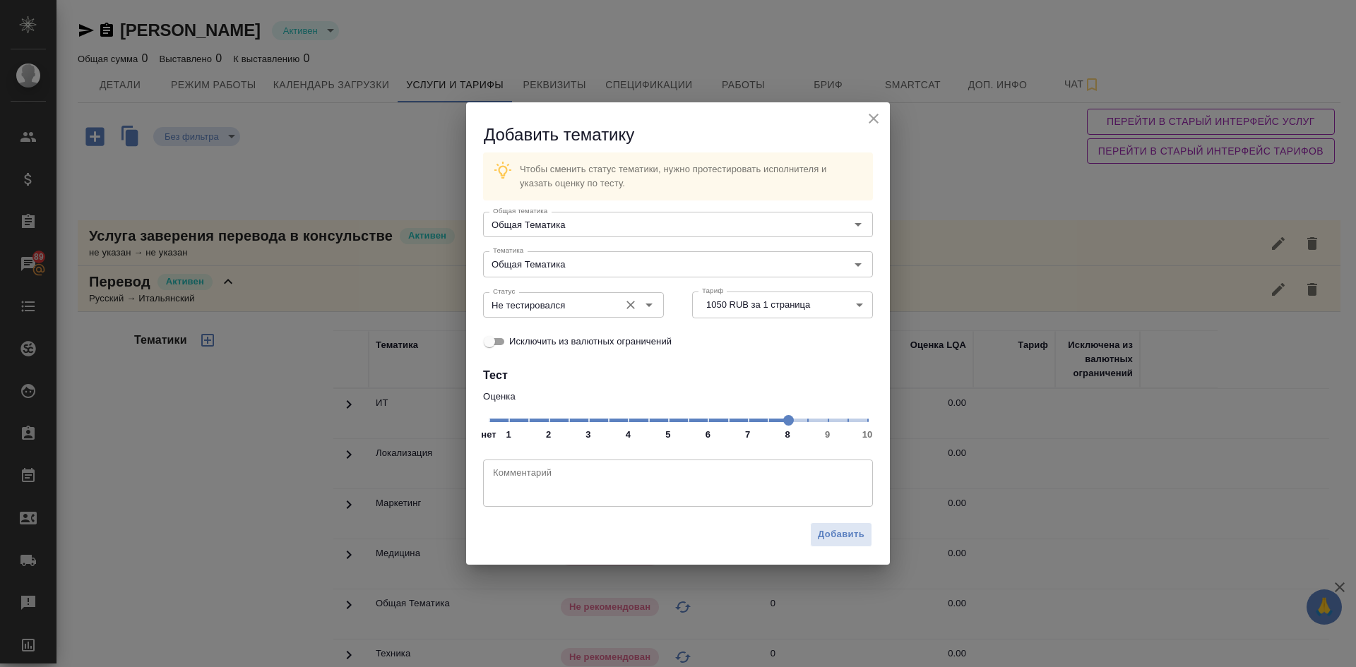
click at [581, 312] on input "Не тестировался" at bounding box center [549, 305] width 125 height 17
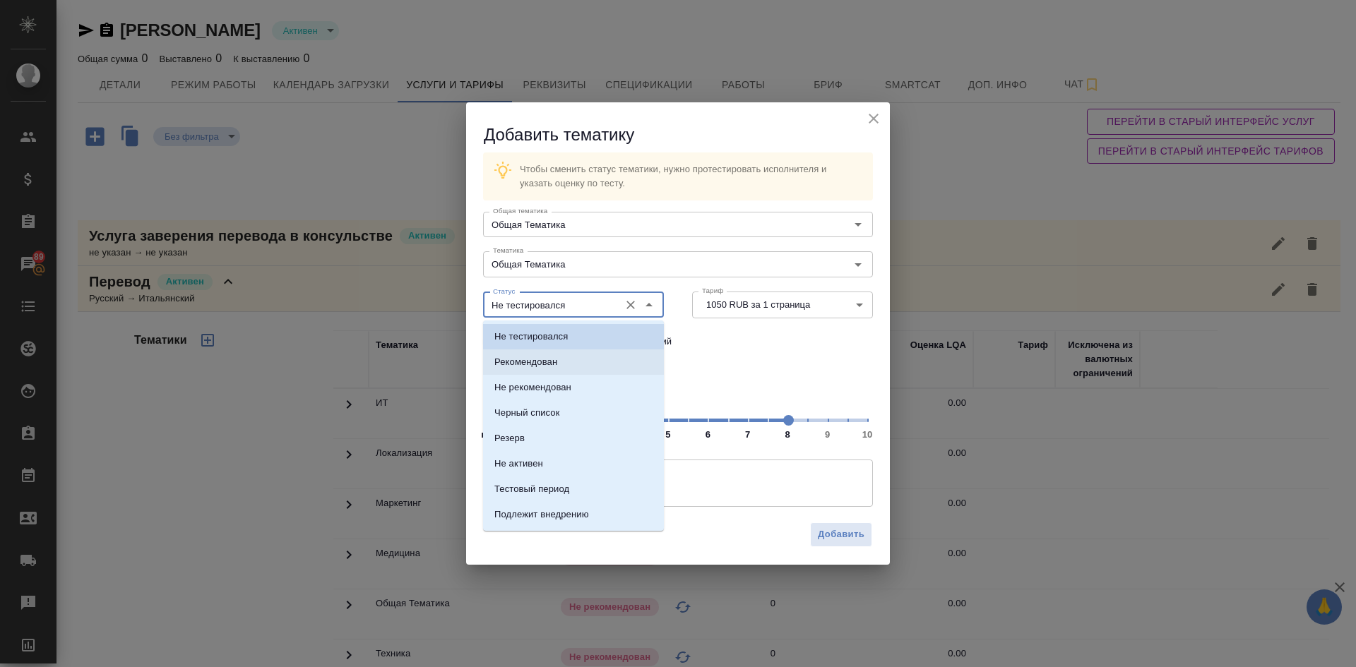
click at [529, 371] on li "Рекомендован" at bounding box center [573, 361] width 181 height 25
type input "Рекомендован"
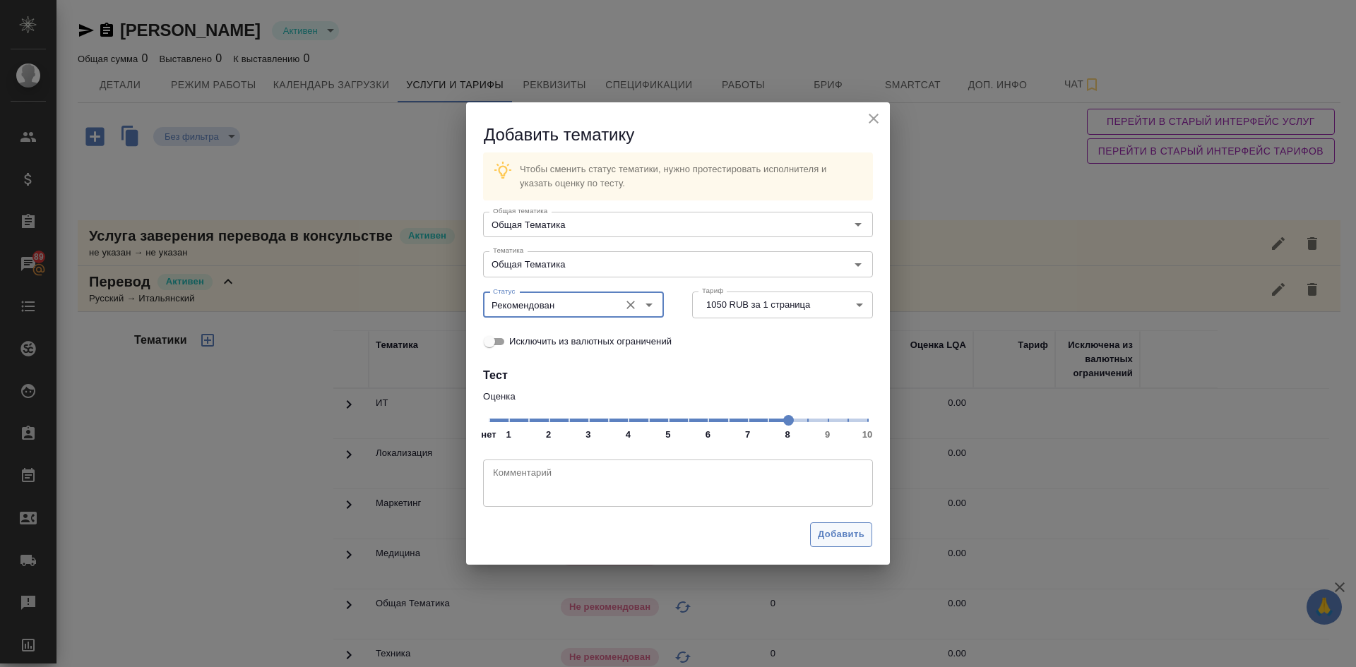
click at [825, 527] on span "Добавить" at bounding box center [841, 535] width 47 height 16
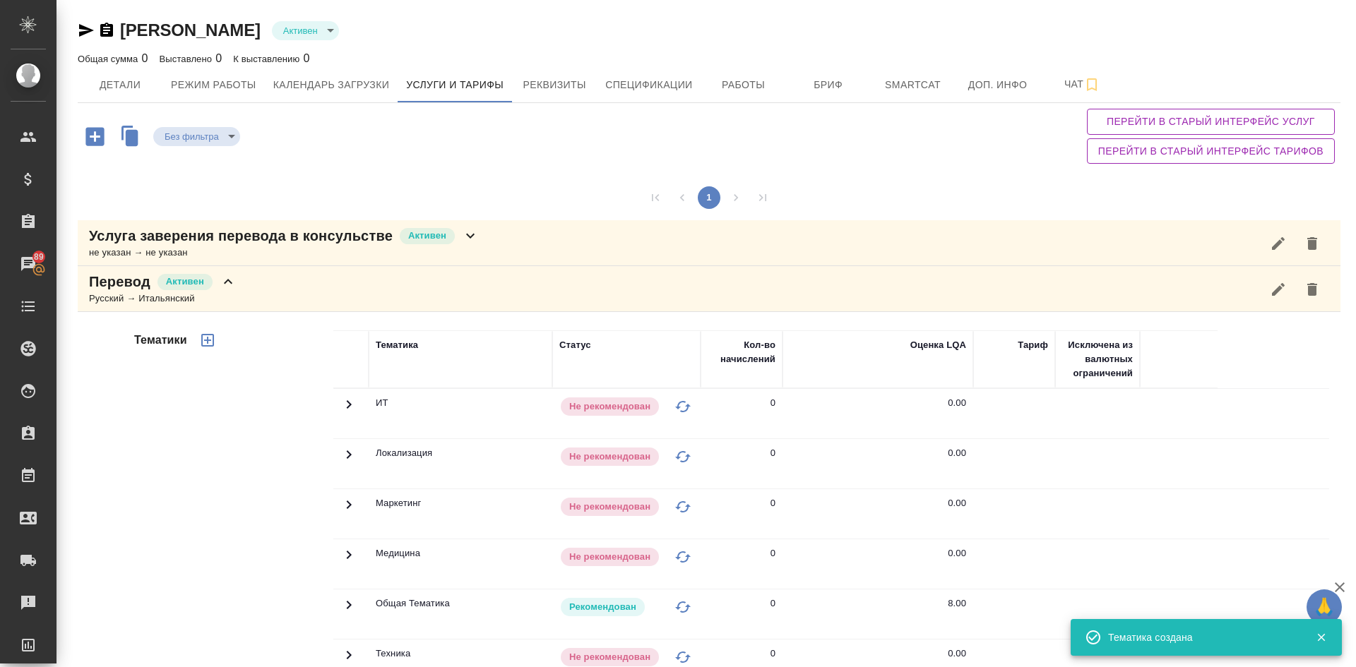
click at [244, 237] on p "Услуга заверения перевода в консульстве" at bounding box center [241, 236] width 304 height 20
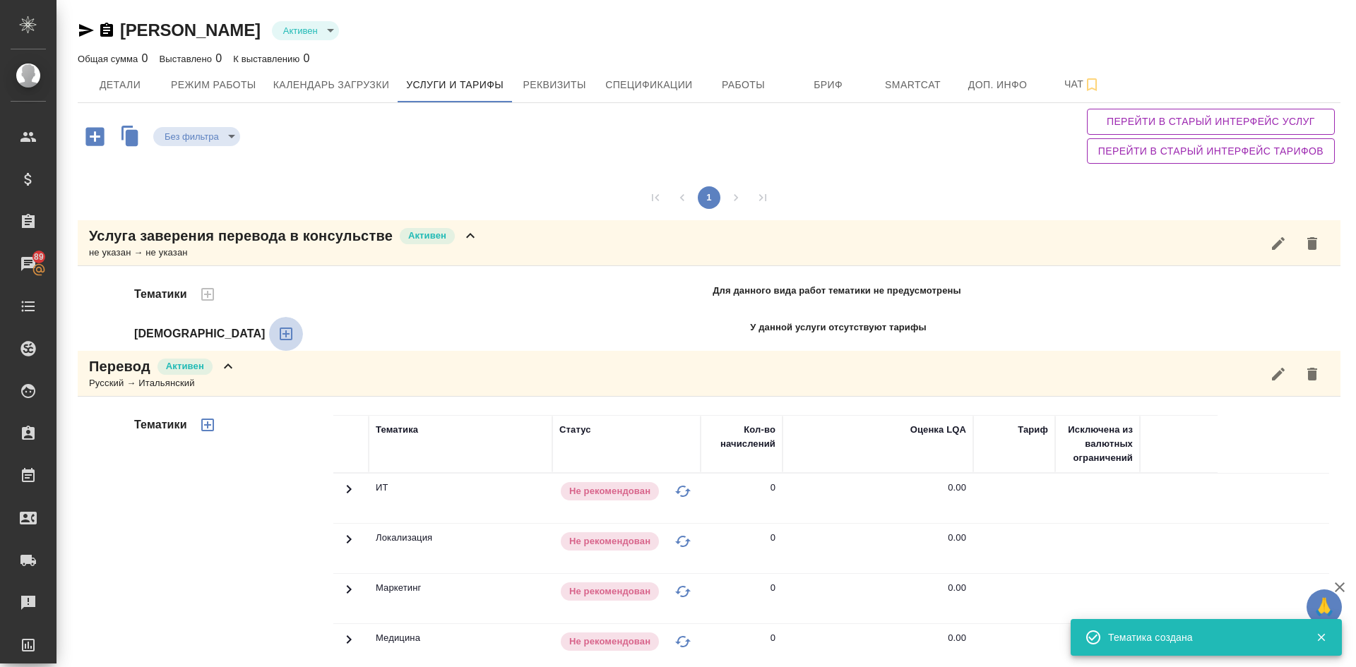
click at [280, 333] on icon "button" at bounding box center [286, 334] width 13 height 13
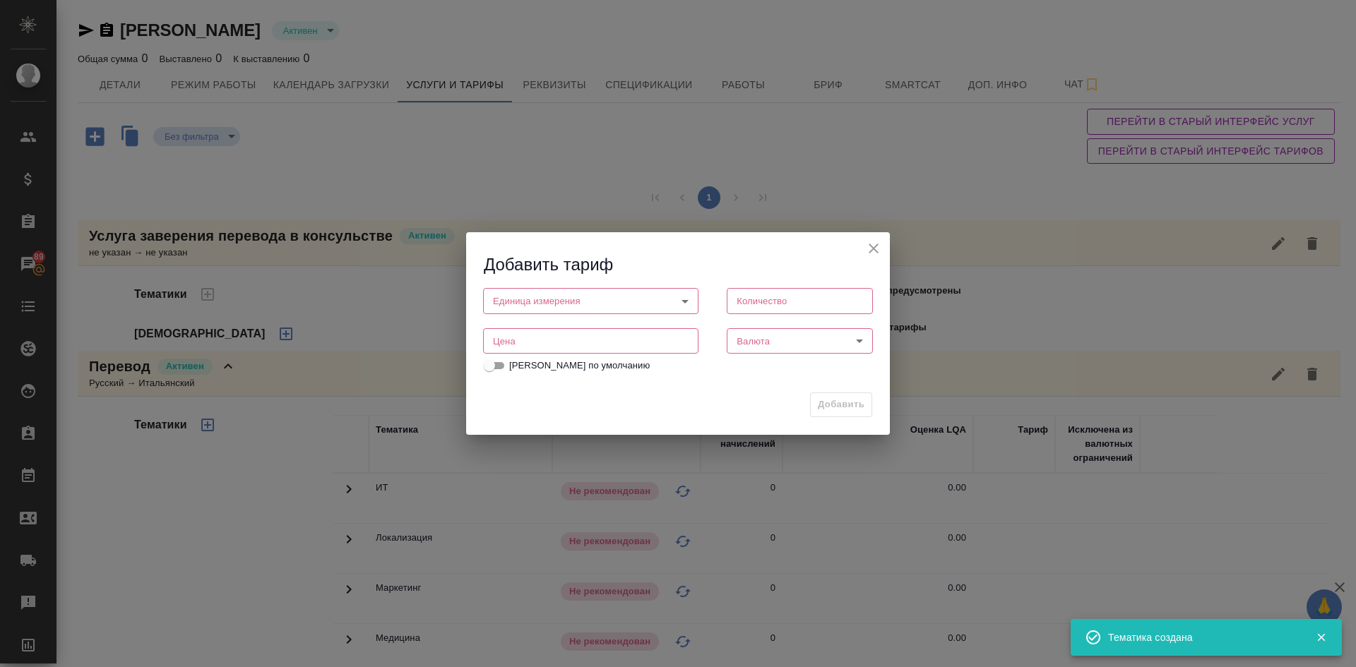
click at [539, 308] on body "🙏 .cls-1 fill:#fff; AWATERA Demidova Tatyana Клиенты Спецификации Заказы 89 Чат…" at bounding box center [678, 333] width 1356 height 667
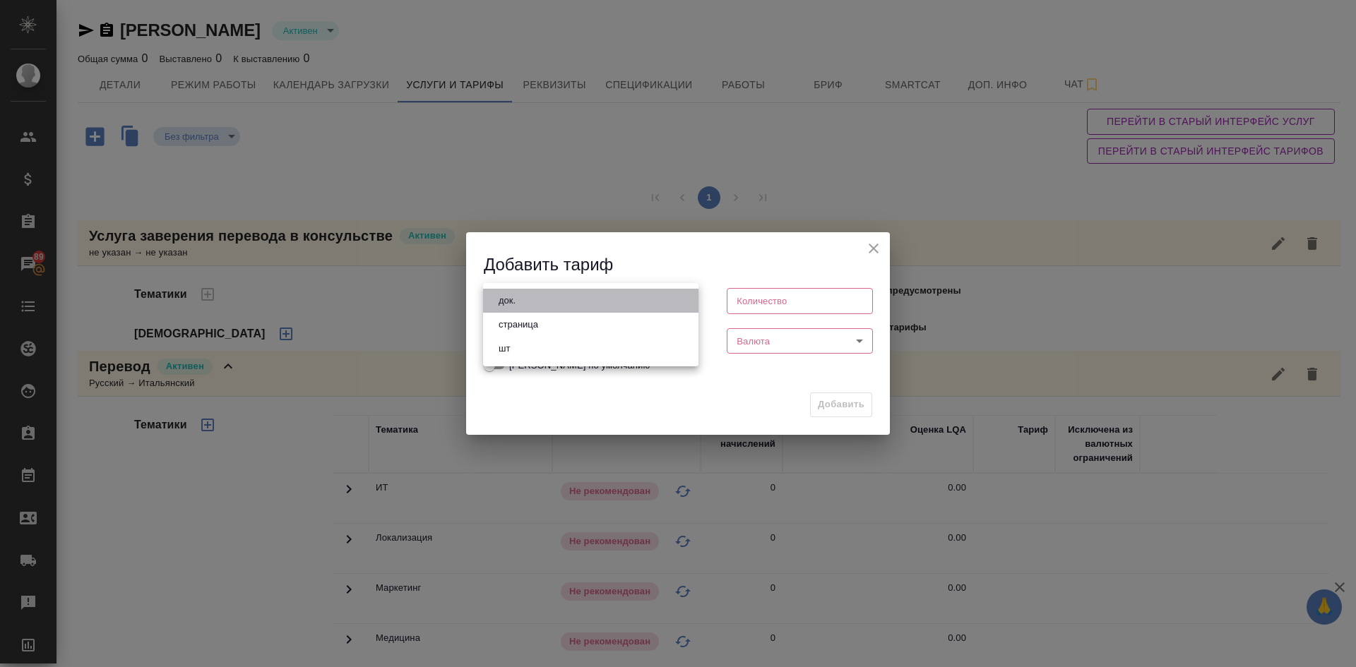
drag, startPoint x: 527, startPoint y: 297, endPoint x: 533, endPoint y: 294, distance: 7.3
click at [527, 297] on li "док." at bounding box center [590, 301] width 215 height 24
type input "5a8b1489cc6b4906c91bfd8b"
click at [516, 353] on input "number" at bounding box center [590, 341] width 215 height 25
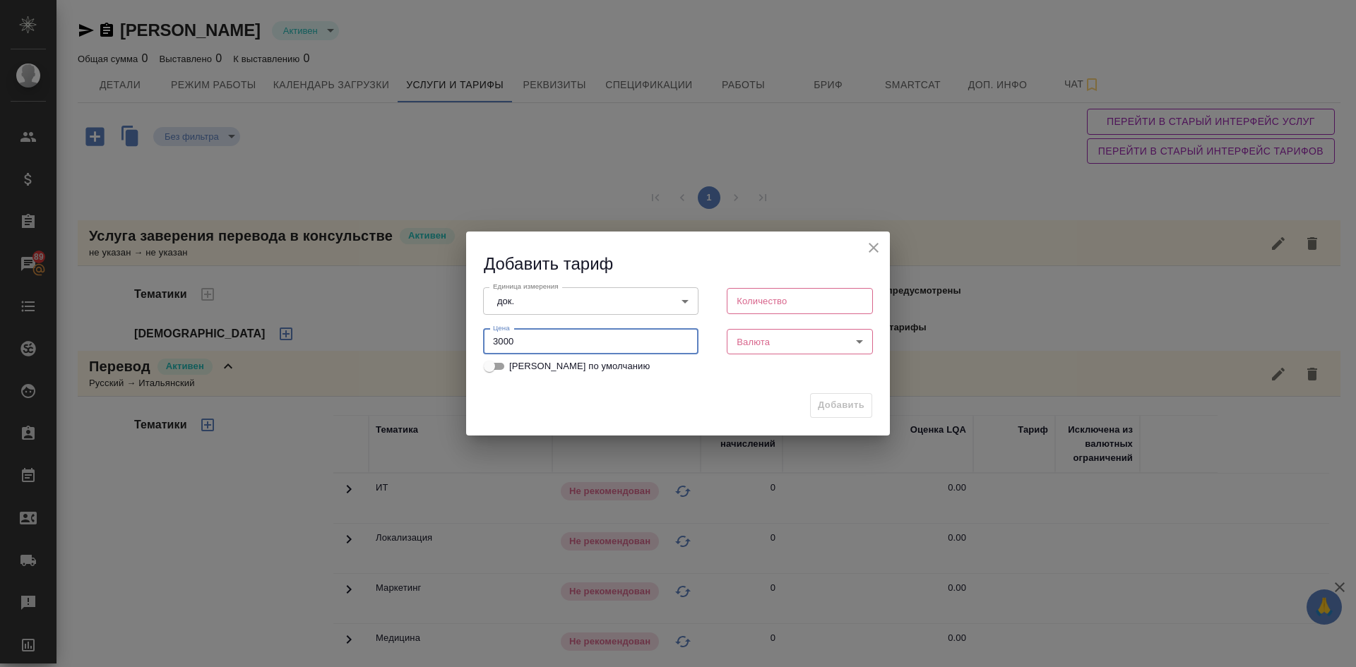
type input "3000"
click at [750, 295] on input "number" at bounding box center [799, 300] width 146 height 25
type input "1"
click at [771, 333] on body "🙏 .cls-1 fill:#fff; AWATERA Demidova Tatyana Клиенты Спецификации Заказы 89 Чат…" at bounding box center [678, 333] width 1356 height 667
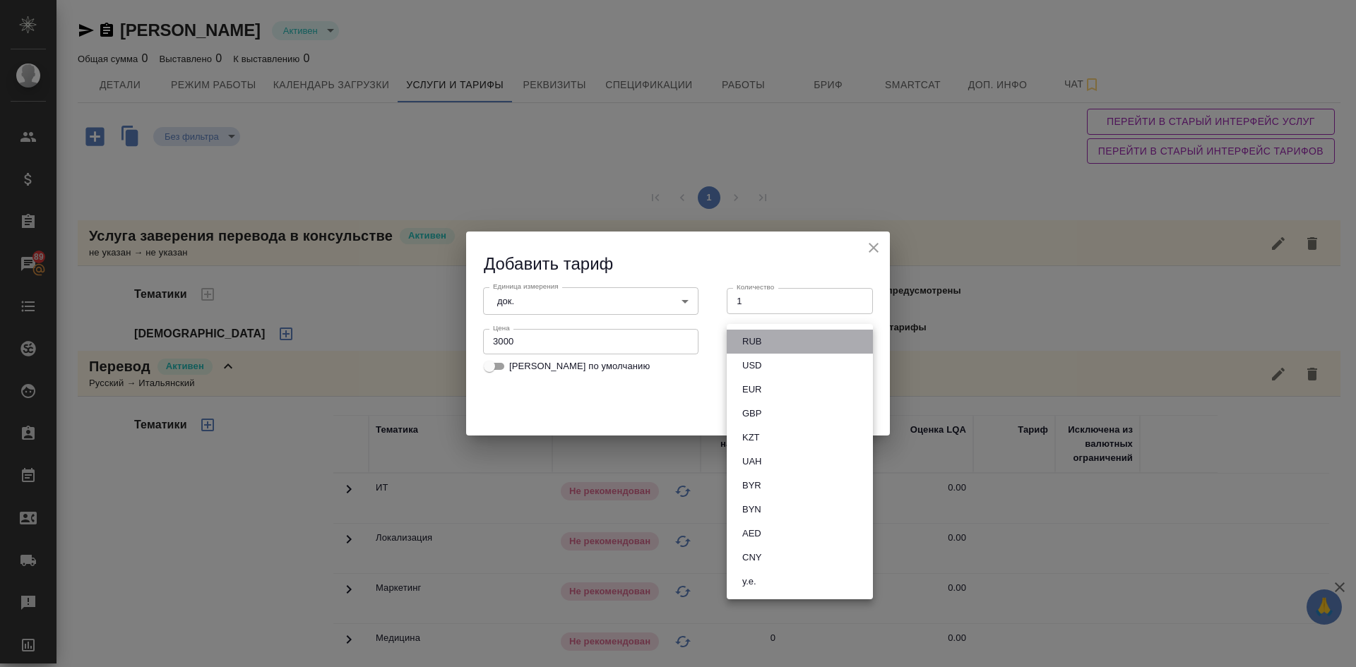
click at [771, 333] on li "RUB" at bounding box center [799, 342] width 146 height 24
type input "RUB"
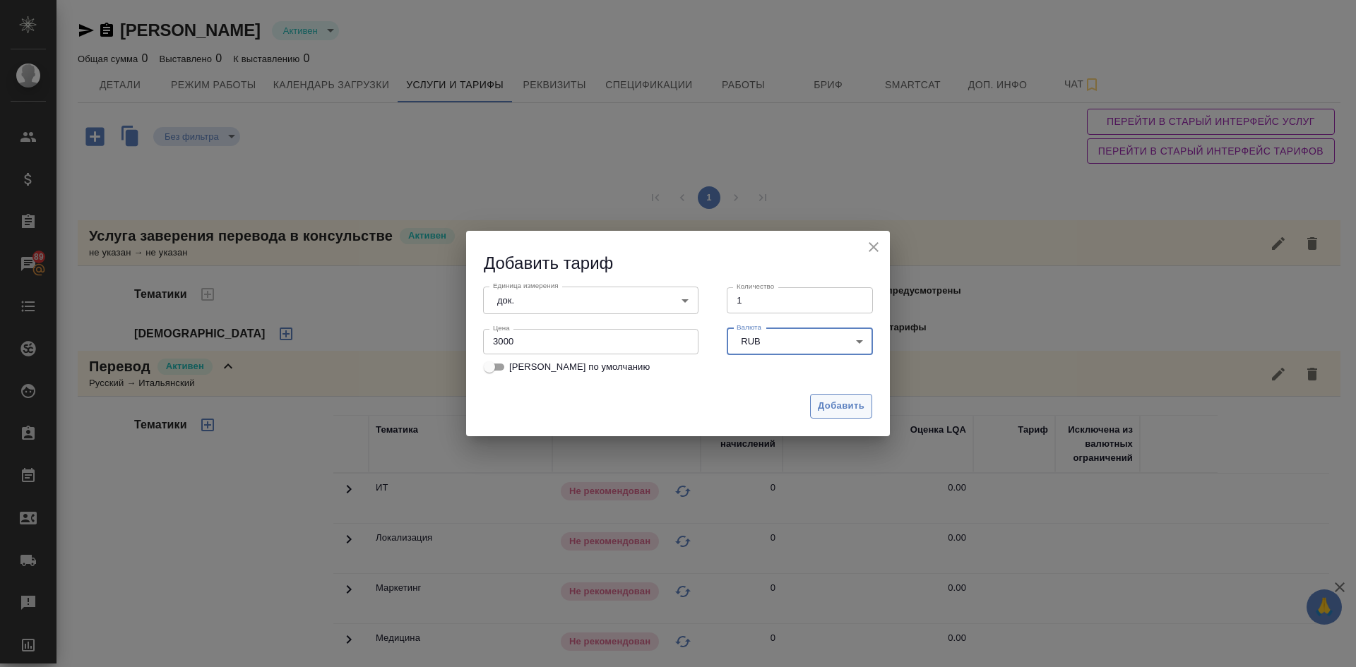
click at [851, 403] on span "Добавить" at bounding box center [841, 406] width 47 height 16
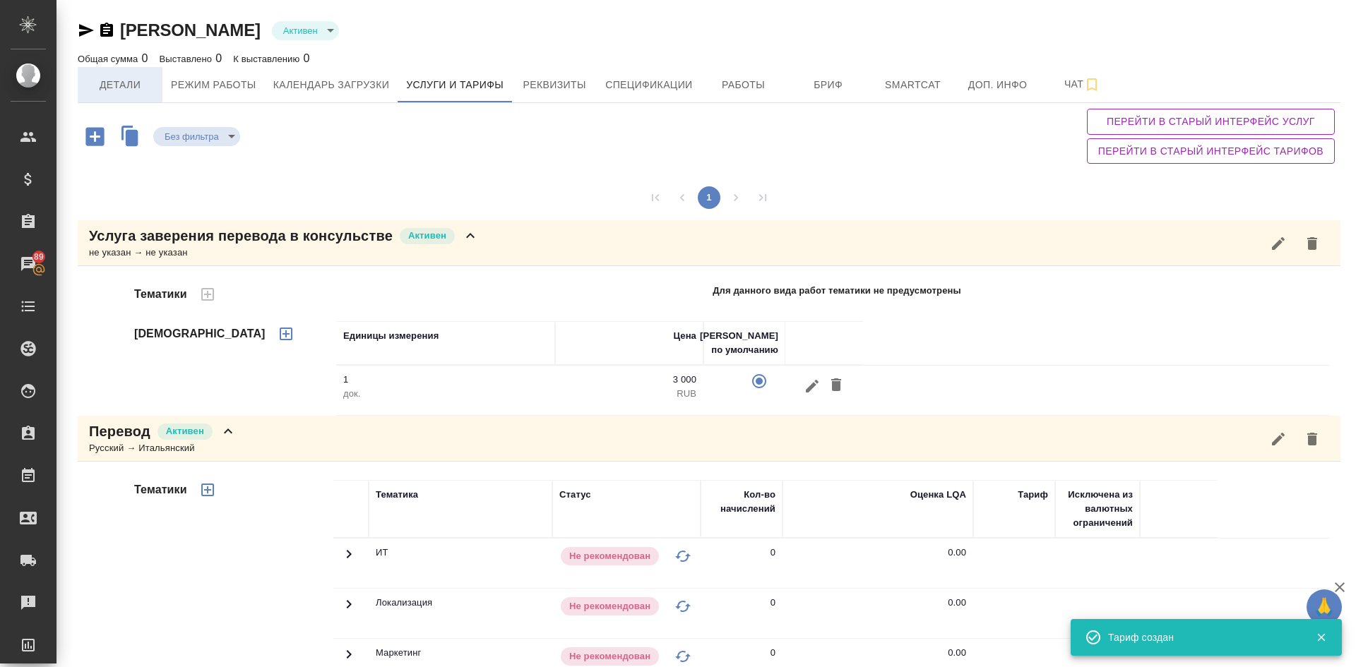
click at [105, 85] on span "Детали" at bounding box center [120, 85] width 68 height 18
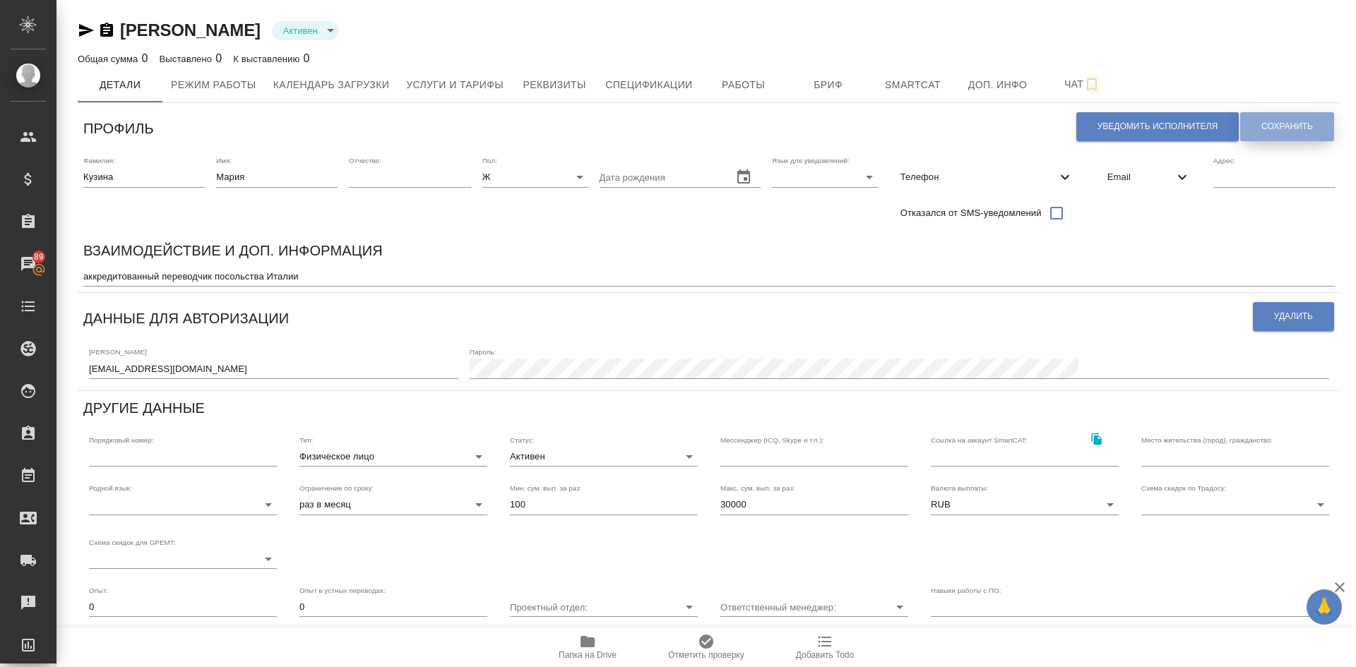
click at [1261, 124] on span "Сохранить" at bounding box center [1287, 127] width 52 height 12
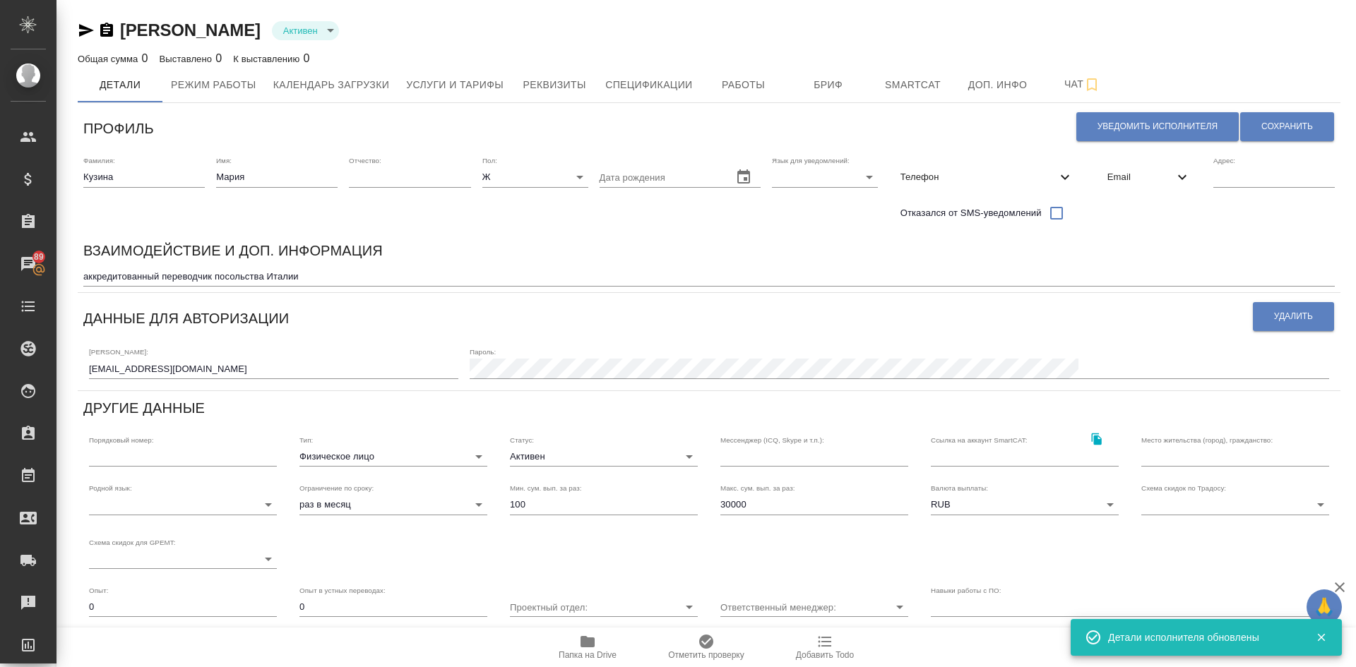
click at [974, 168] on div "Телефон" at bounding box center [987, 177] width 196 height 31
select select "RU"
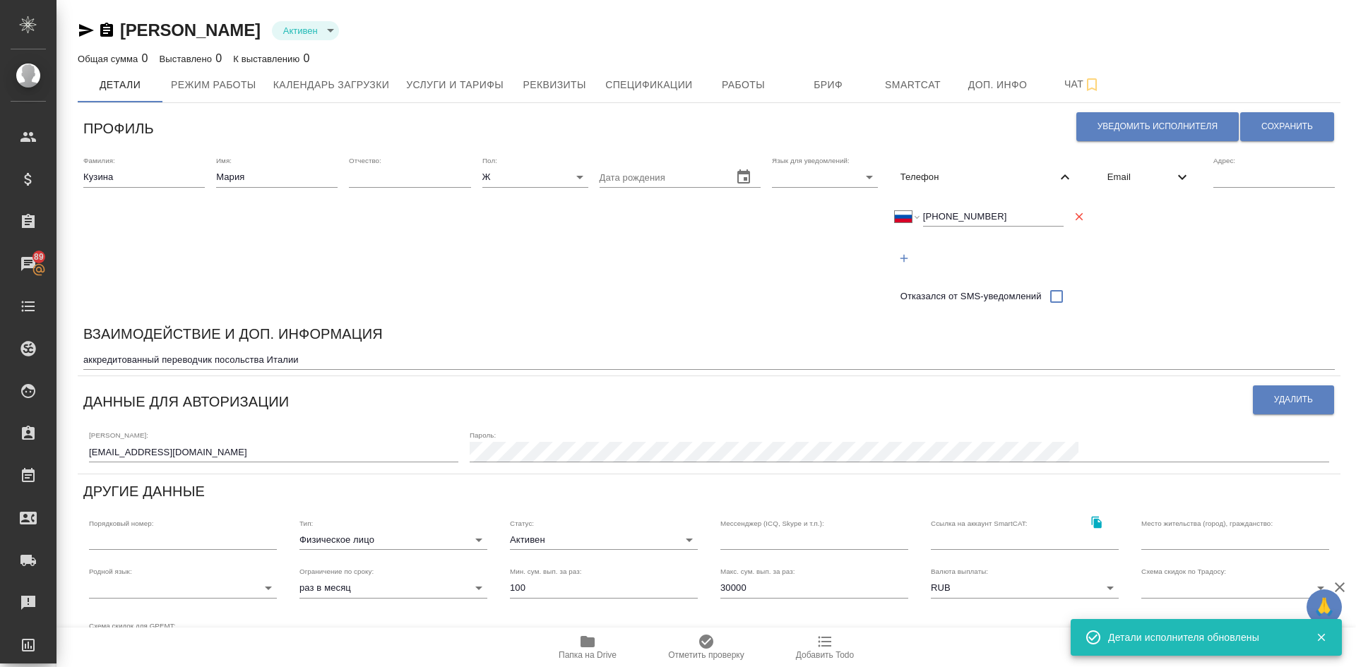
click at [976, 173] on span "Телефон" at bounding box center [978, 177] width 156 height 14
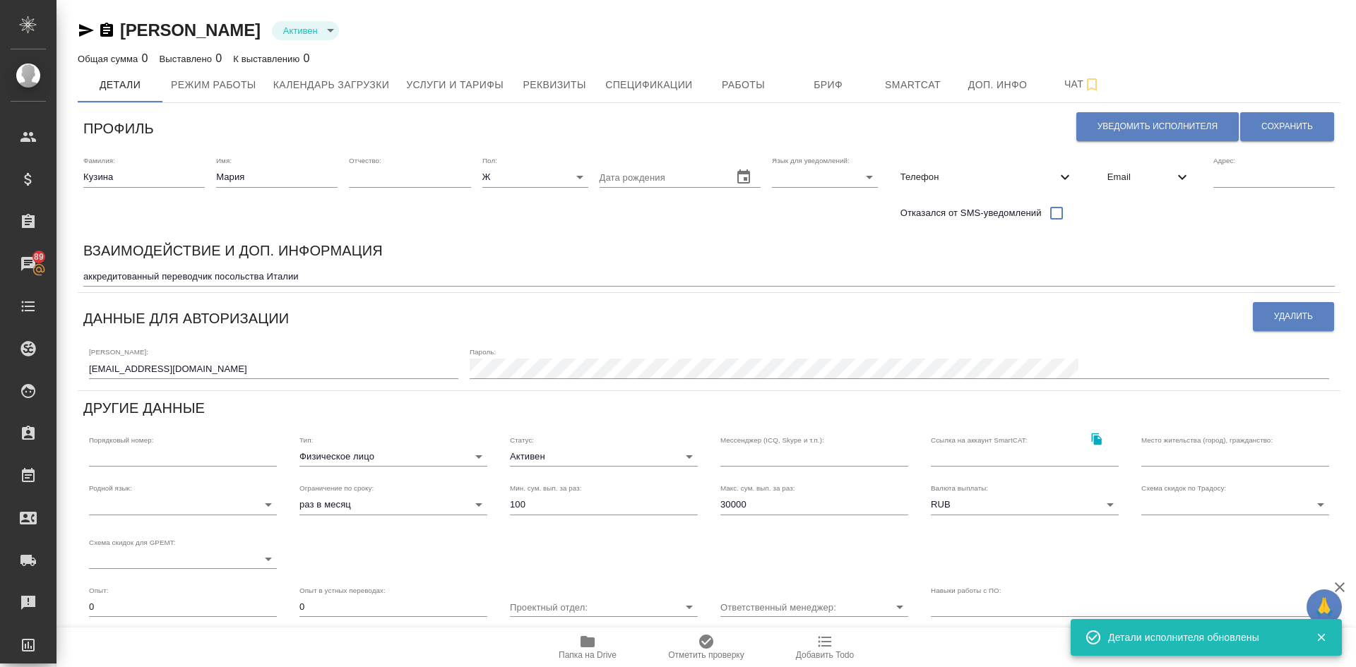
click at [824, 175] on body "🙏 .cls-1 fill:#fff; AWATERA Demidova Tatyana Клиенты Спецификации Заказы 89 Чат…" at bounding box center [678, 333] width 1356 height 667
click at [813, 176] on li "Русский" at bounding box center [818, 177] width 106 height 23
type input "RU"
click at [1283, 127] on span "Сохранить" at bounding box center [1287, 127] width 52 height 12
click at [1124, 175] on span "Email" at bounding box center [1140, 177] width 66 height 14
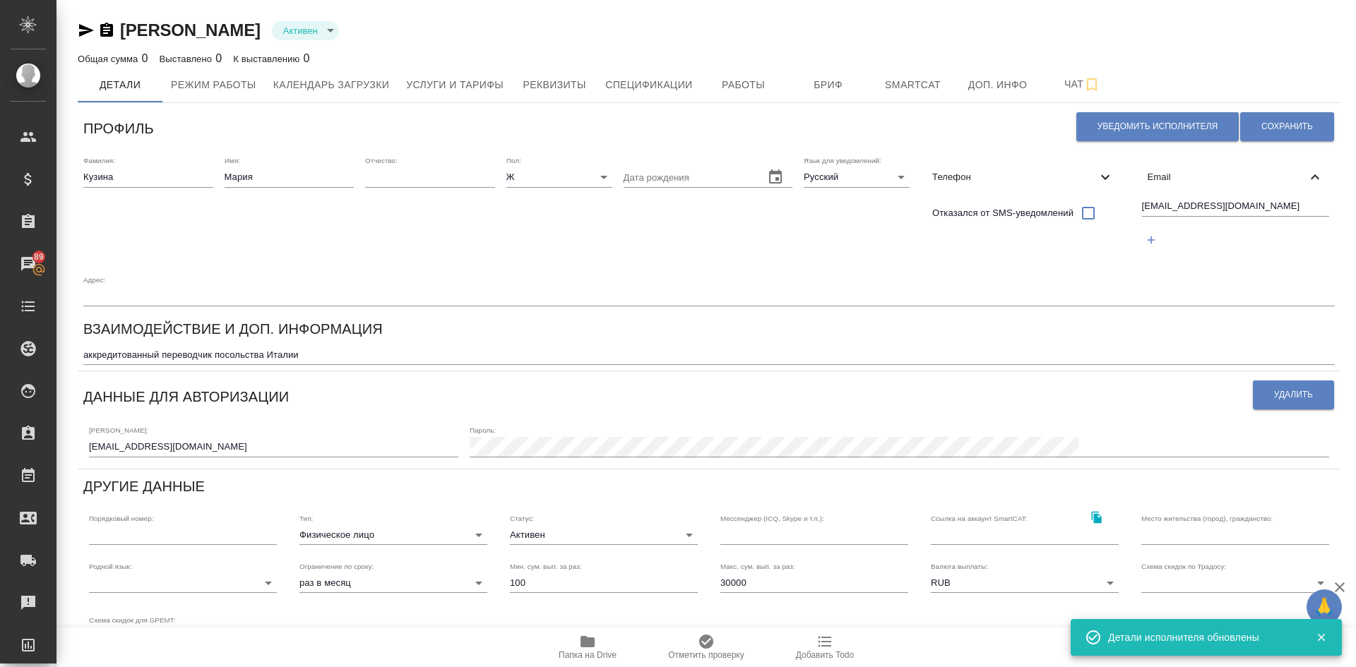
click at [1147, 176] on span "Email" at bounding box center [1227, 177] width 160 height 14
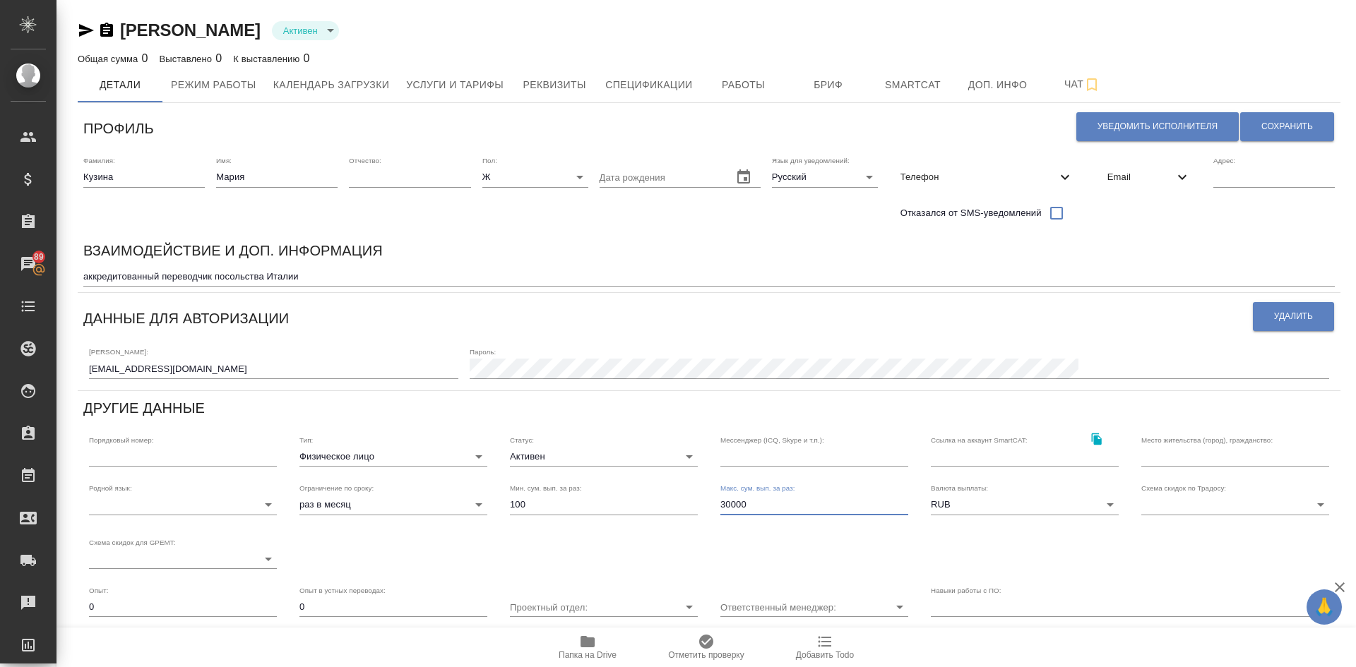
drag, startPoint x: 759, startPoint y: 506, endPoint x: 635, endPoint y: 496, distance: 123.9
click at [628, 503] on div "Родной язык: ​ Ограничение по сроку: раз в месяц month Мин. сум. вып. за раз: 1…" at bounding box center [709, 526] width 1262 height 108
type input "10000"
click at [1261, 123] on span "Сохранить" at bounding box center [1287, 127] width 52 height 12
click at [1298, 122] on span "Сохранить" at bounding box center [1287, 127] width 52 height 12
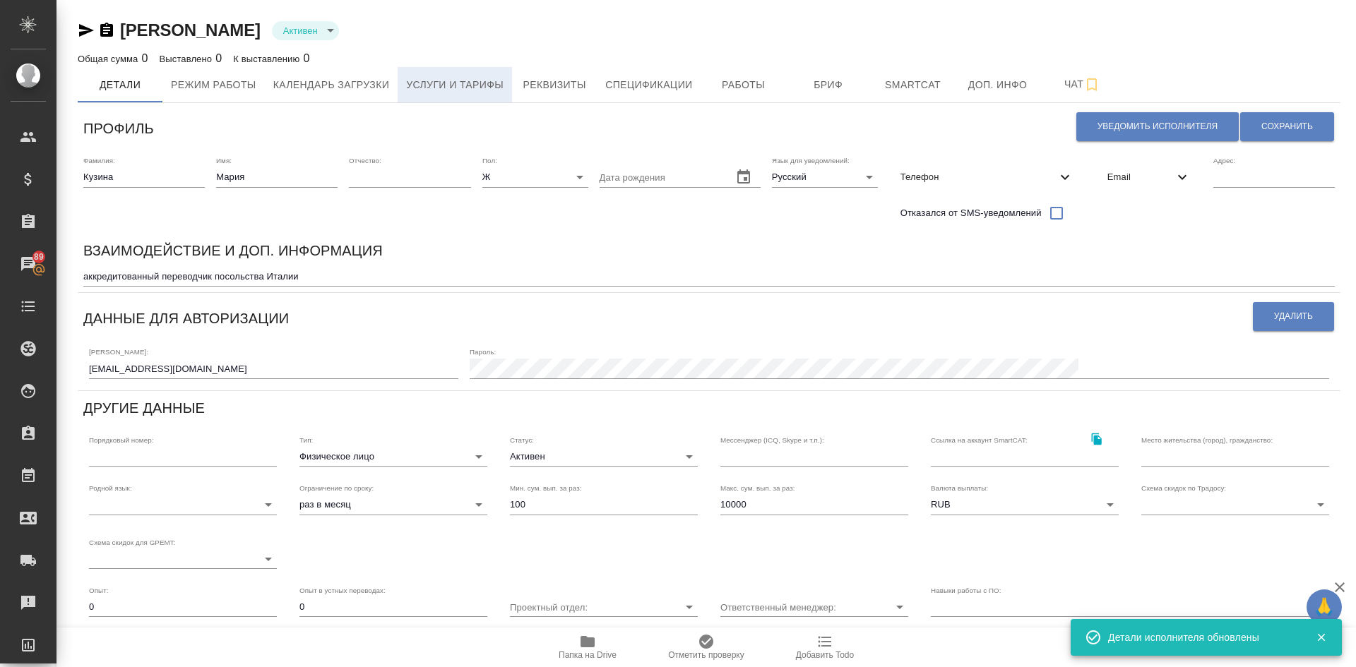
click at [486, 82] on span "Услуги и тарифы" at bounding box center [454, 85] width 97 height 18
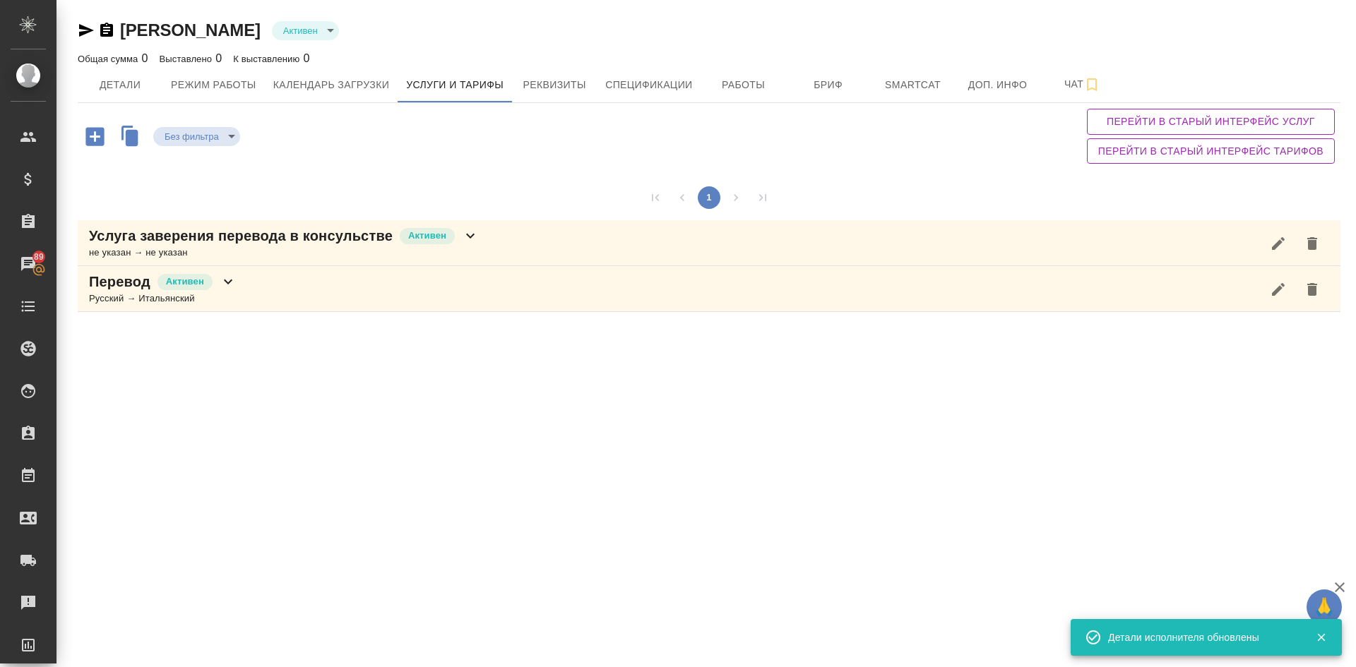
click at [293, 242] on p "Услуга заверения перевода в консульстве" at bounding box center [241, 236] width 304 height 20
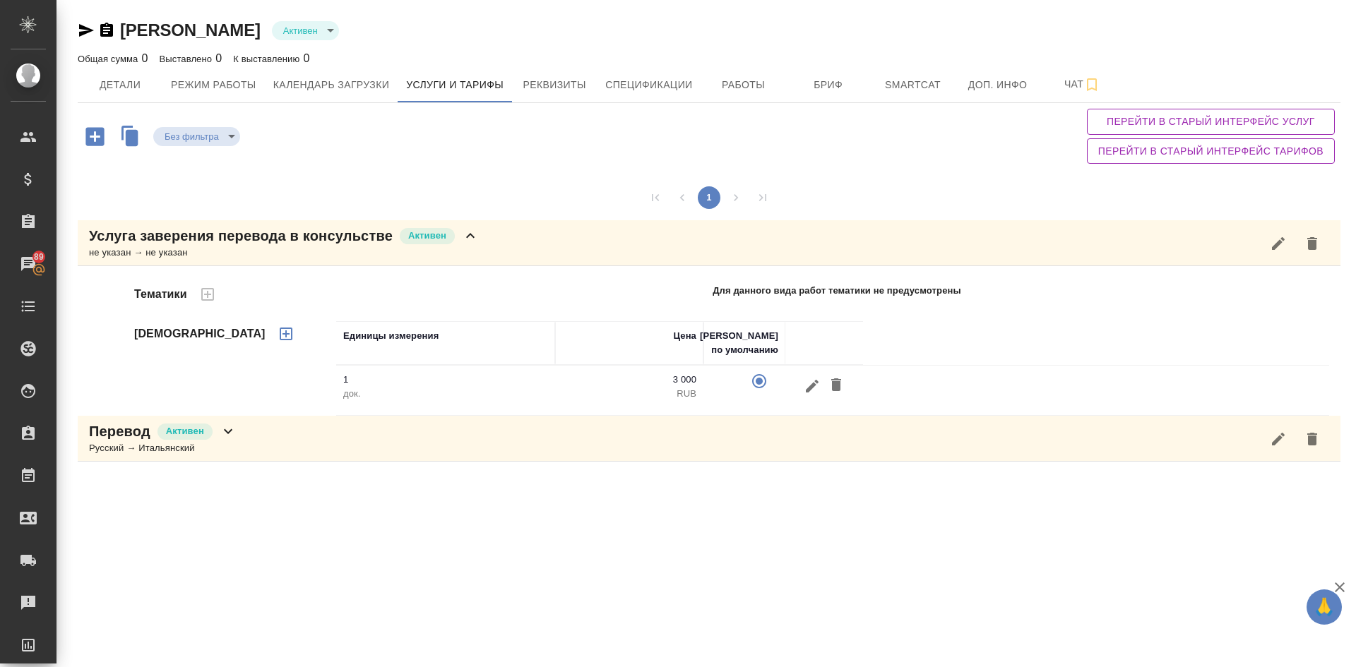
click at [159, 234] on p "Услуга заверения перевода в консульстве" at bounding box center [241, 236] width 304 height 20
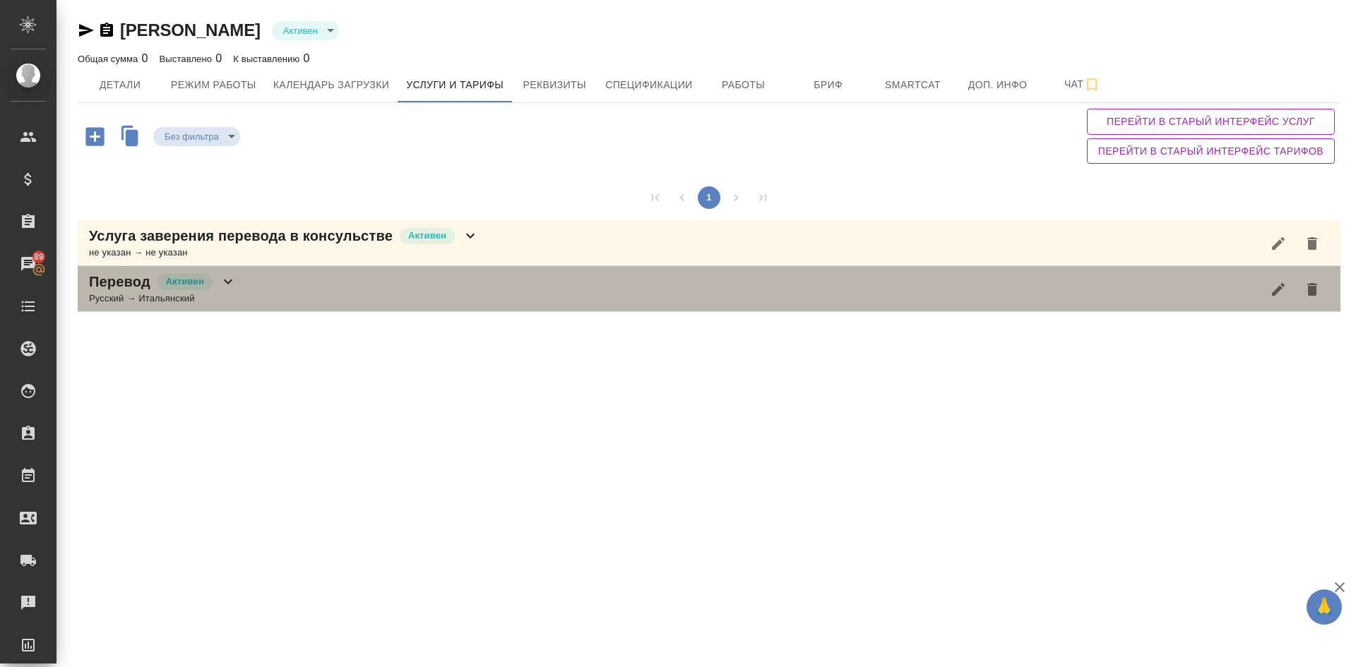
click at [155, 300] on div "Русский → Итальянский" at bounding box center [163, 299] width 148 height 14
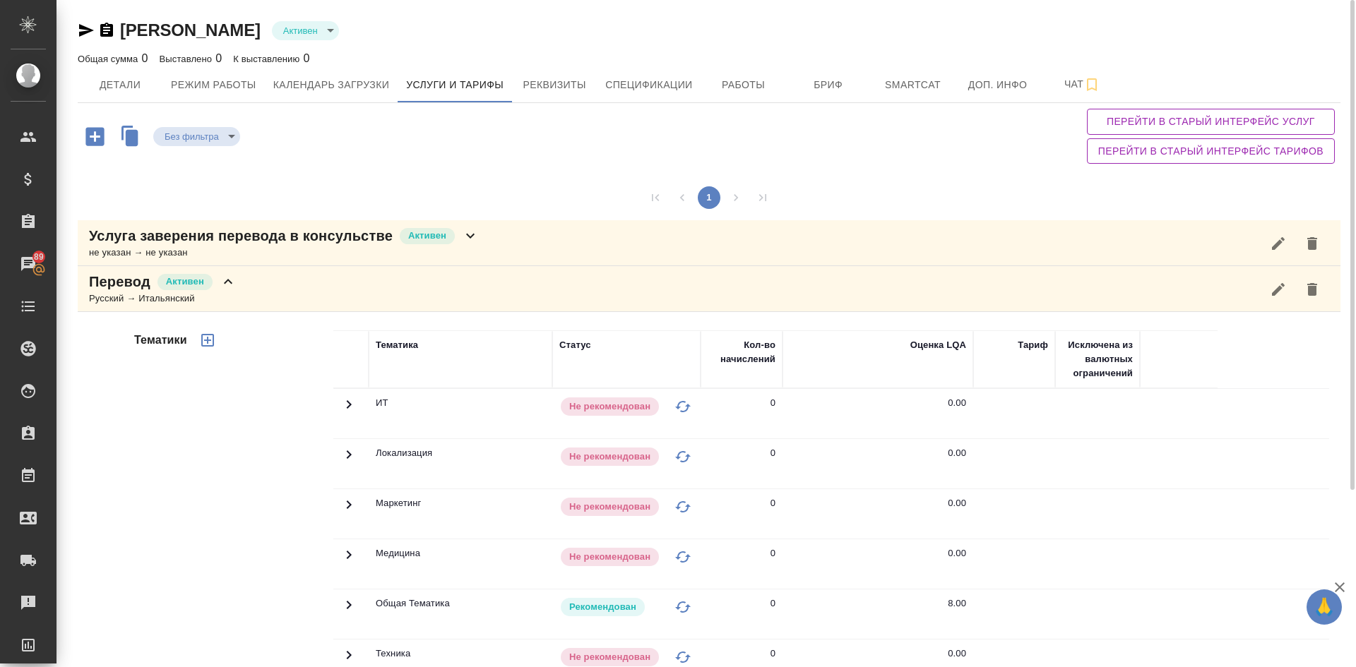
click at [114, 299] on div "Русский → Итальянский" at bounding box center [163, 299] width 148 height 14
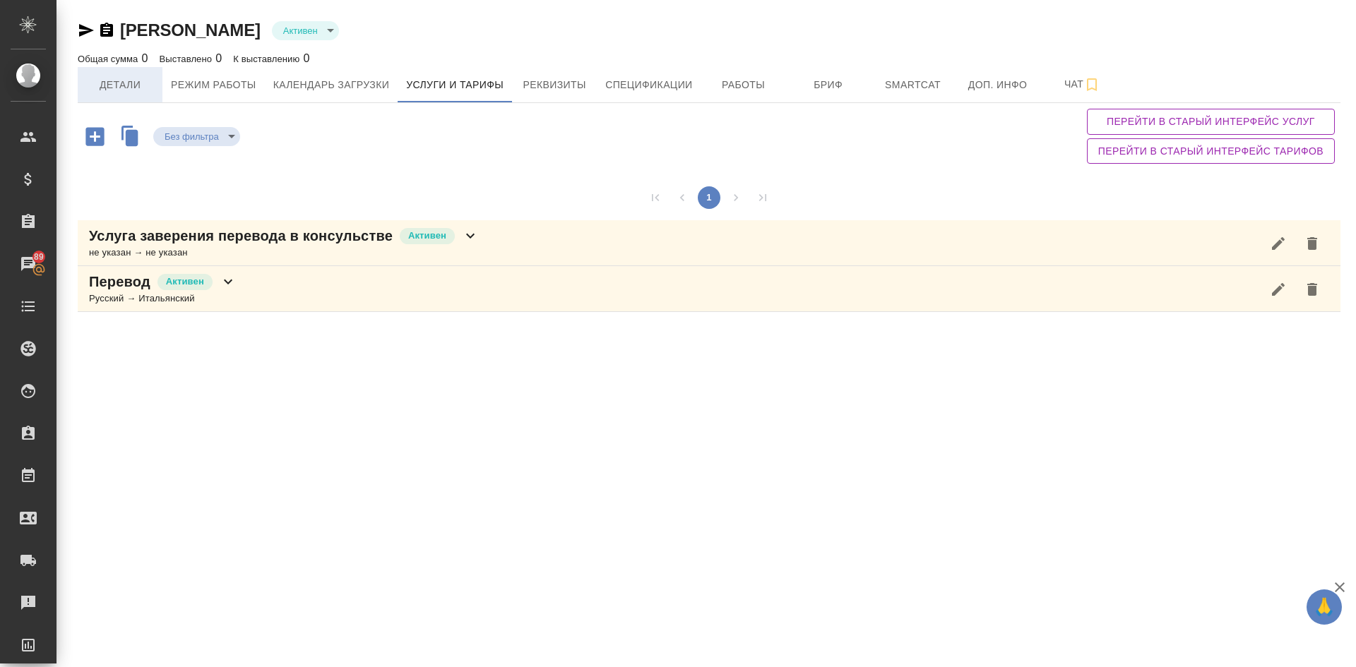
click at [119, 85] on span "Детали" at bounding box center [120, 85] width 68 height 18
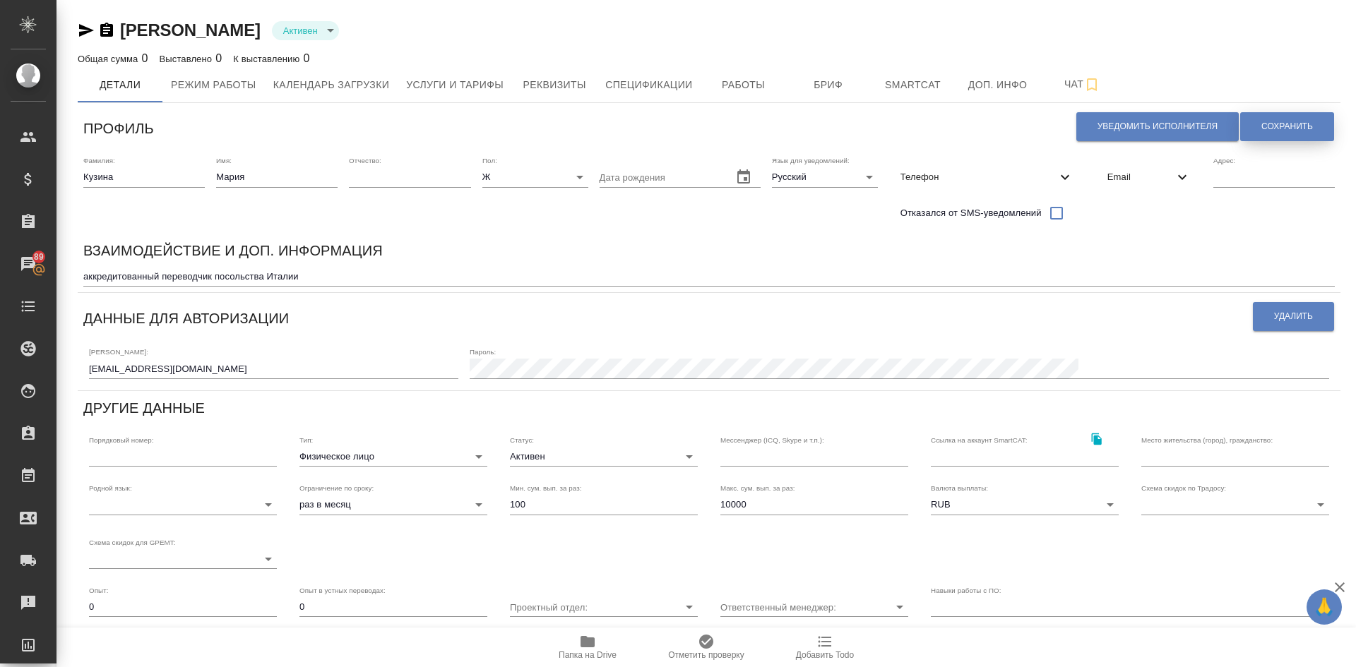
click at [1270, 126] on span "Сохранить" at bounding box center [1287, 127] width 52 height 12
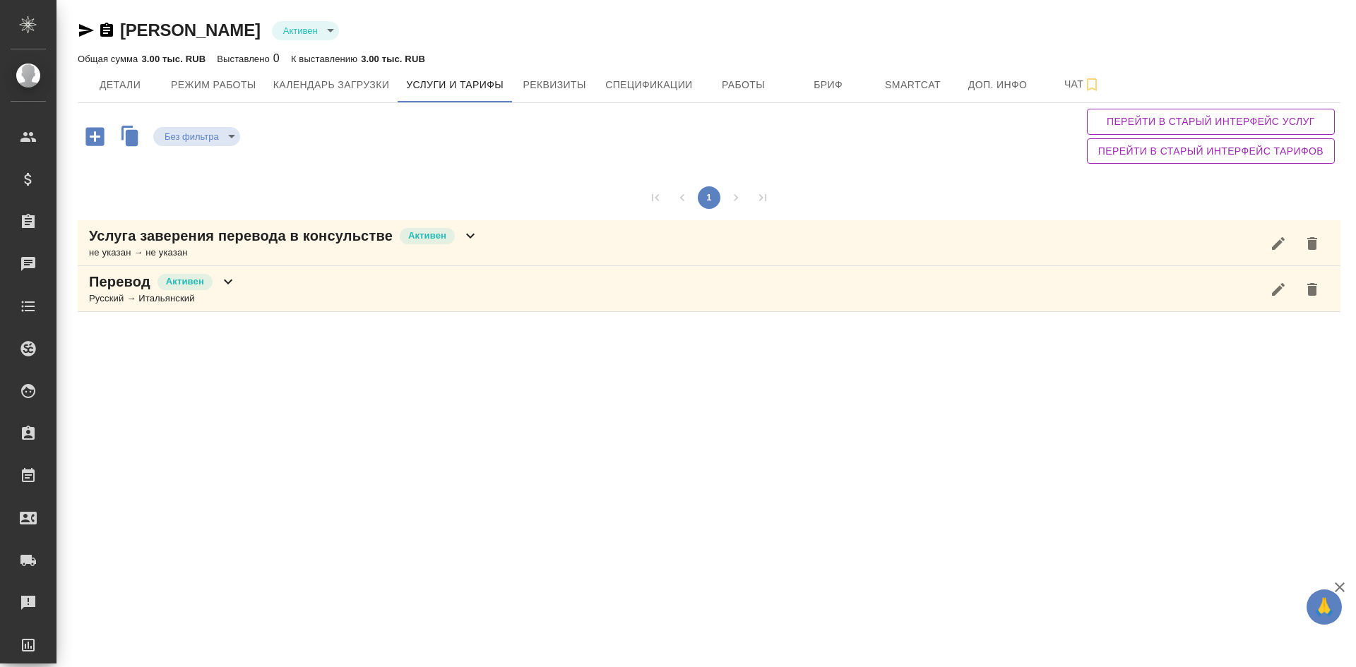
click at [128, 297] on div "Русский → Итальянский" at bounding box center [163, 299] width 148 height 14
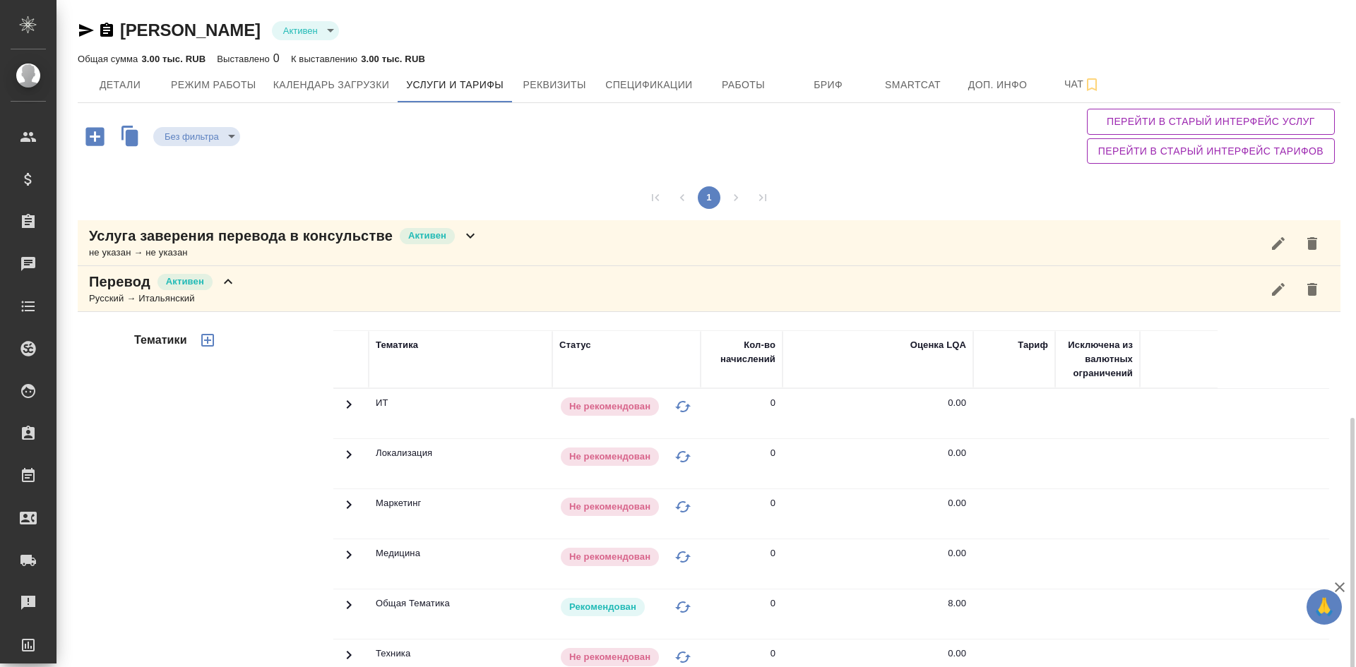
scroll to position [241, 0]
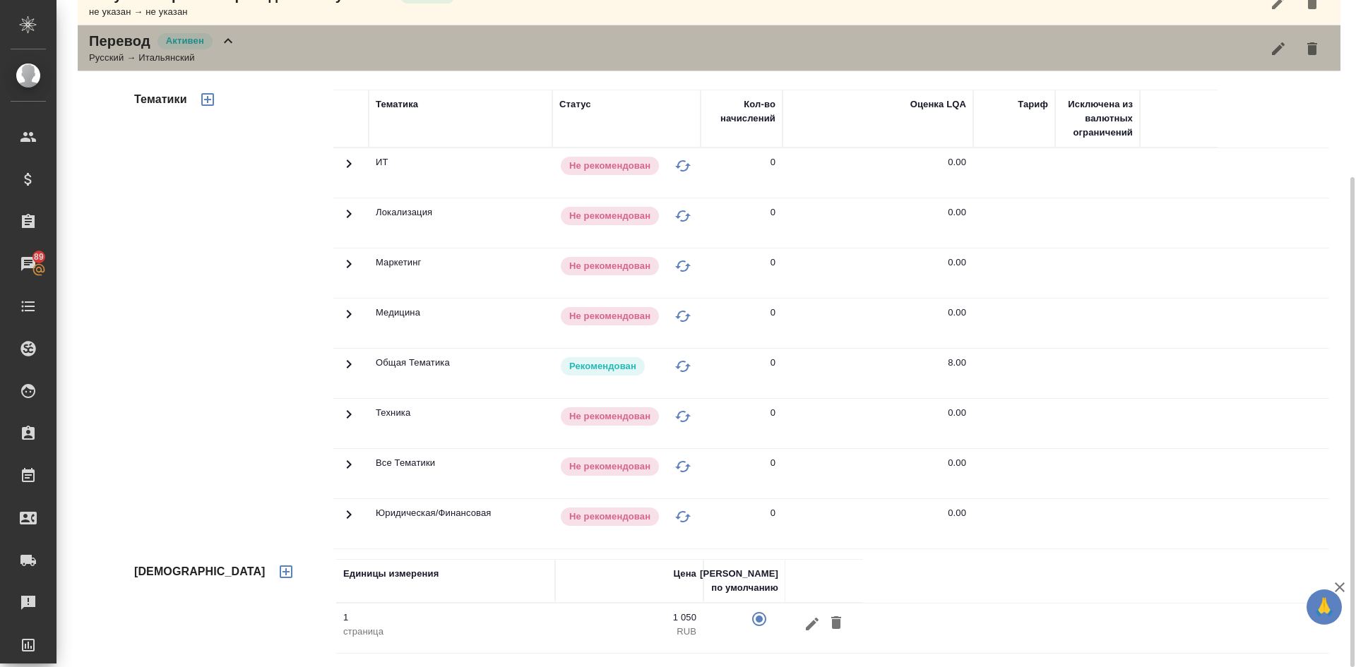
click at [128, 49] on p "Перевод" at bounding box center [119, 41] width 61 height 20
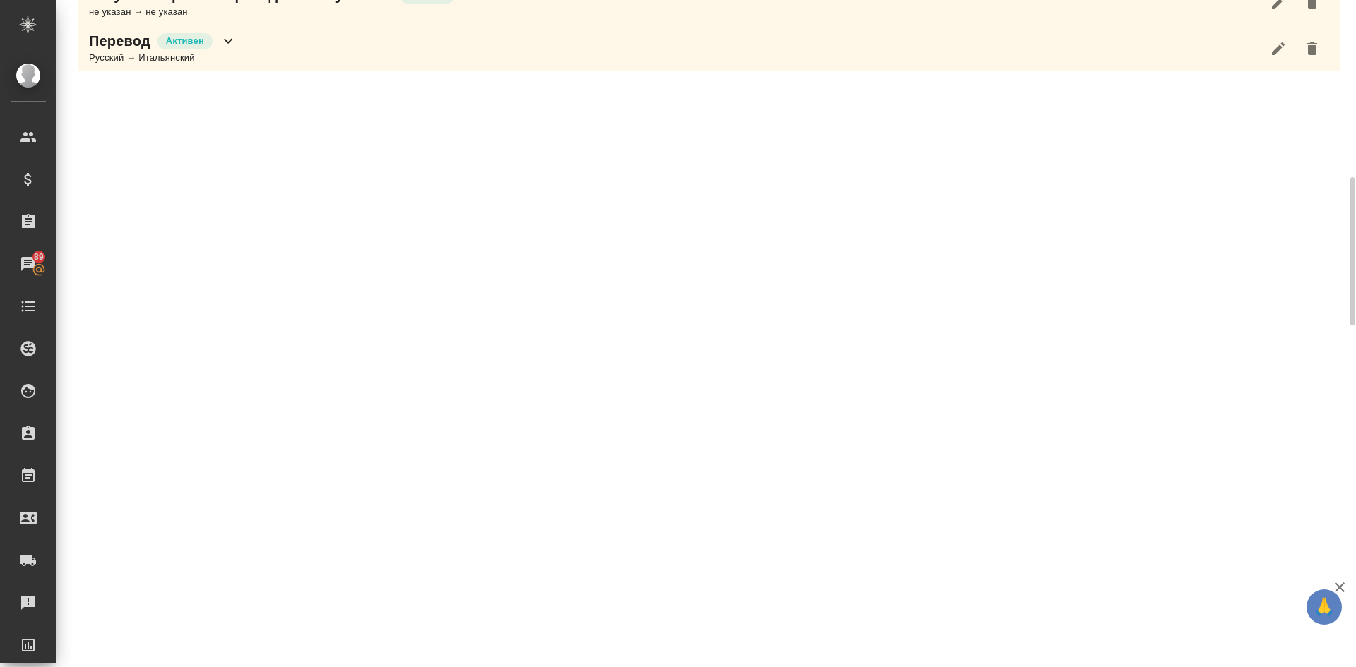
scroll to position [29, 0]
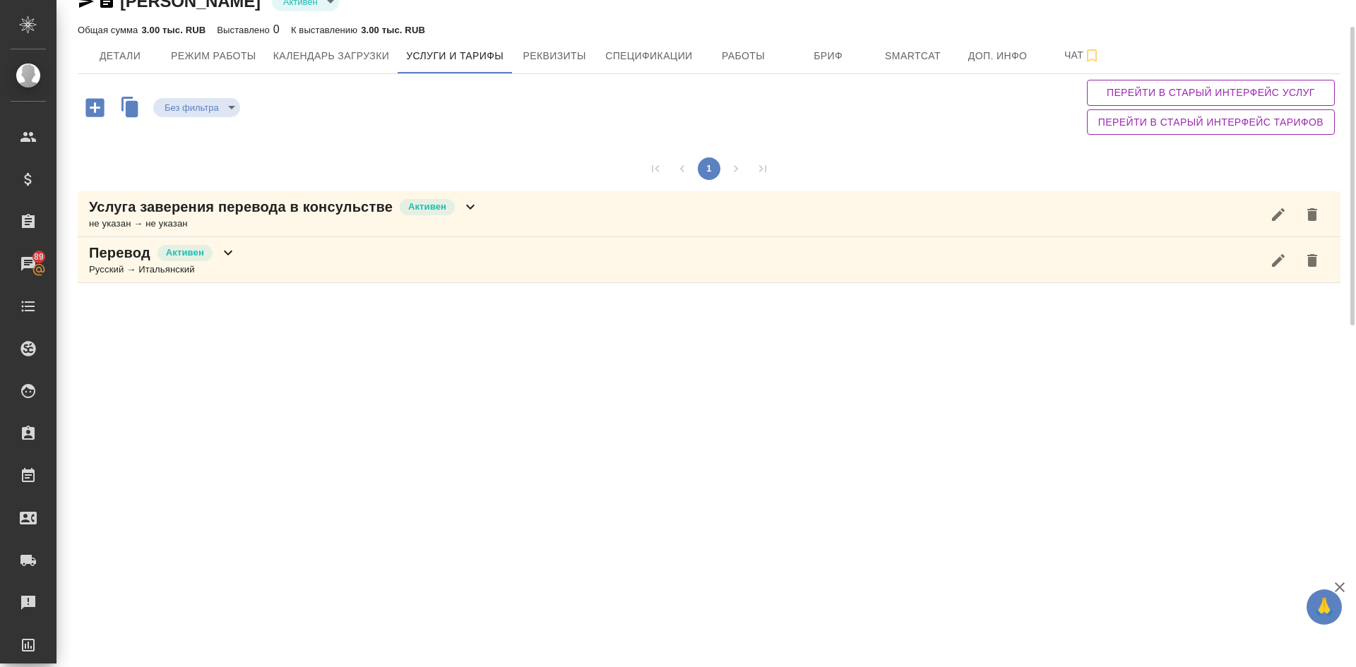
click at [139, 264] on div "Русский → Итальянский" at bounding box center [163, 270] width 148 height 14
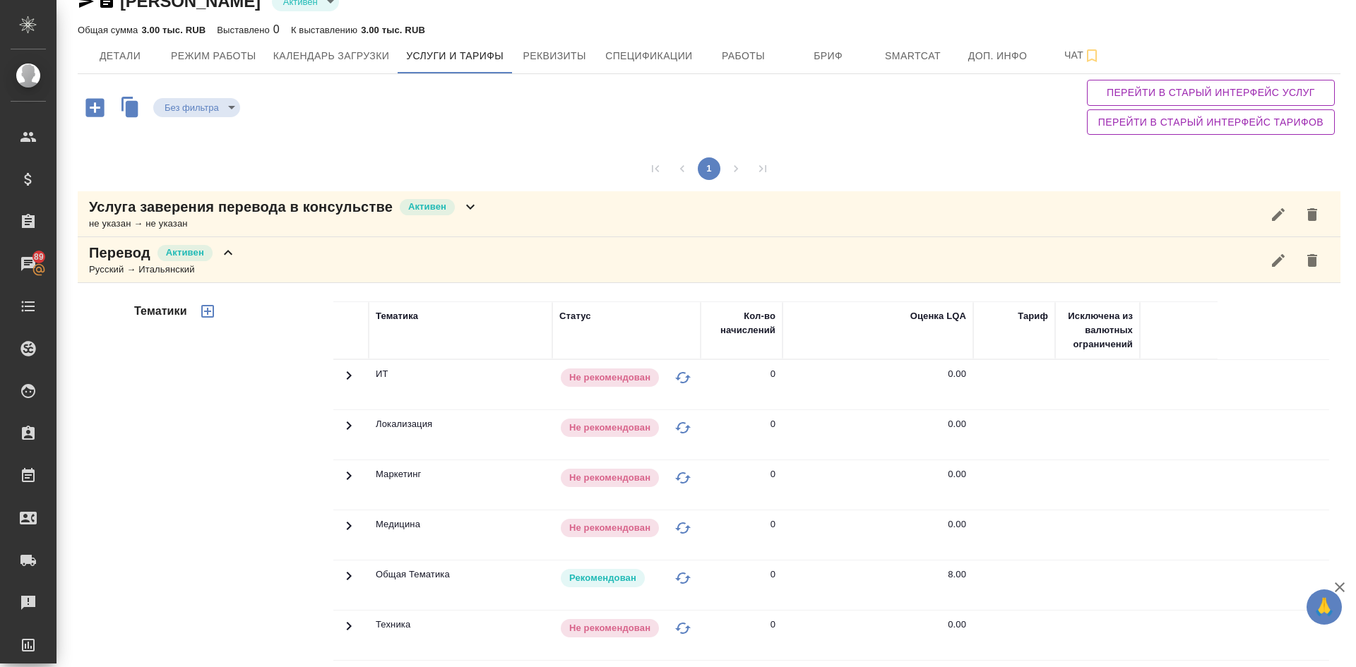
scroll to position [0, 0]
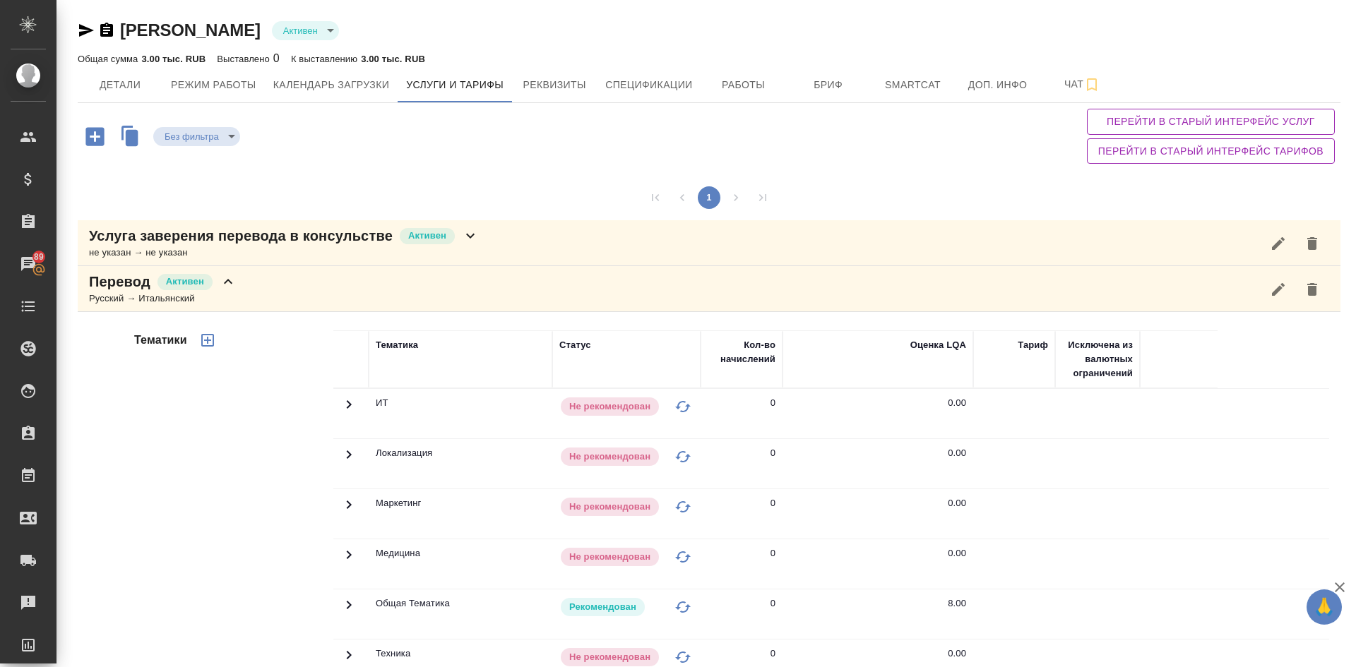
click at [208, 344] on icon "button" at bounding box center [207, 340] width 17 height 17
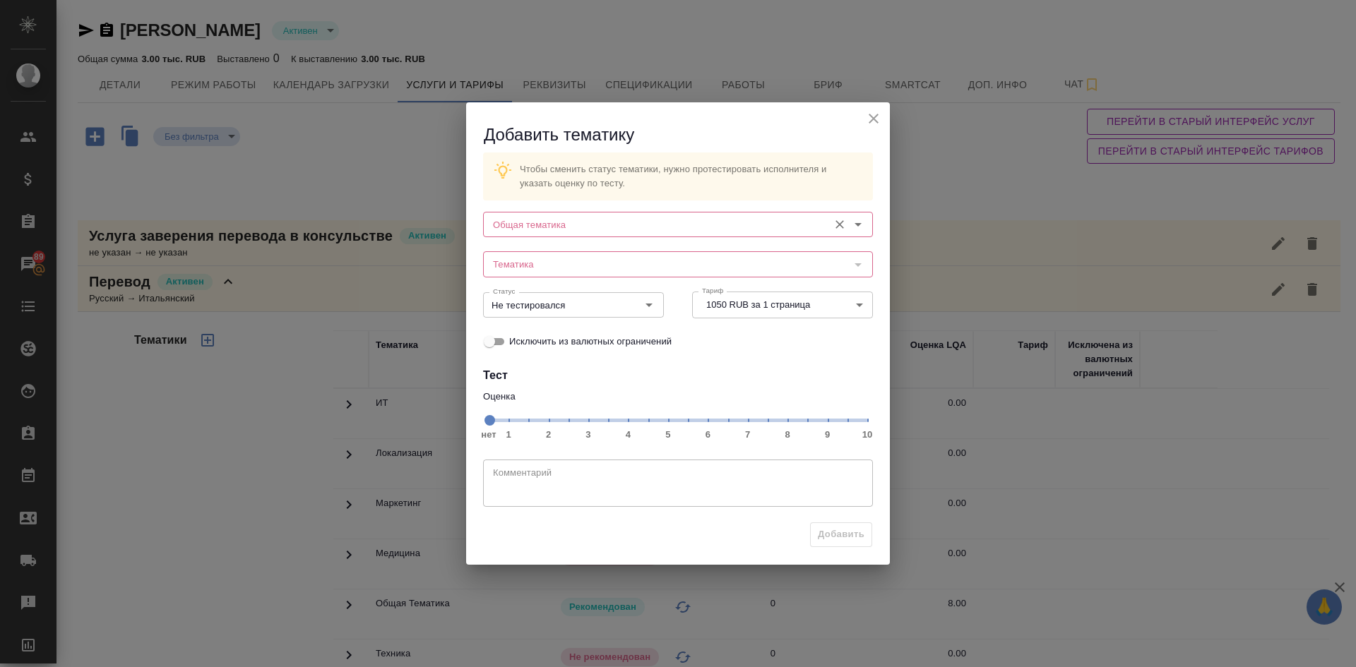
click at [509, 223] on input "Общая тематика" at bounding box center [654, 224] width 334 height 17
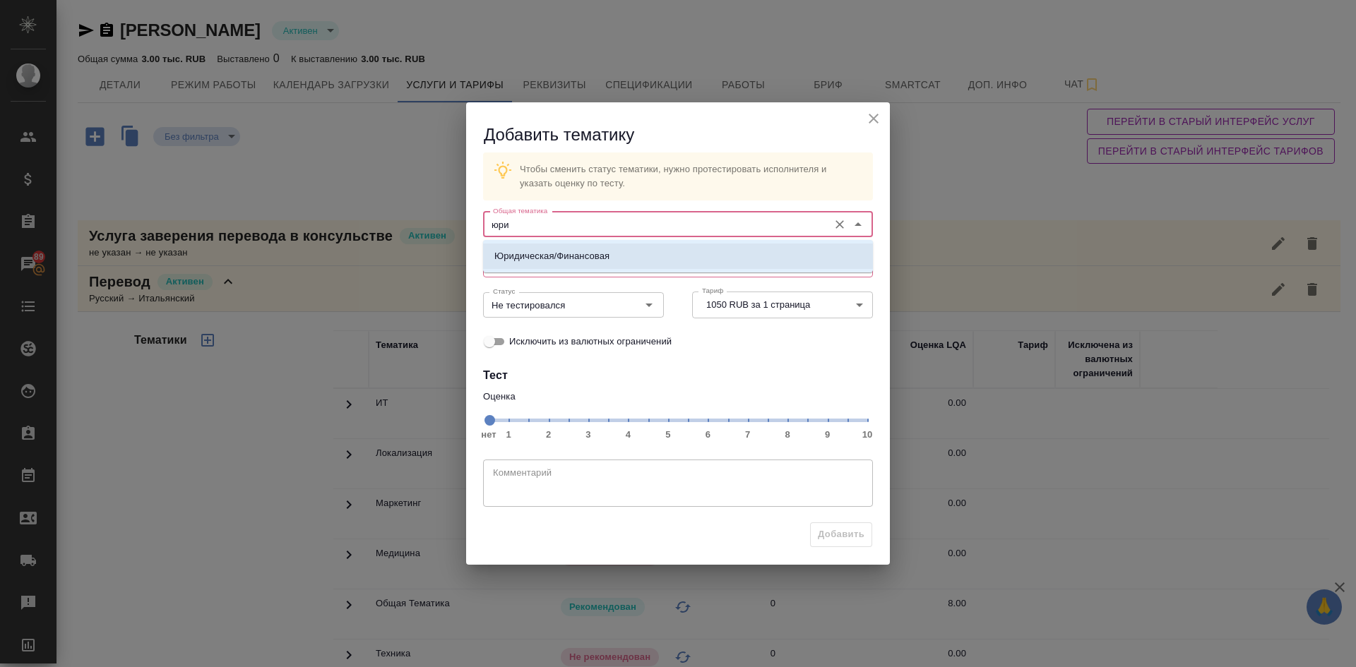
click at [586, 261] on p "Юридическая/Финансовая" at bounding box center [551, 256] width 115 height 14
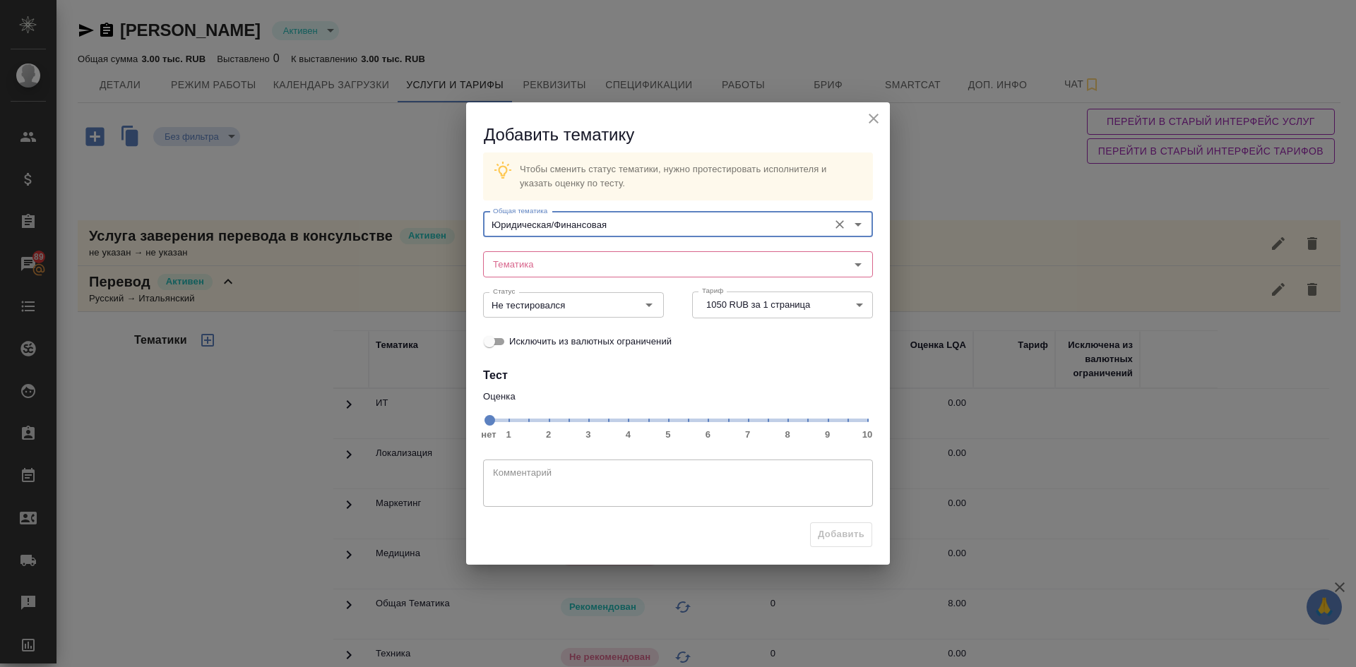
type input "Юридическая/Финансовая"
click at [563, 278] on div "Статус Не тестировался Статус" at bounding box center [573, 304] width 209 height 62
click at [556, 265] on input "Тематика" at bounding box center [654, 264] width 334 height 17
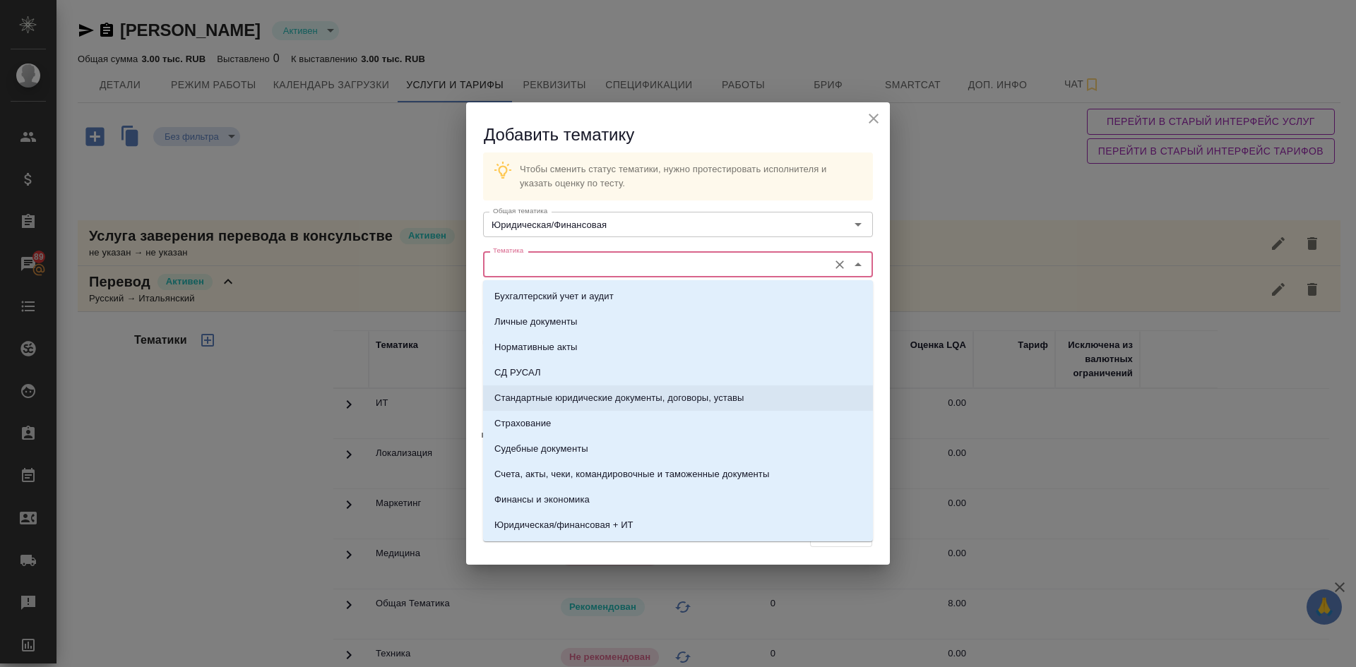
click at [525, 399] on p "Стандартные юридические документы, договоры, уставы" at bounding box center [619, 398] width 250 height 14
type input "Стандартные юридические документы, договоры, уставы"
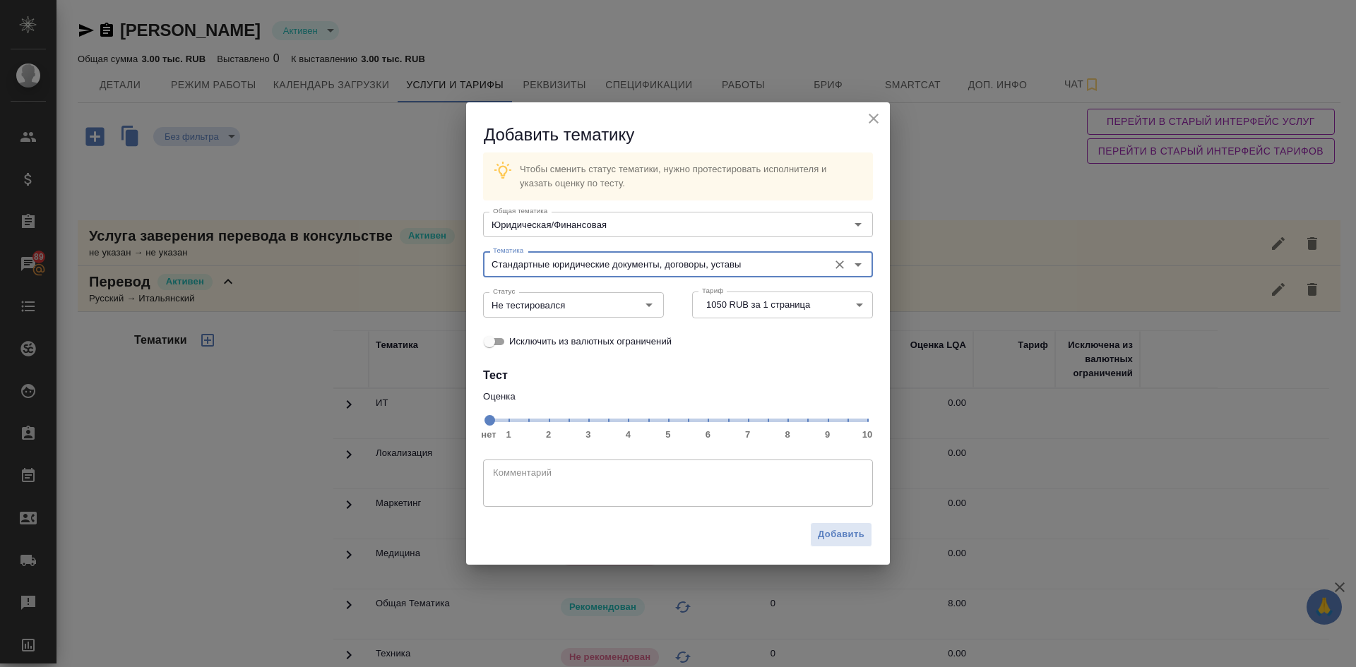
click at [790, 429] on span "нет 1 2 3 4 5 6 7 8 9 10" at bounding box center [678, 419] width 378 height 20
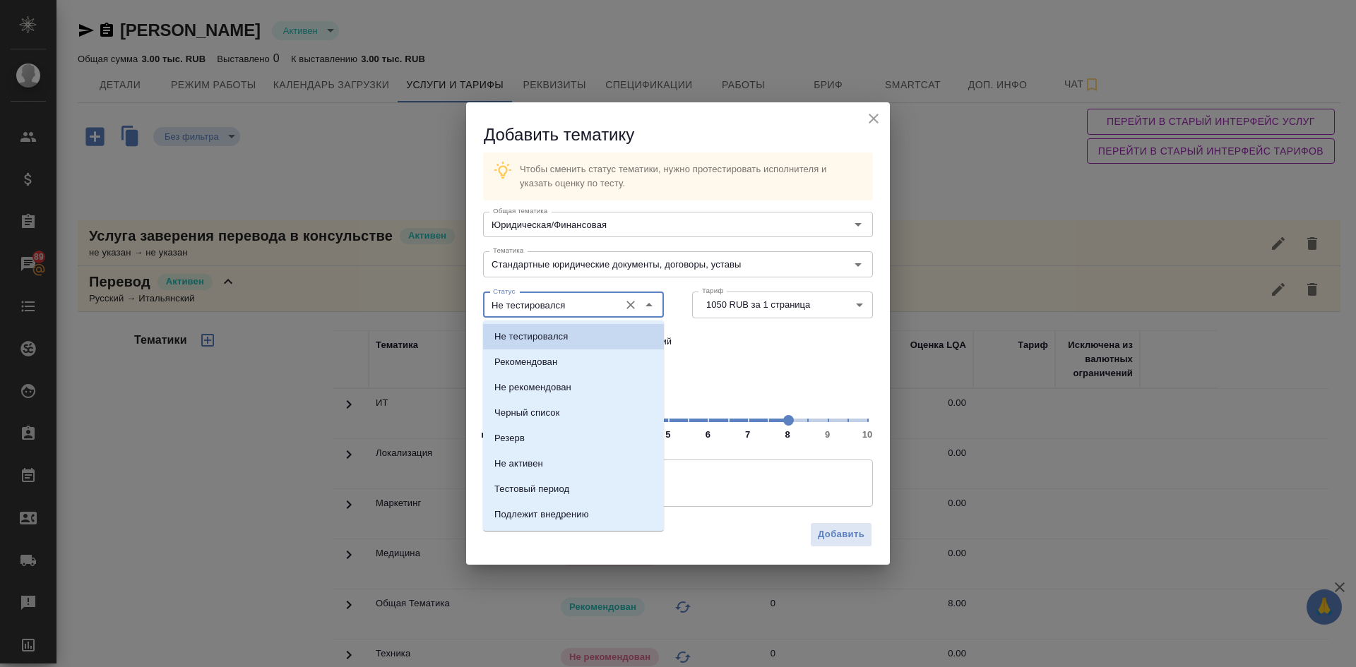
click at [575, 306] on input "Не тестировался" at bounding box center [549, 305] width 125 height 17
click at [532, 366] on p "Рекомендован" at bounding box center [525, 362] width 63 height 14
type input "Рекомендован"
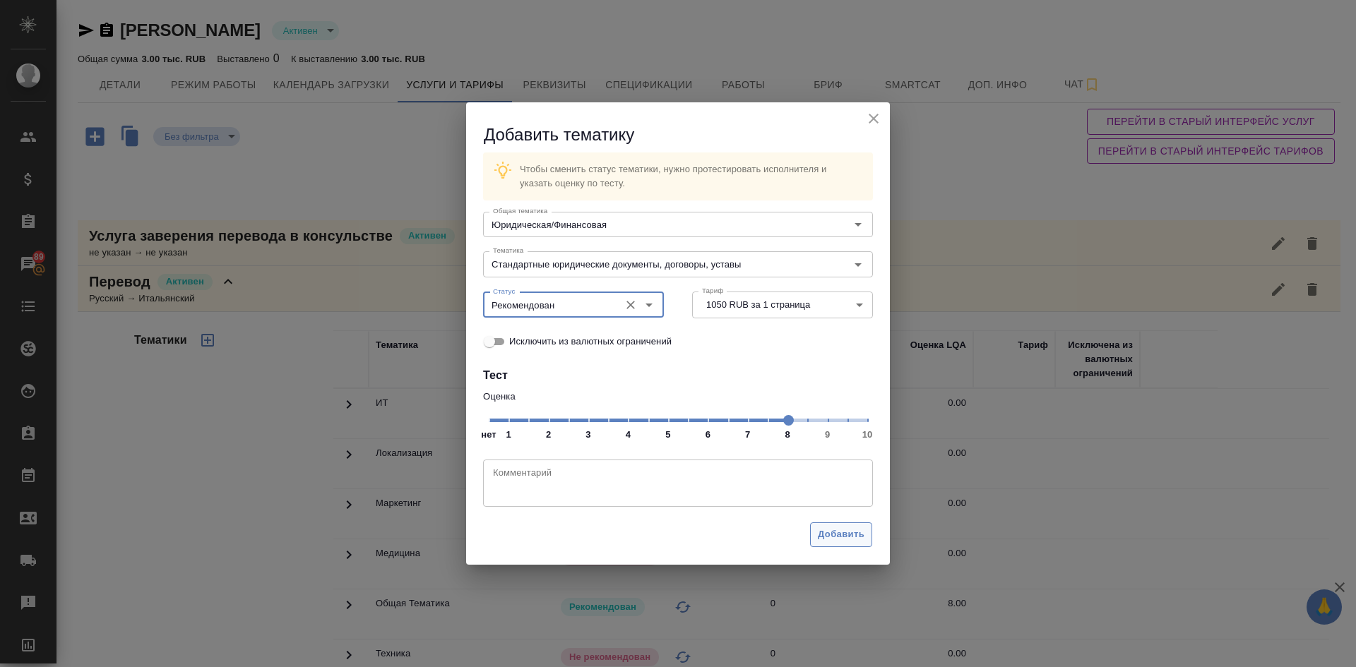
click at [837, 534] on span "Добавить" at bounding box center [841, 535] width 47 height 16
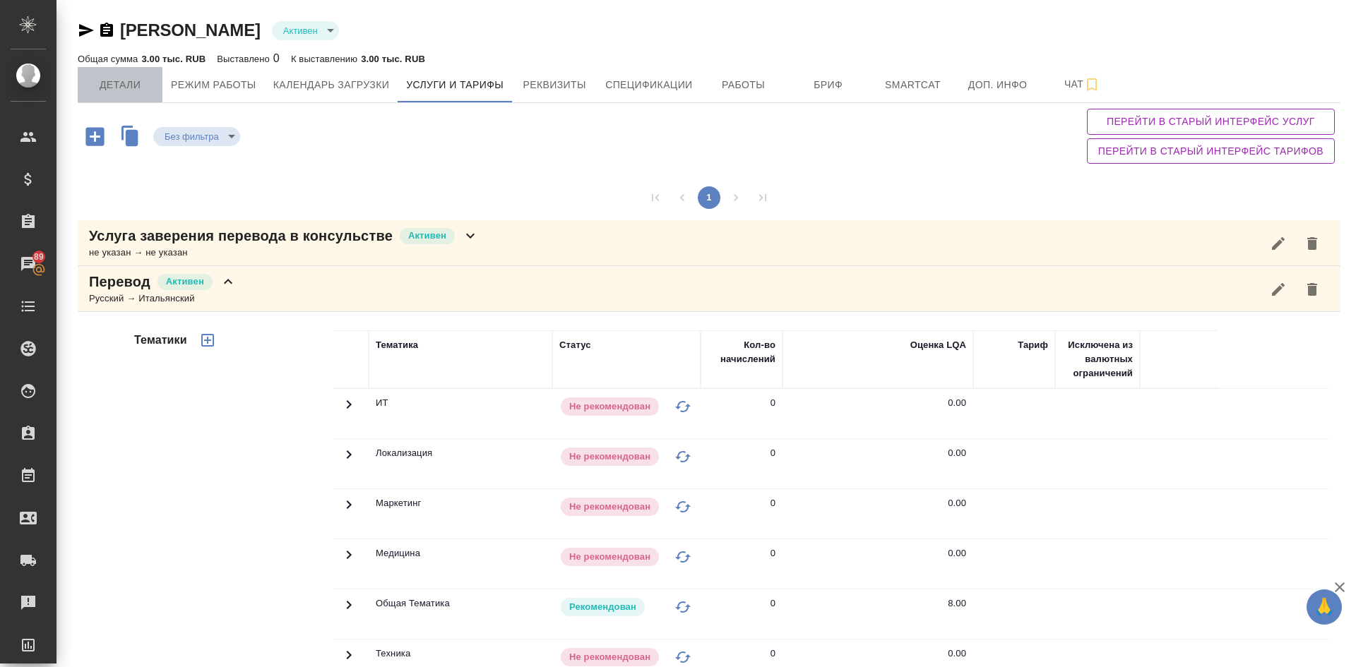
click at [116, 83] on span "Детали" at bounding box center [120, 85] width 68 height 18
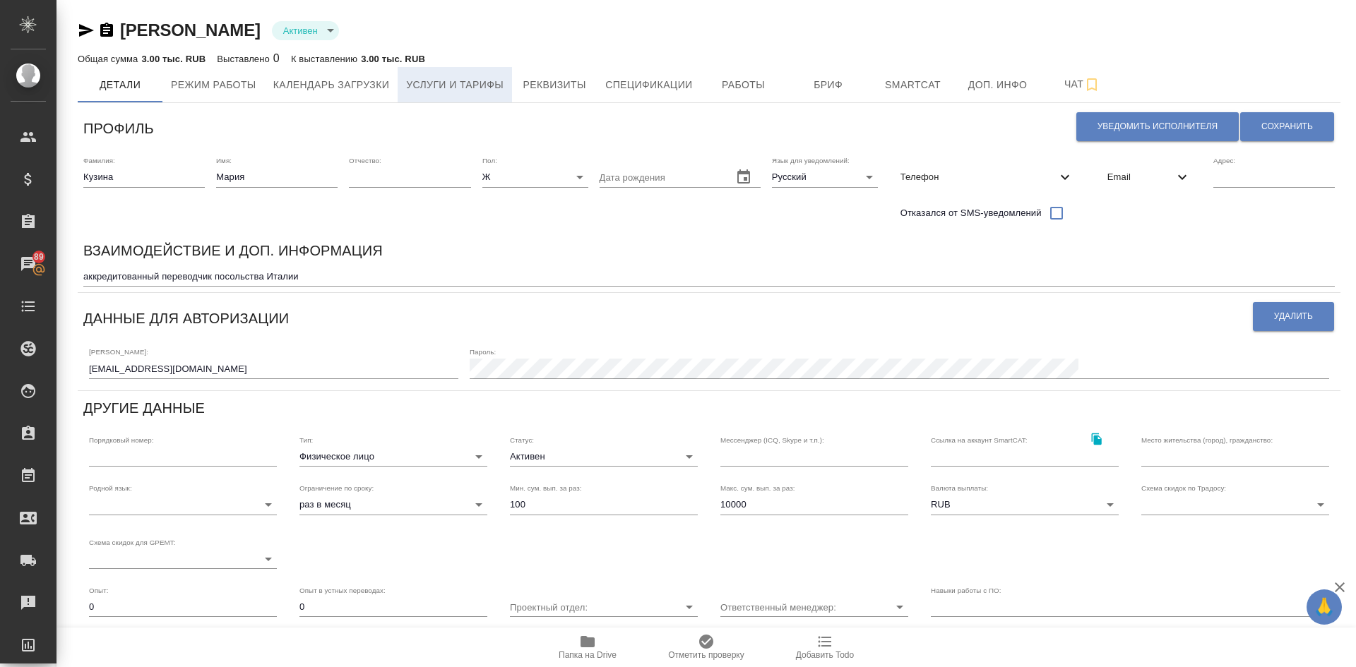
click at [426, 91] on span "Услуги и тарифы" at bounding box center [454, 85] width 97 height 18
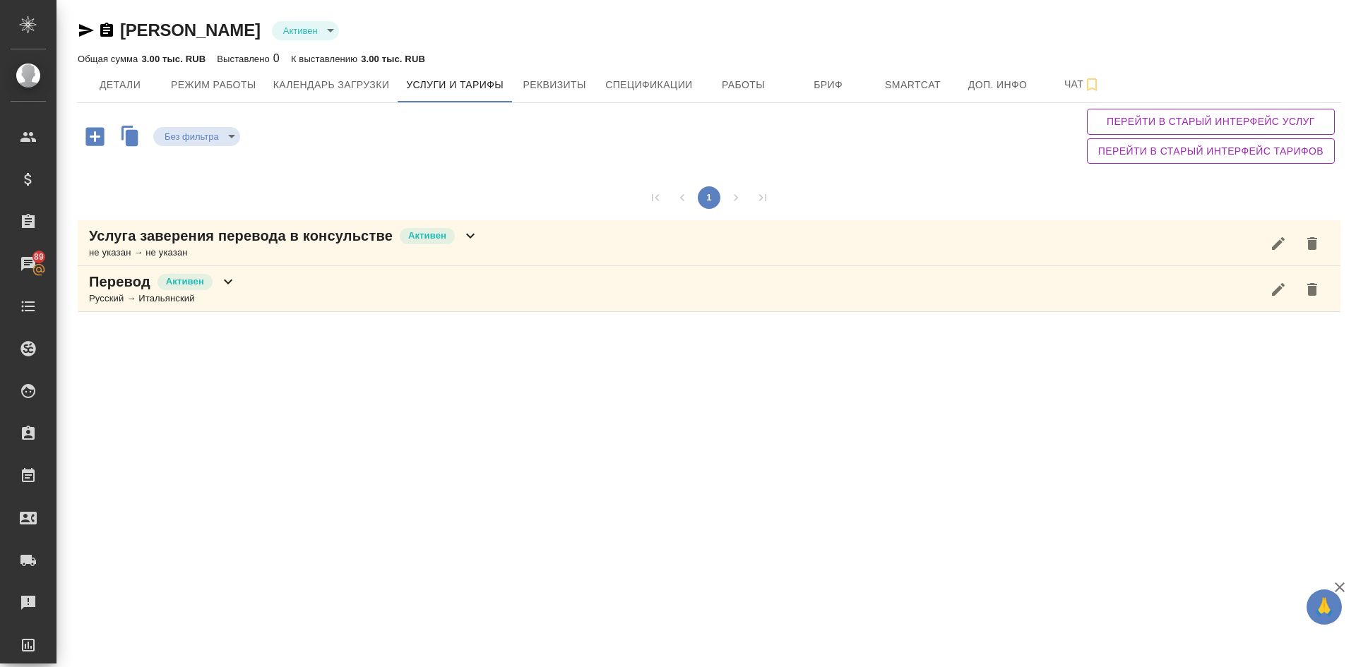
click at [118, 299] on div "Русский → Итальянский" at bounding box center [163, 299] width 148 height 14
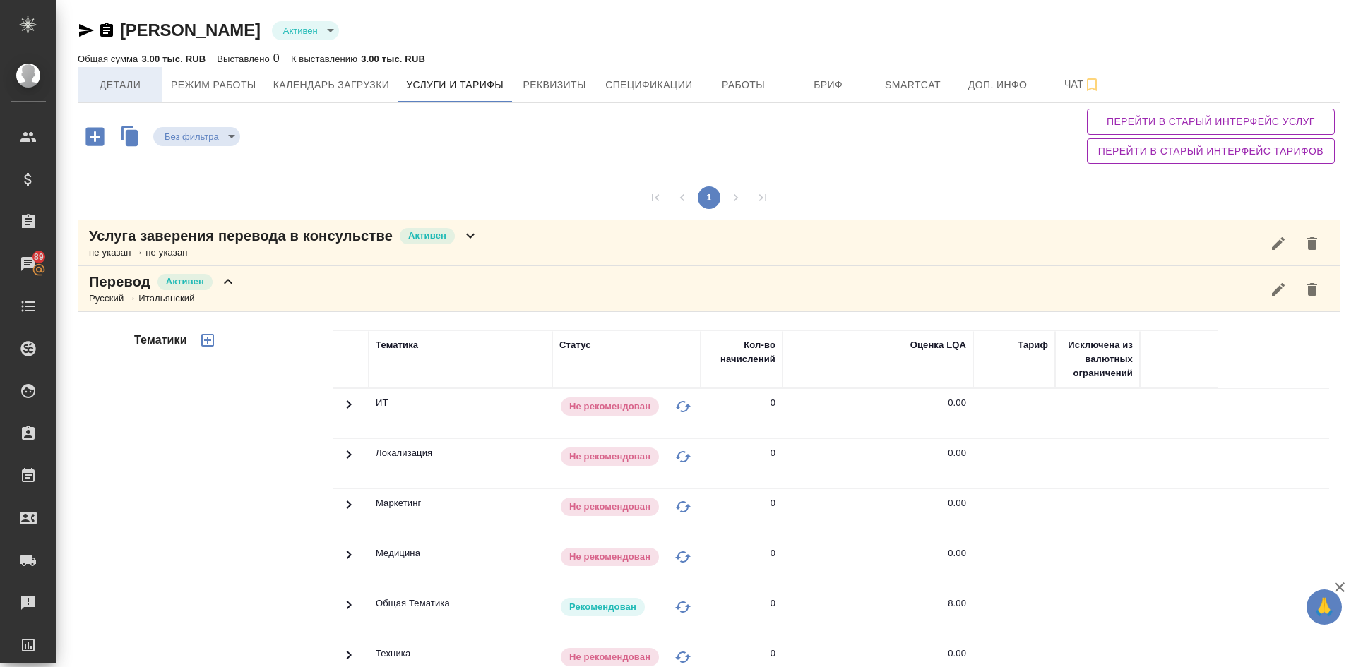
click at [112, 90] on span "Детали" at bounding box center [120, 85] width 68 height 18
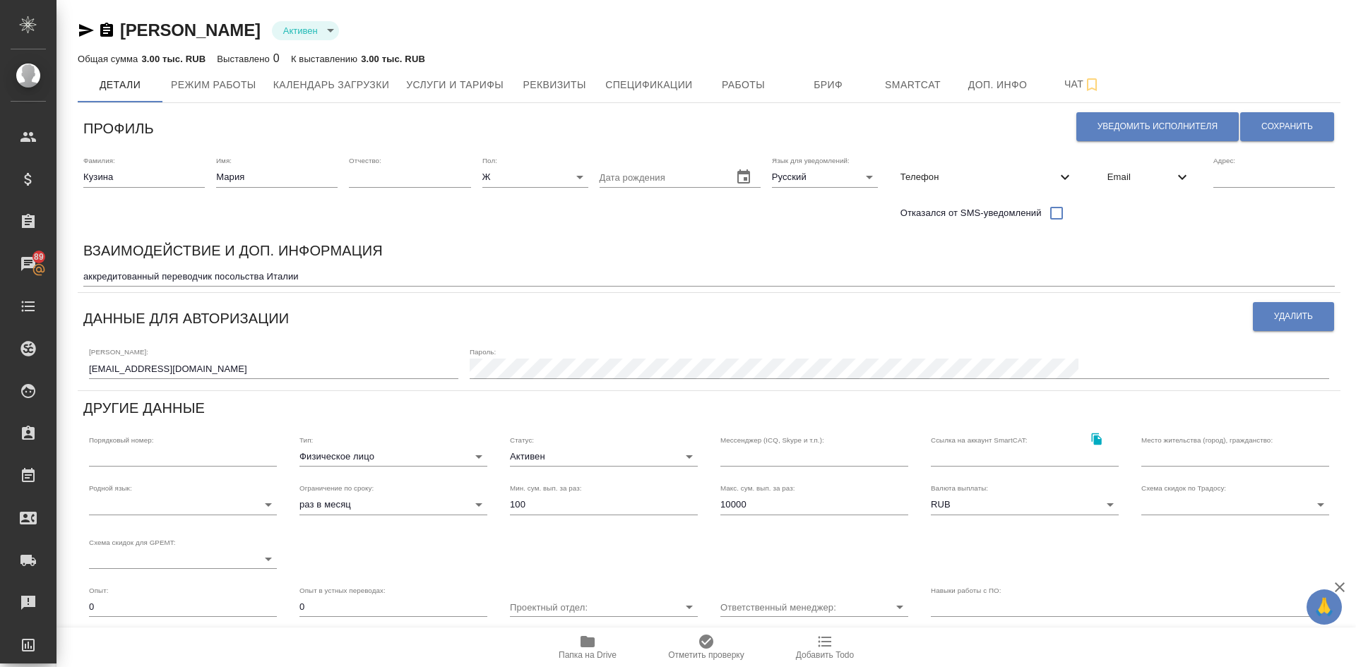
click at [1107, 171] on span "Email" at bounding box center [1140, 177] width 66 height 14
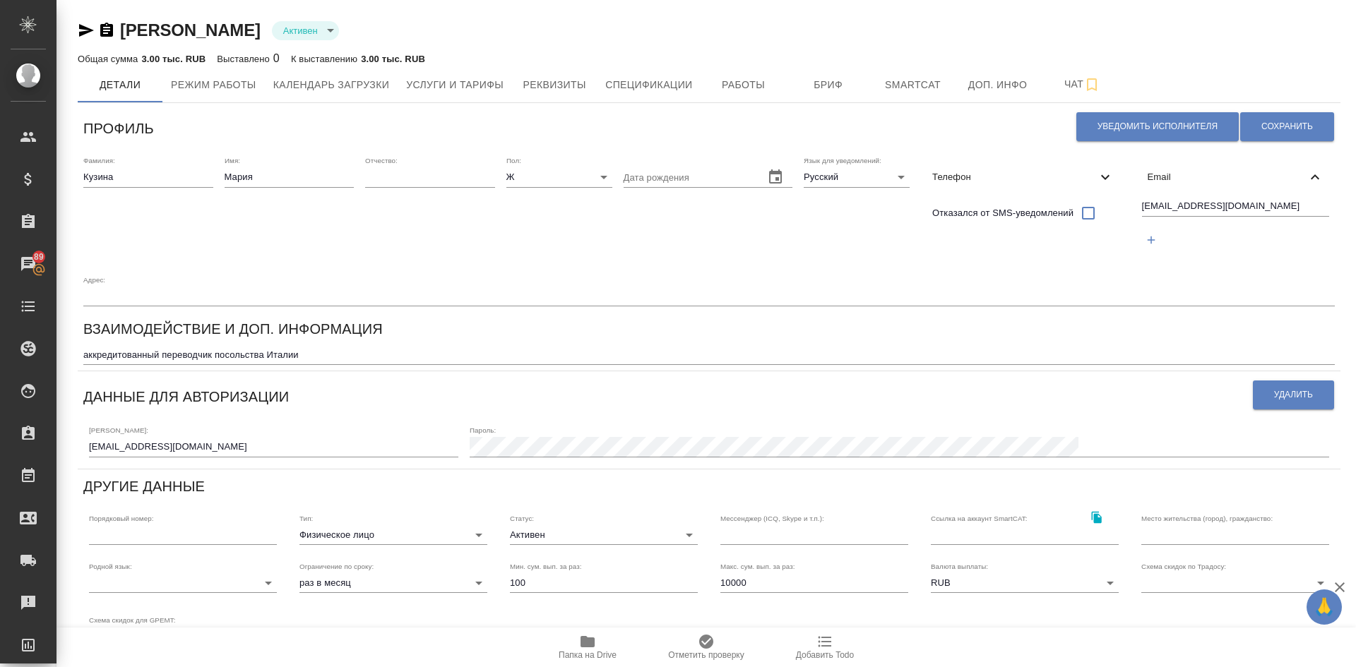
click at [1147, 178] on span "Email" at bounding box center [1227, 177] width 160 height 14
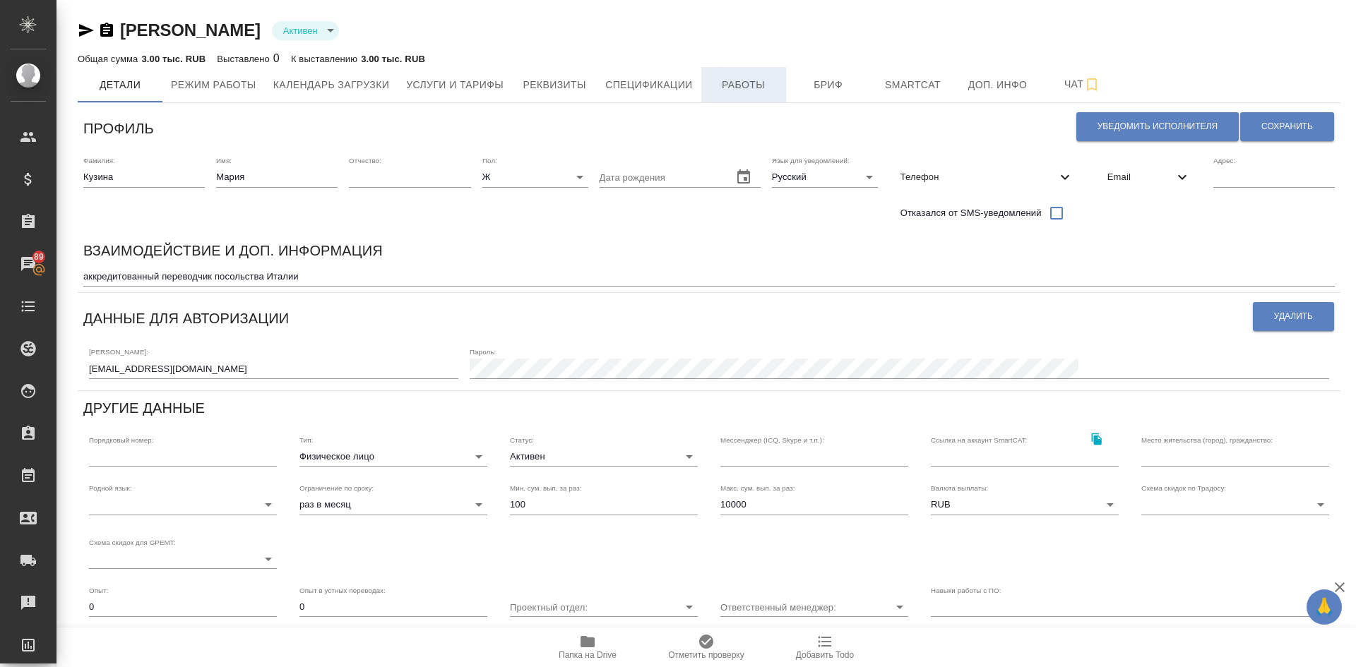
click at [737, 83] on span "Работы" at bounding box center [744, 85] width 68 height 18
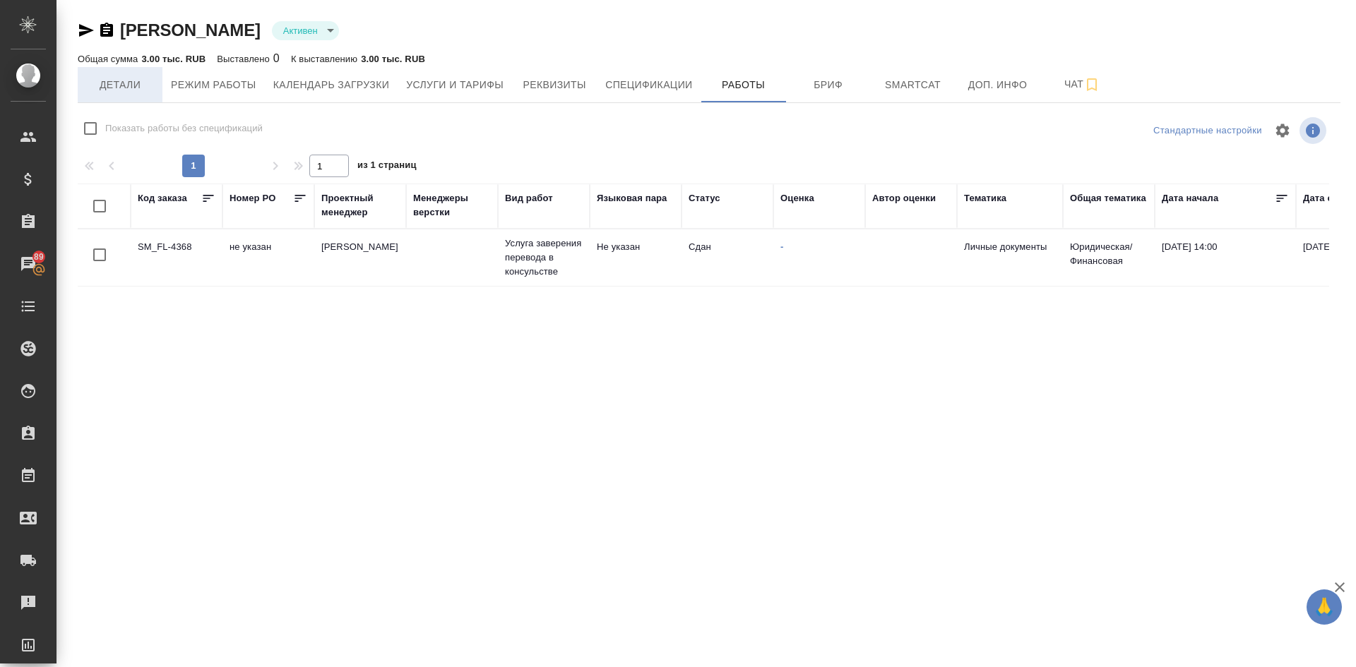
click at [124, 79] on span "Детали" at bounding box center [120, 85] width 68 height 18
